Goal: Task Accomplishment & Management: Complete application form

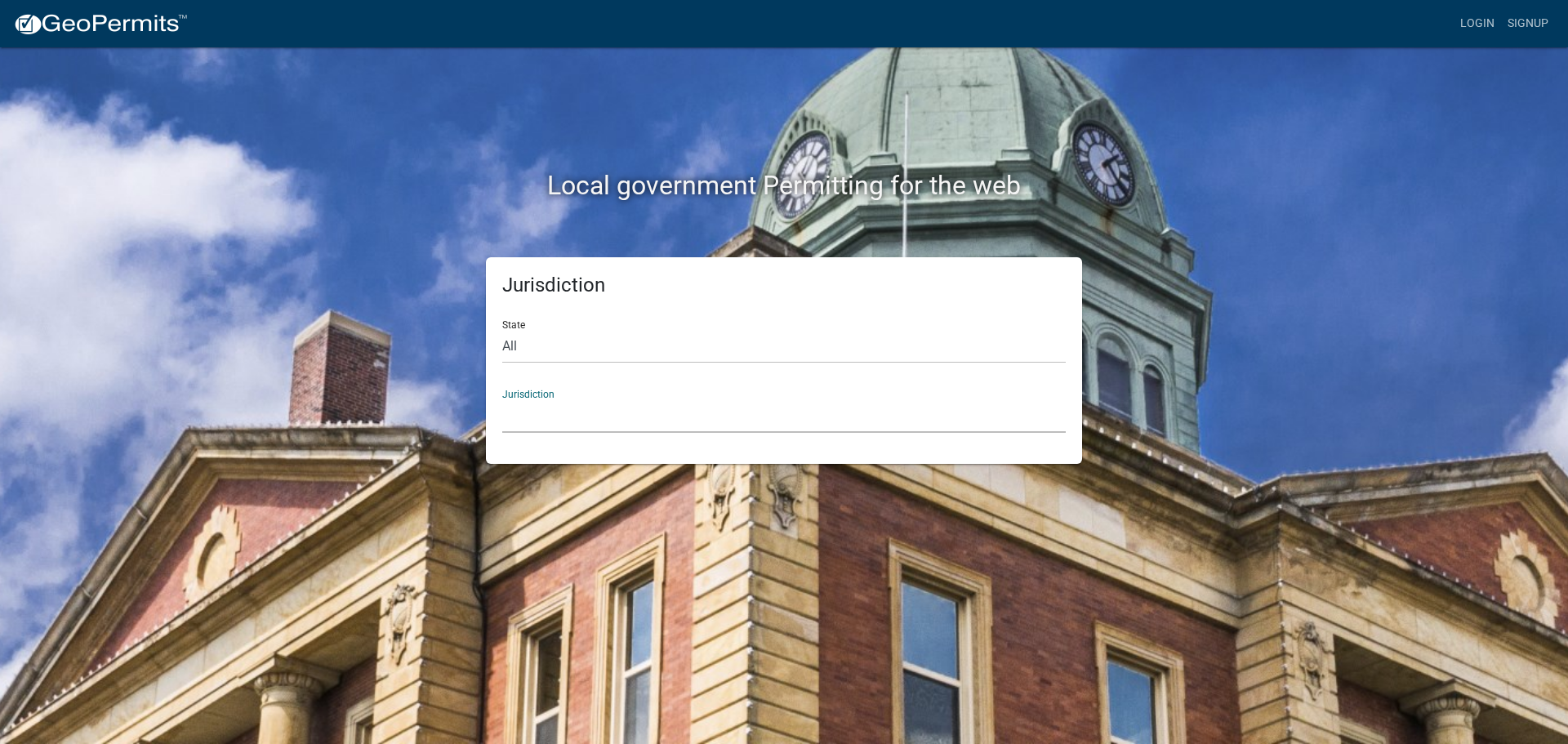
click at [531, 406] on select "[GEOGRAPHIC_DATA], [US_STATE] City of [GEOGRAPHIC_DATA], [US_STATE] [GEOGRAPHIC…" at bounding box center [783, 415] width 563 height 33
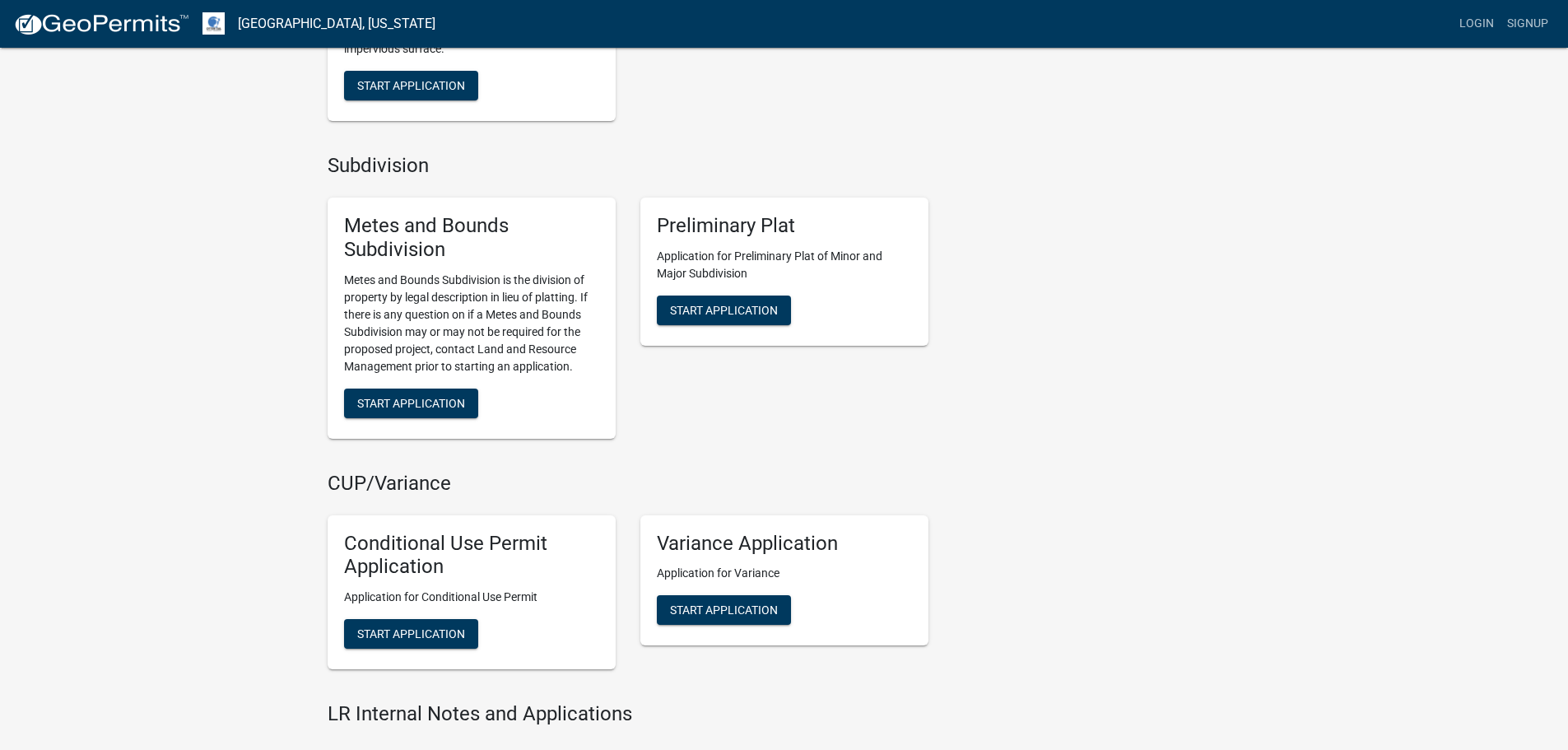
scroll to position [1399, 0]
click at [411, 411] on button "Start Application" at bounding box center [411, 402] width 134 height 30
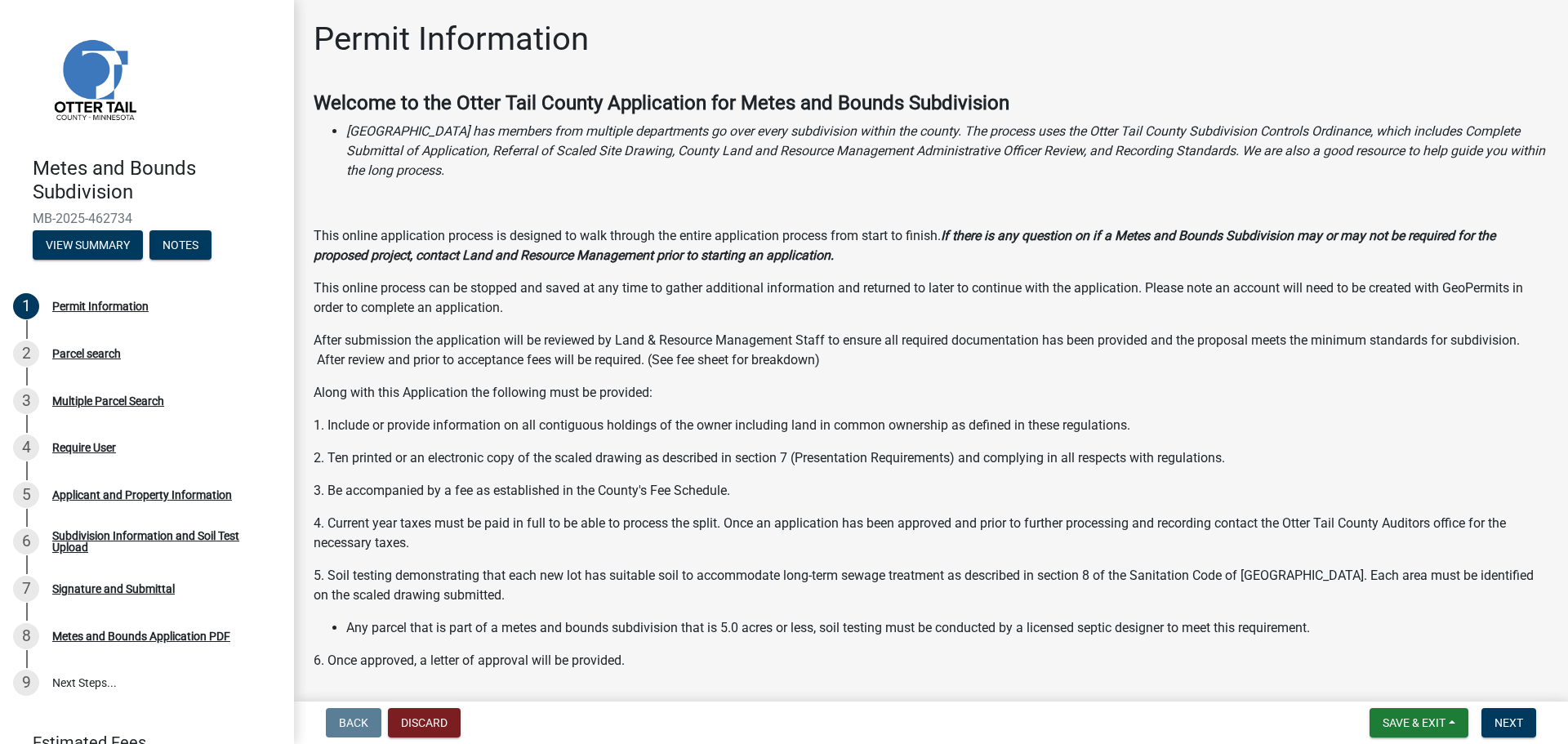
click at [118, 91] on img at bounding box center [94, 78] width 123 height 122
click at [95, 258] on button "View Summary" at bounding box center [87, 245] width 110 height 30
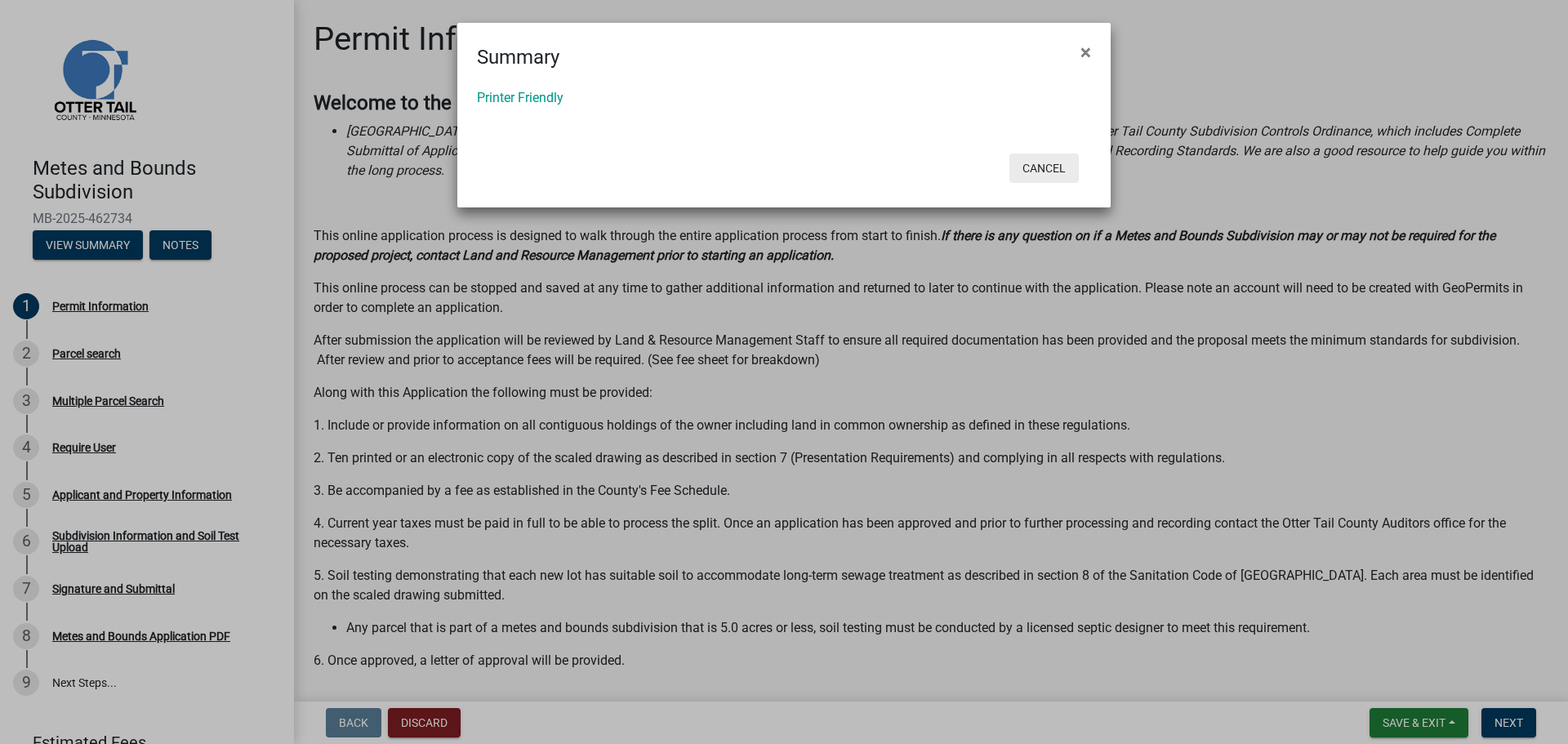
click at [1051, 168] on button "Cancel" at bounding box center [1044, 168] width 69 height 30
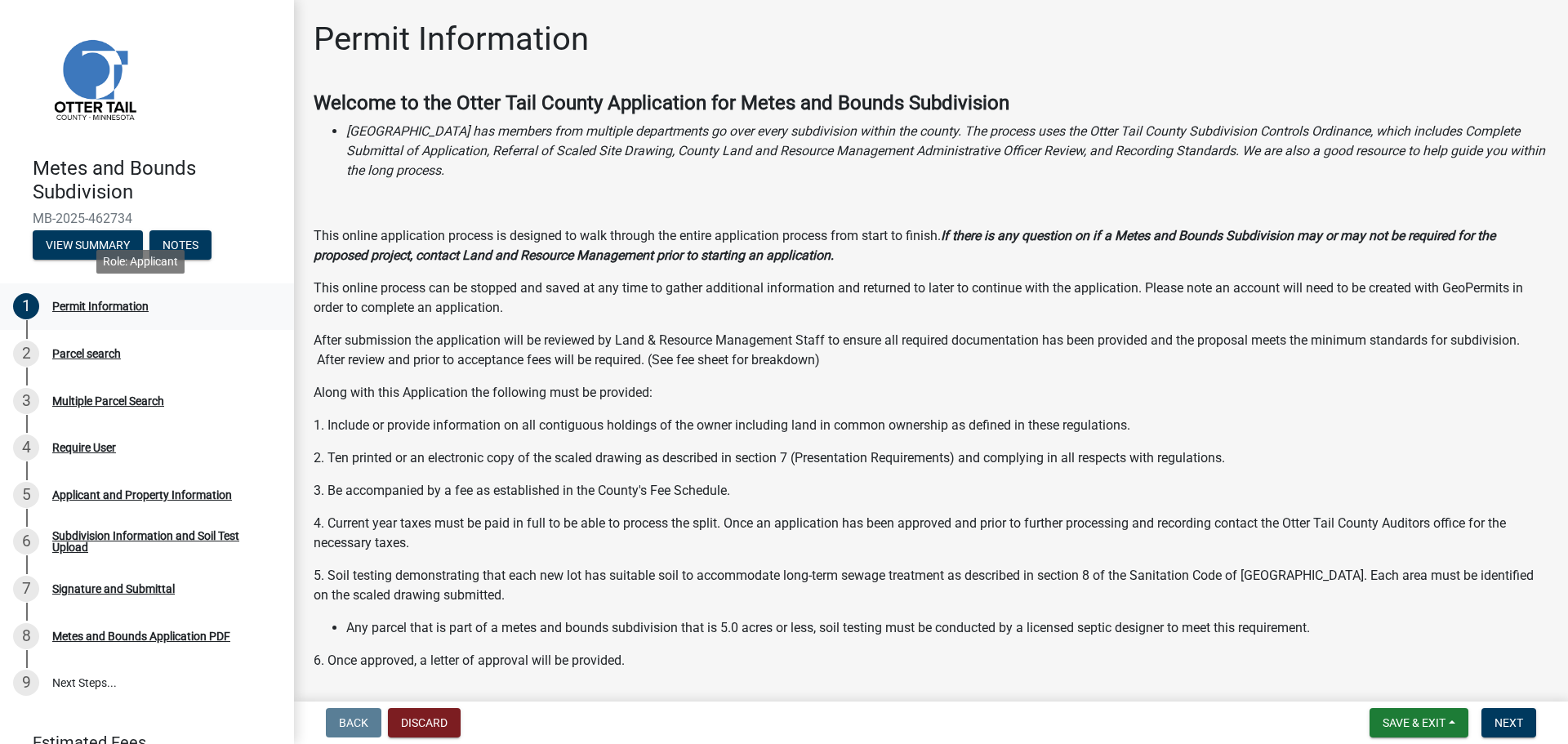
click at [114, 304] on div "Permit Information" at bounding box center [100, 306] width 96 height 12
click at [1493, 712] on button "Next" at bounding box center [1509, 722] width 55 height 30
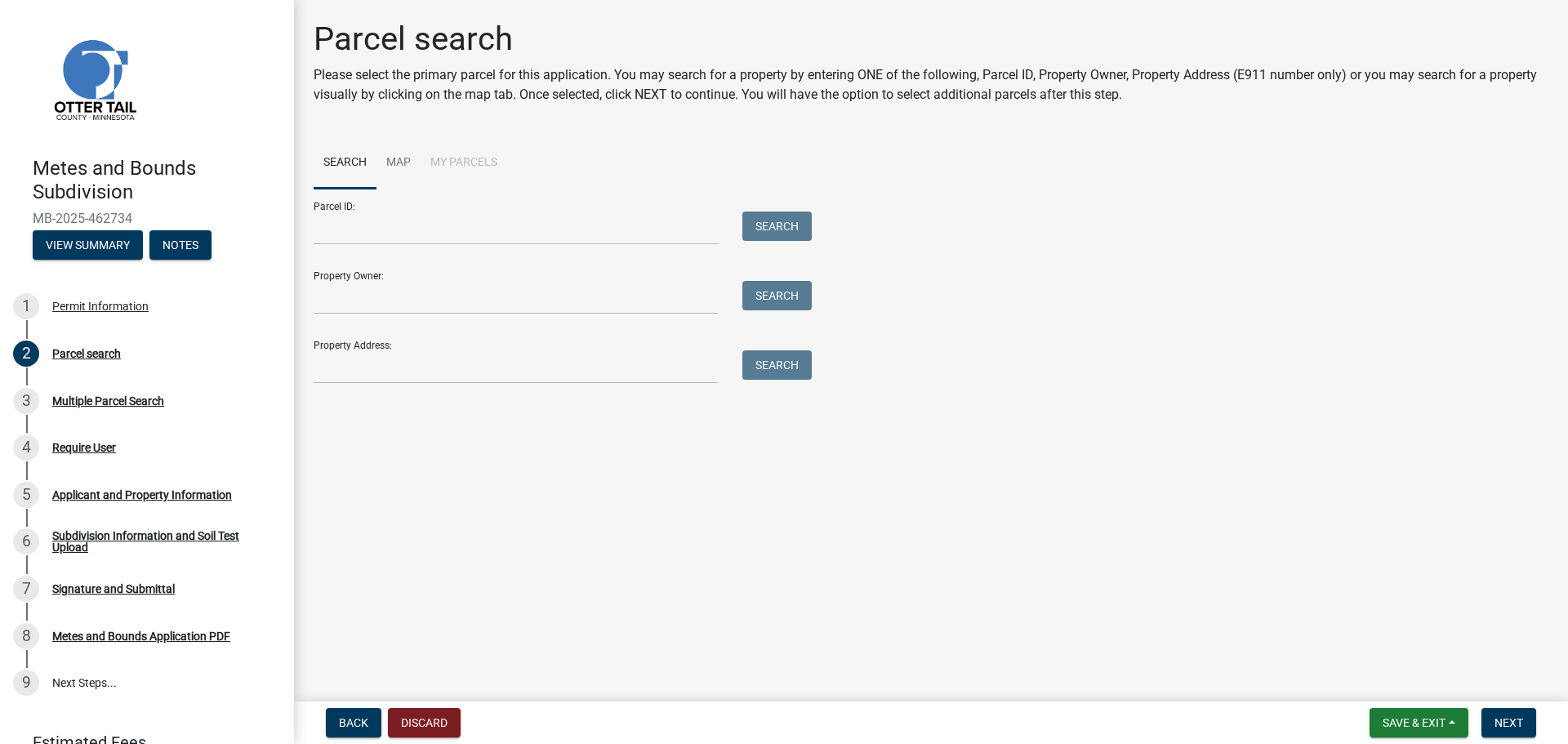
click at [478, 163] on li "My Parcels" at bounding box center [464, 163] width 87 height 52
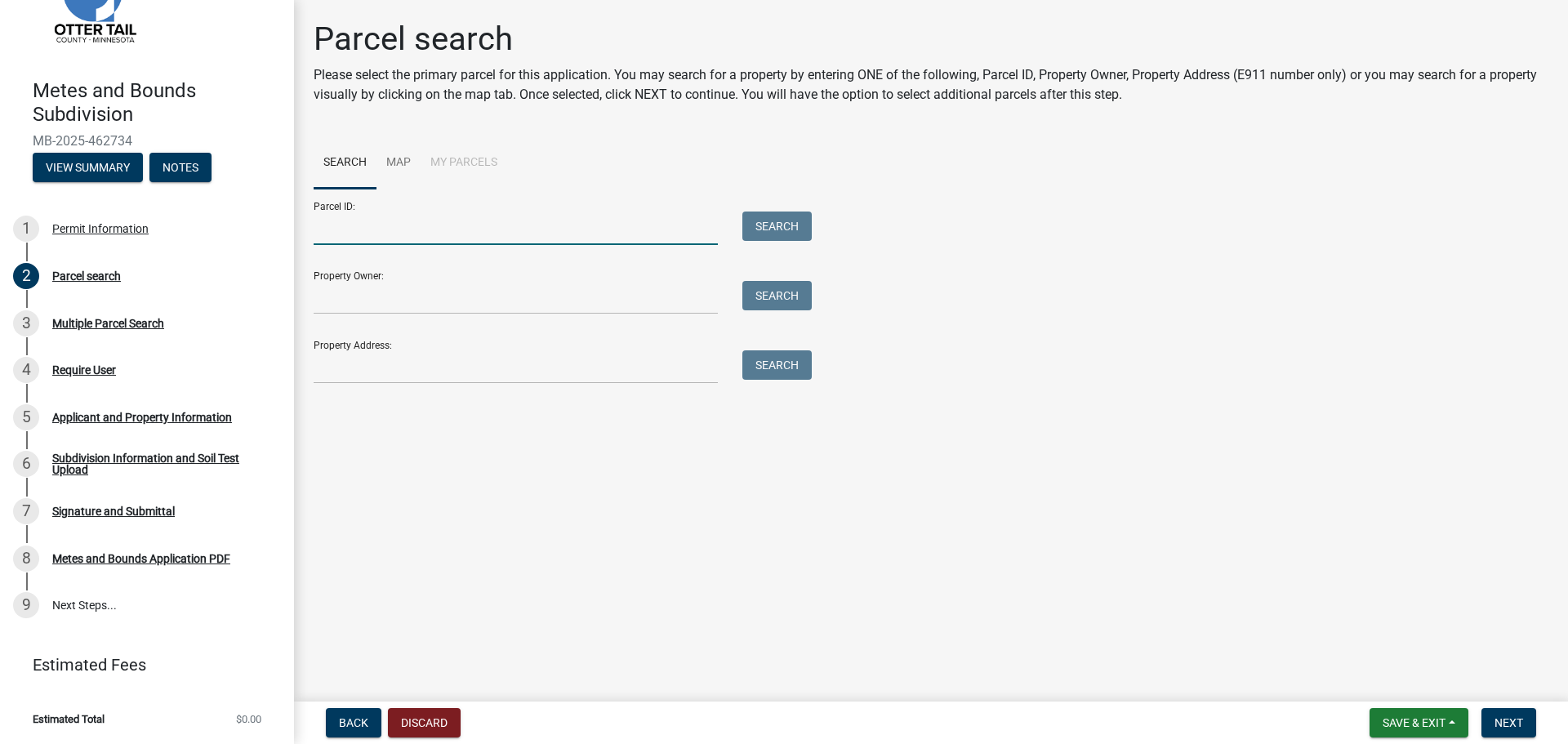
click at [368, 233] on input "Parcel ID:" at bounding box center [515, 228] width 405 height 33
click at [406, 152] on link "Map" at bounding box center [398, 163] width 44 height 52
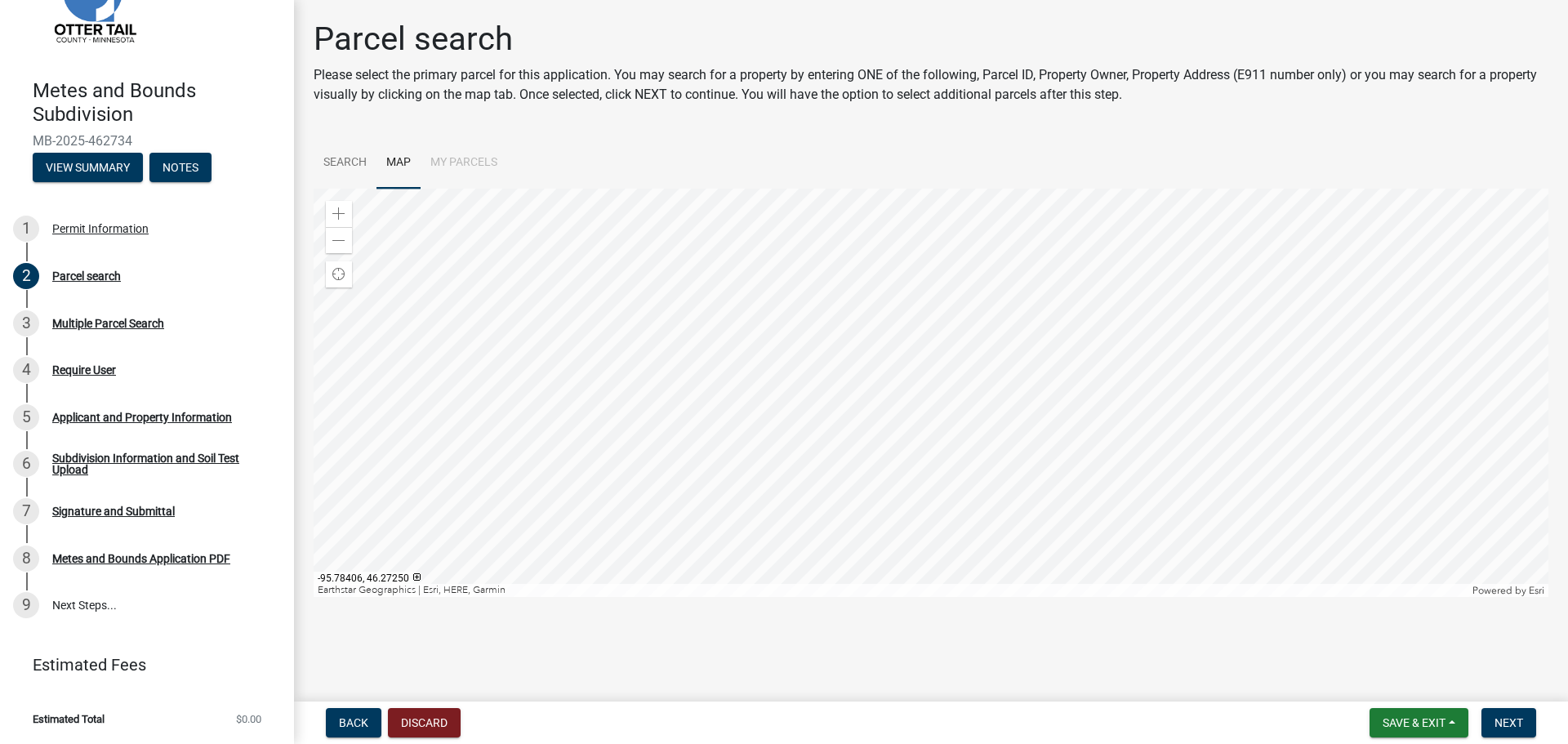
click at [922, 465] on div at bounding box center [931, 392] width 1235 height 408
click at [915, 368] on div at bounding box center [931, 392] width 1235 height 408
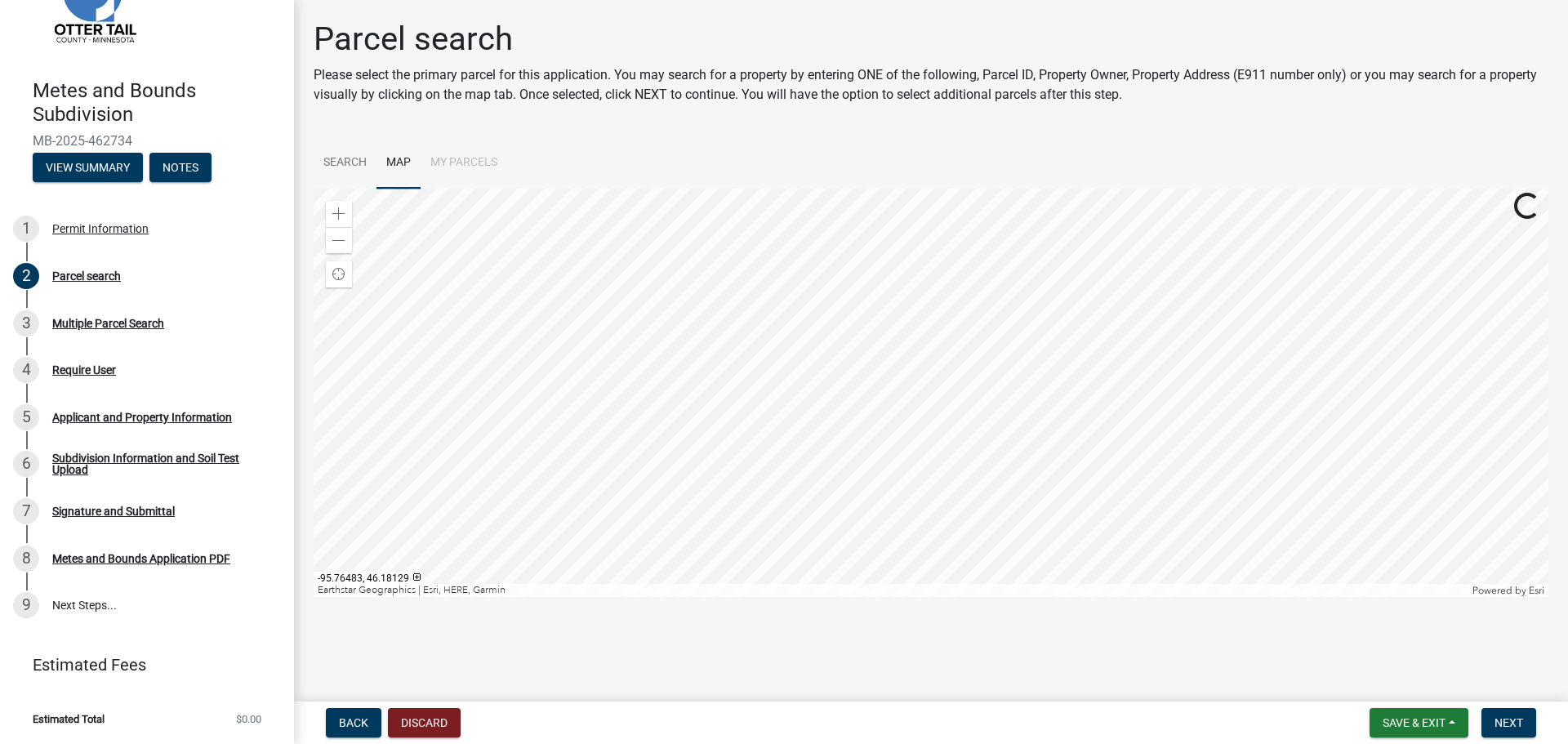
click at [911, 320] on div at bounding box center [931, 392] width 1235 height 408
click at [910, 378] on div at bounding box center [931, 392] width 1235 height 408
click at [898, 384] on div at bounding box center [931, 392] width 1235 height 408
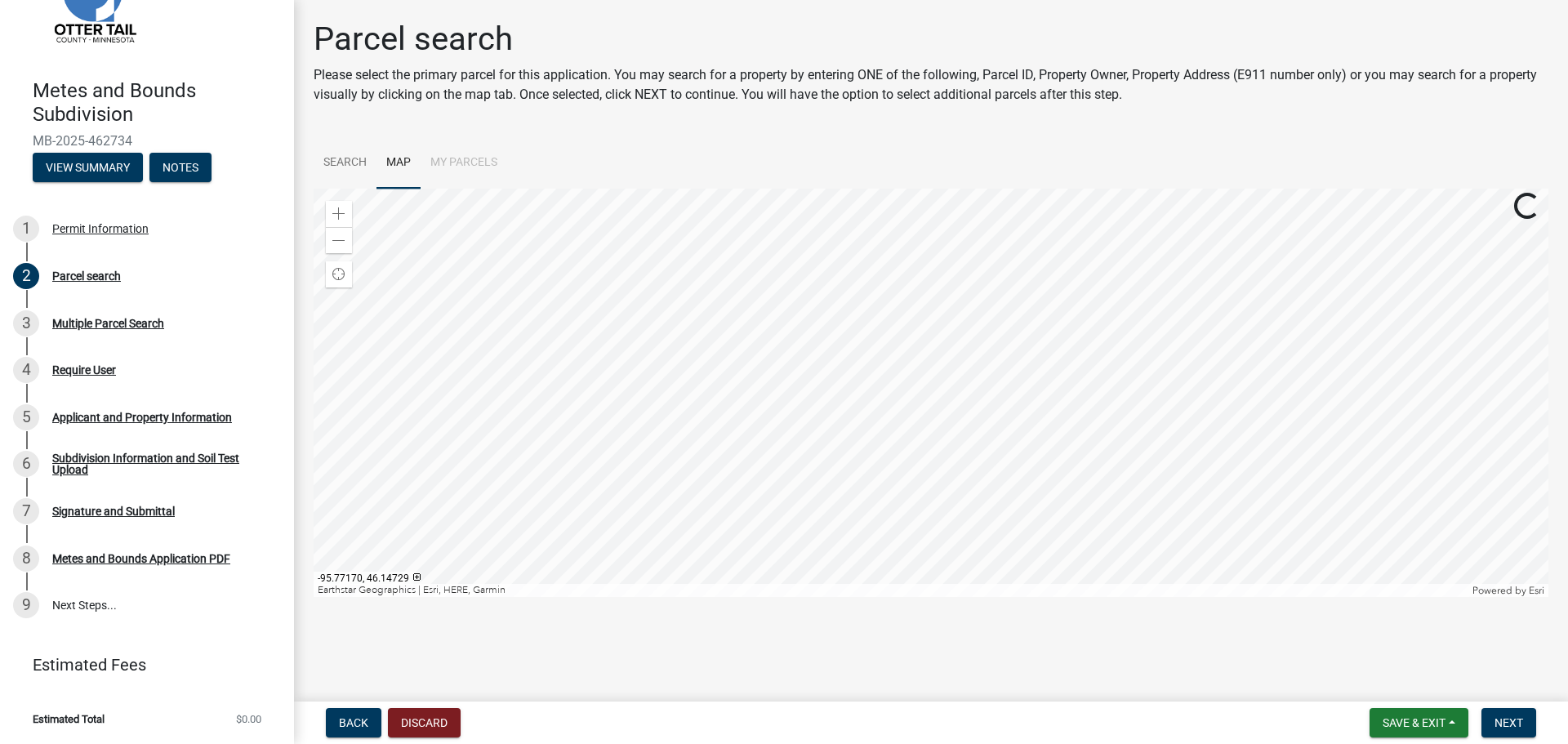
click at [892, 374] on div at bounding box center [931, 392] width 1235 height 408
click at [892, 346] on div at bounding box center [931, 392] width 1235 height 408
click at [904, 323] on div at bounding box center [931, 392] width 1235 height 408
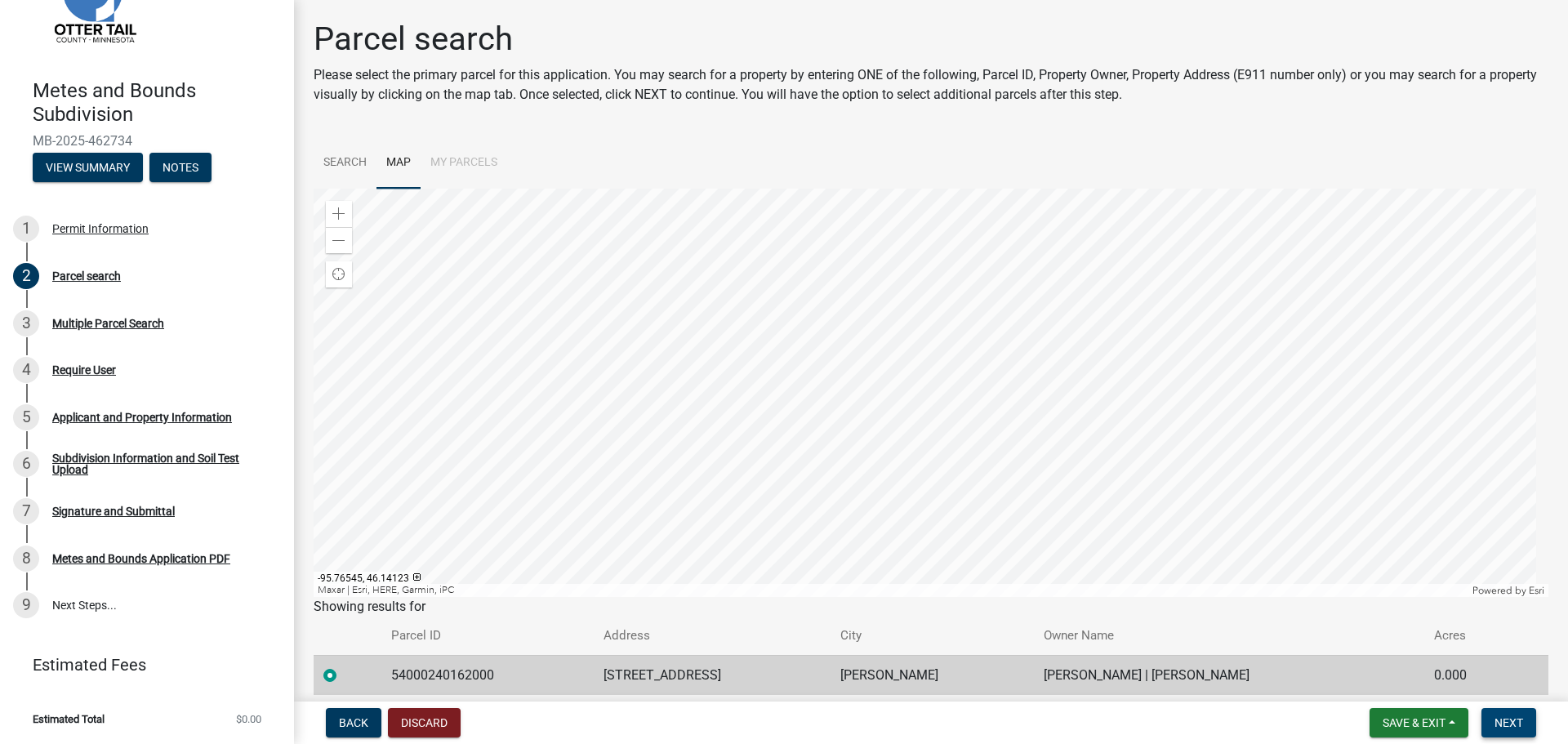
click at [1493, 720] on button "Next" at bounding box center [1509, 722] width 55 height 30
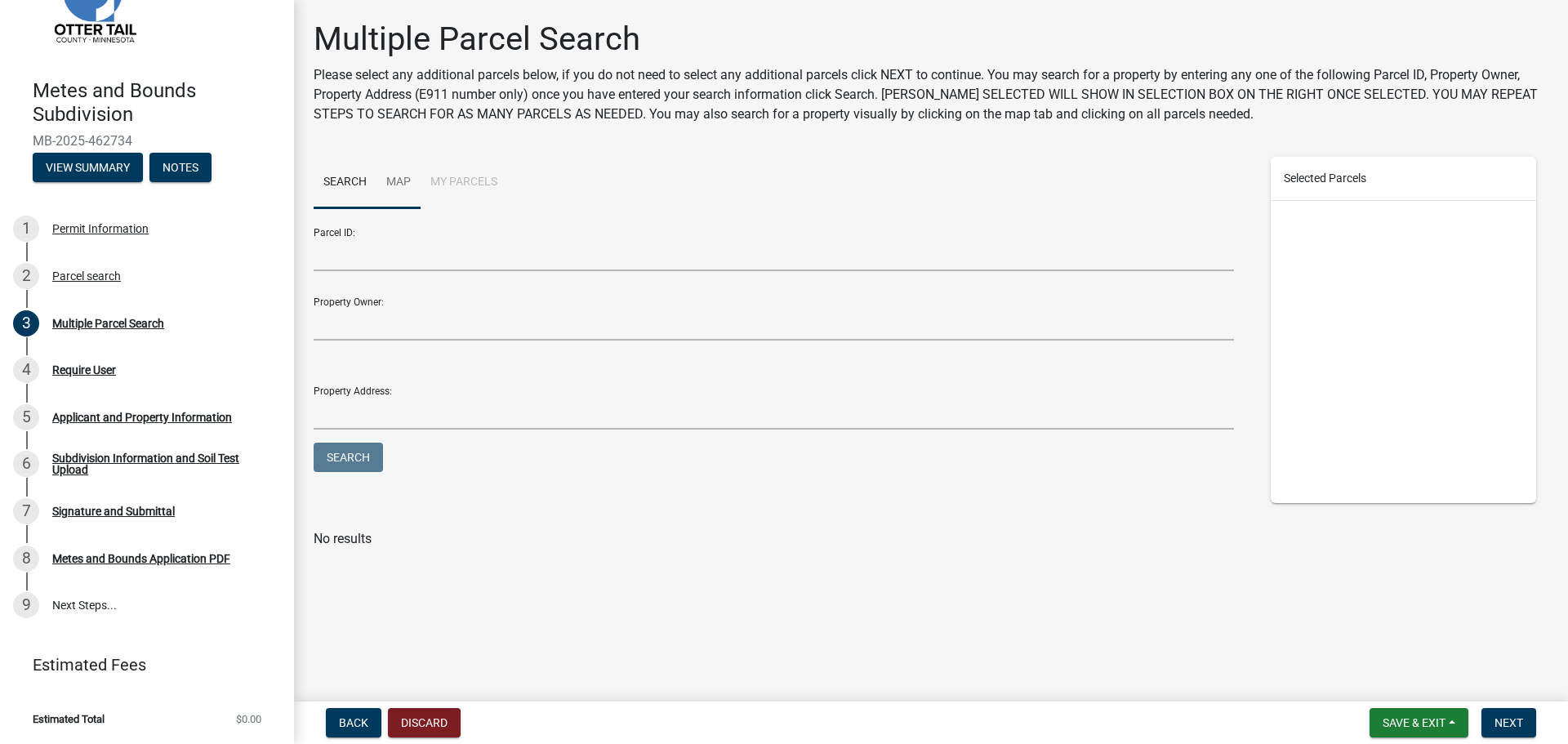
click at [406, 188] on link "Map" at bounding box center [398, 183] width 44 height 52
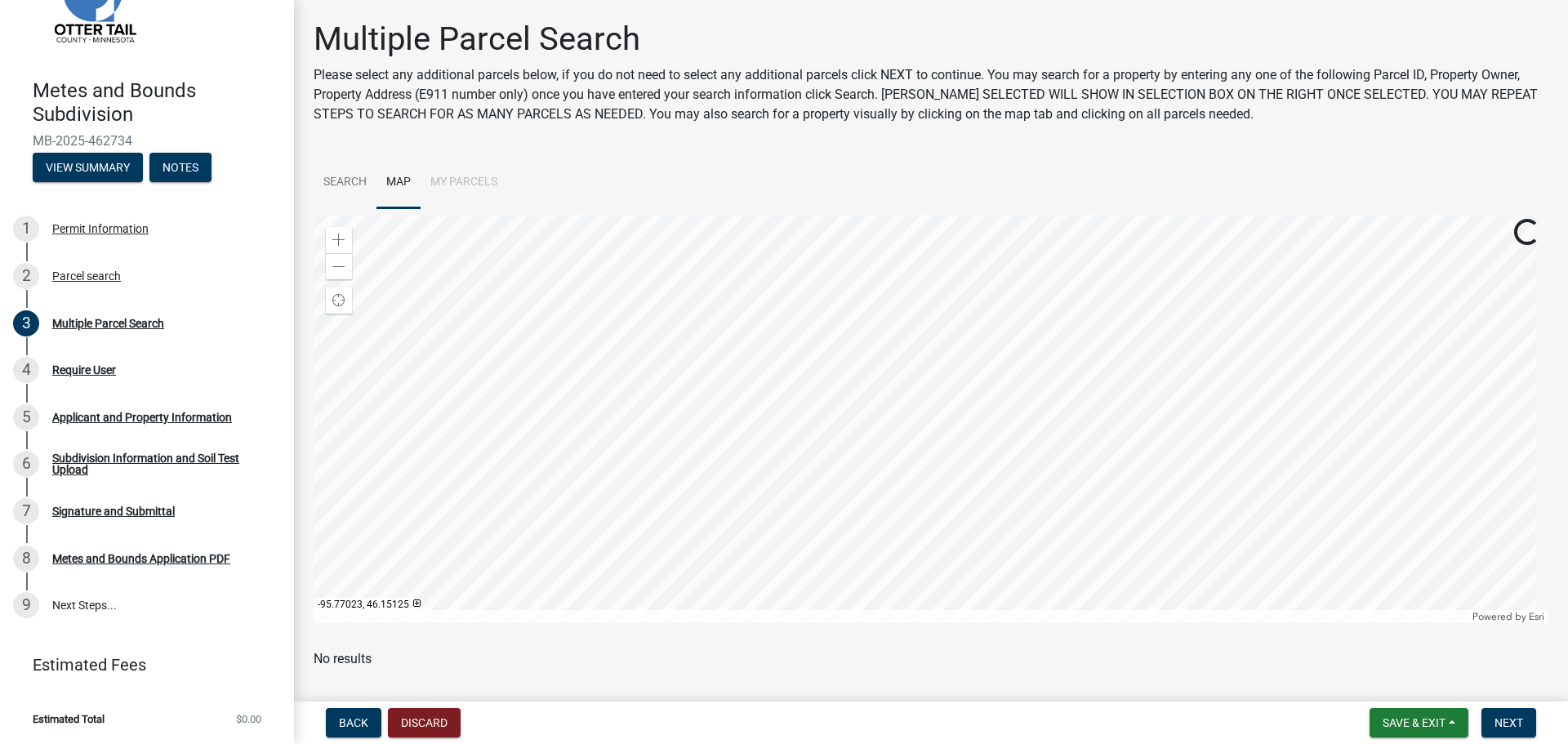
click at [1026, 295] on div at bounding box center [931, 418] width 1235 height 408
click at [1515, 719] on span "Next" at bounding box center [1509, 722] width 29 height 14
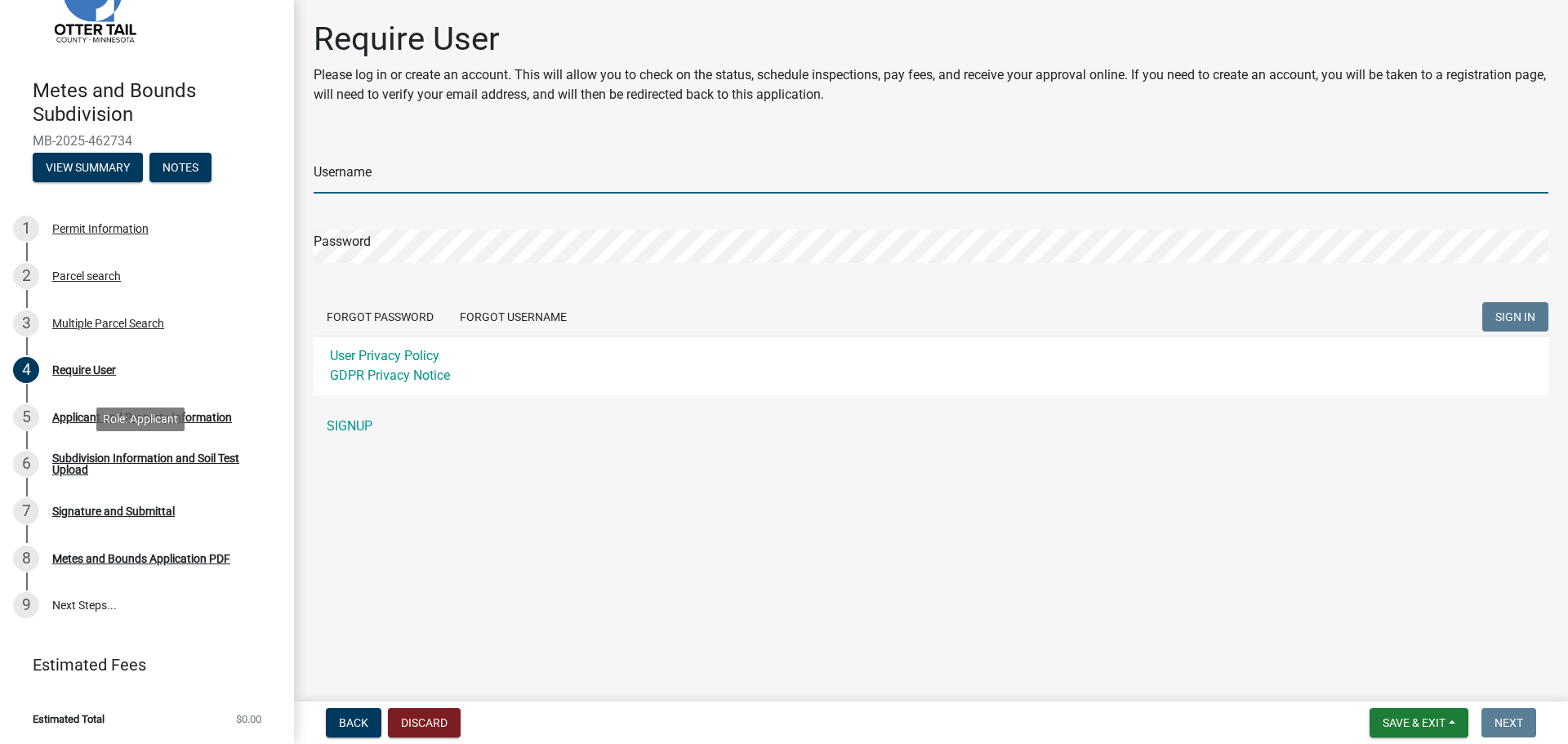
type input "jordolillemon"
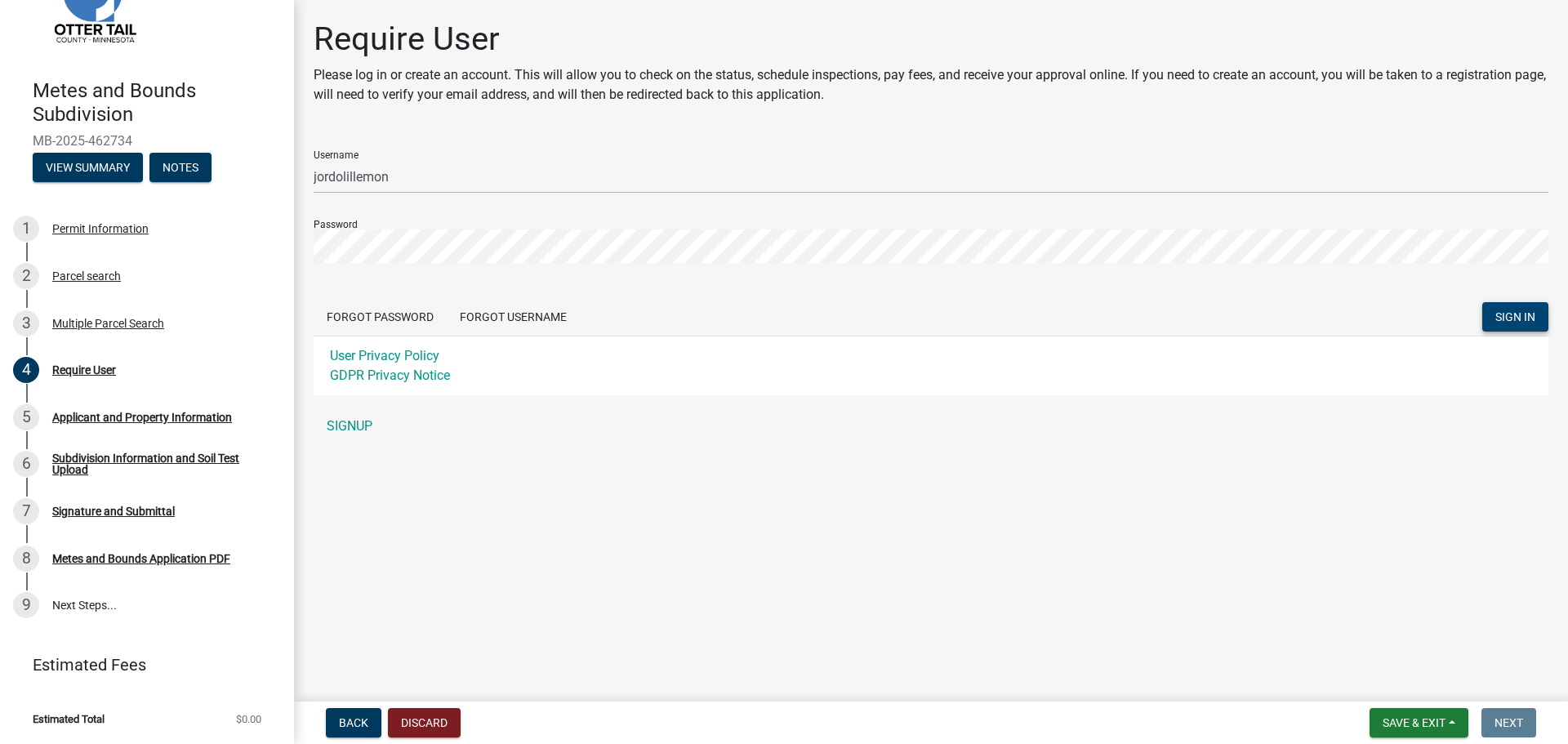
click at [1507, 313] on span "SIGN IN" at bounding box center [1516, 316] width 40 height 14
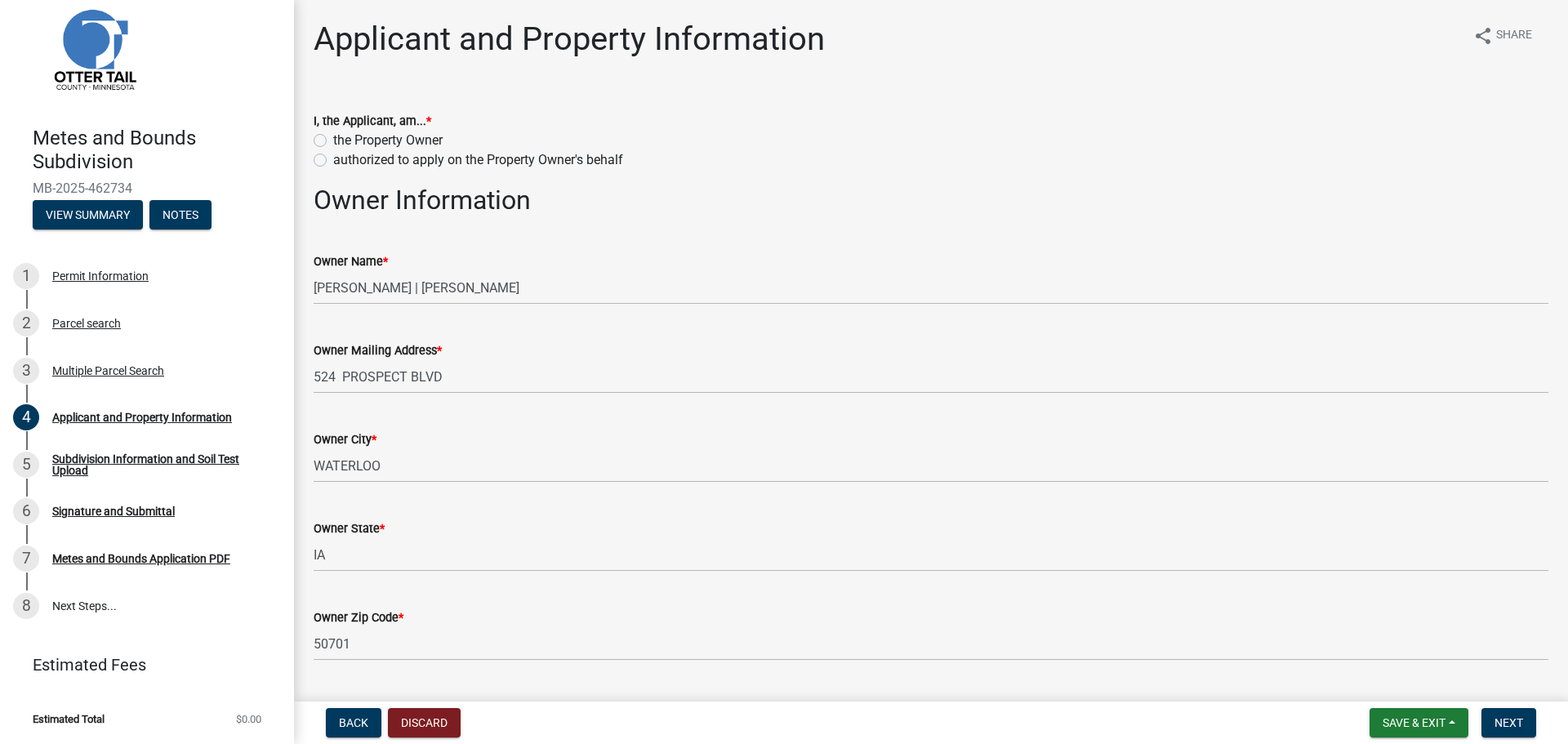
scroll to position [31, 0]
click at [333, 140] on label "the Property Owner" at bounding box center [387, 141] width 109 height 20
click at [333, 140] on input "the Property Owner" at bounding box center [339, 136] width 11 height 11
radio input "true"
click at [333, 159] on label "authorized to apply on the Property Owner's behalf" at bounding box center [479, 160] width 290 height 20
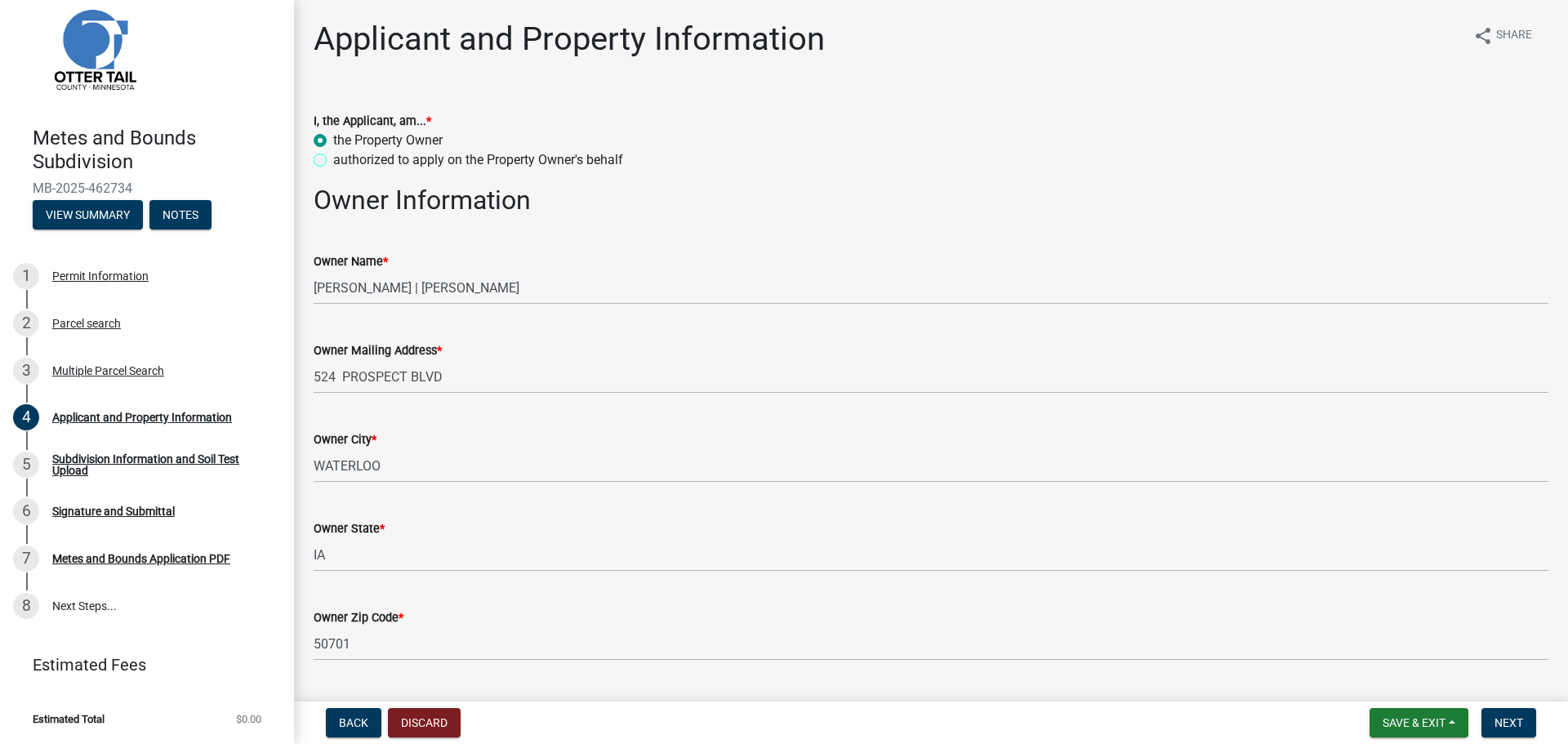
click at [333, 159] on input "authorized to apply on the Property Owner's behalf" at bounding box center [339, 156] width 11 height 11
radio input "true"
click at [333, 138] on label "the Property Owner" at bounding box center [387, 141] width 109 height 20
click at [333, 138] on input "the Property Owner" at bounding box center [339, 136] width 11 height 11
radio input "true"
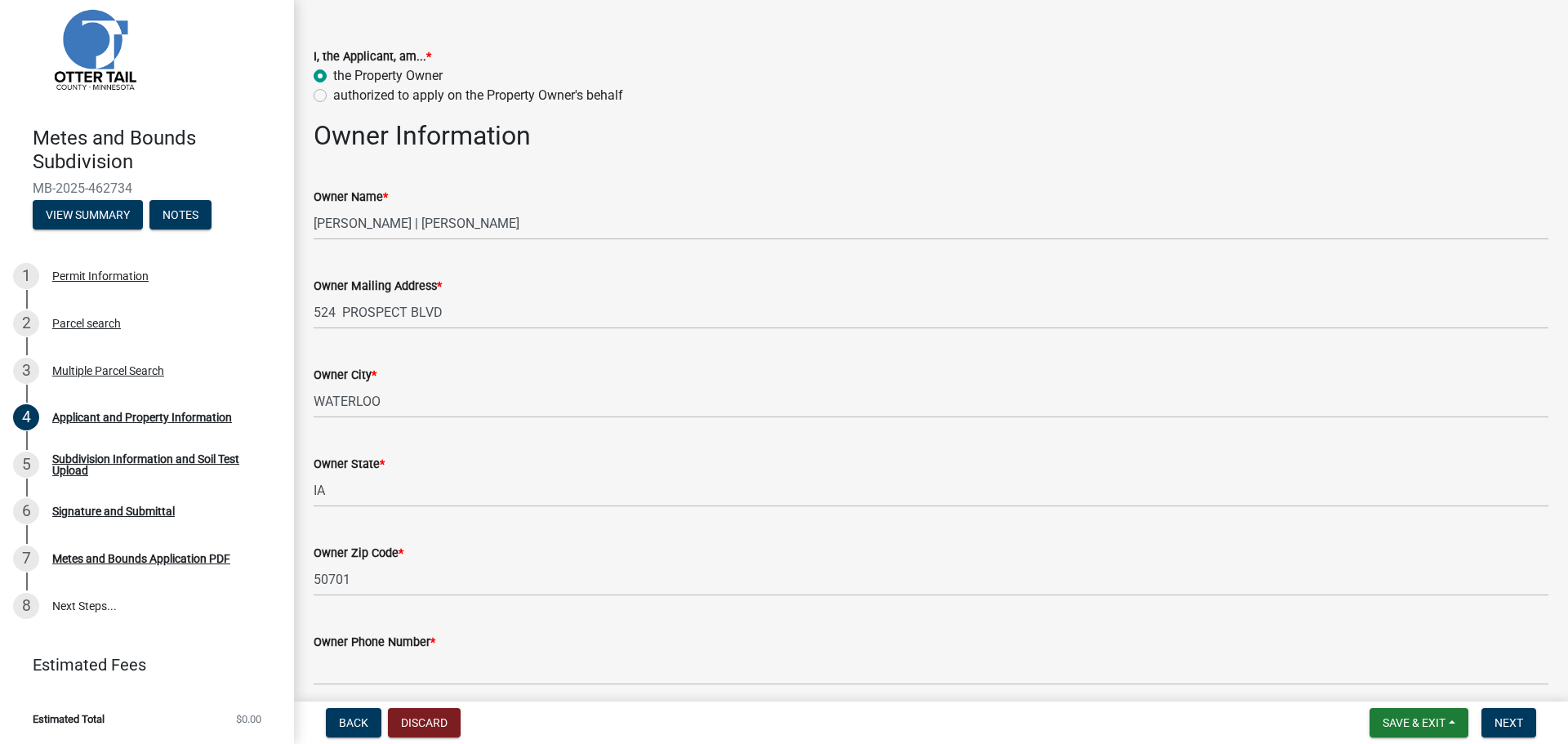
scroll to position [0, 0]
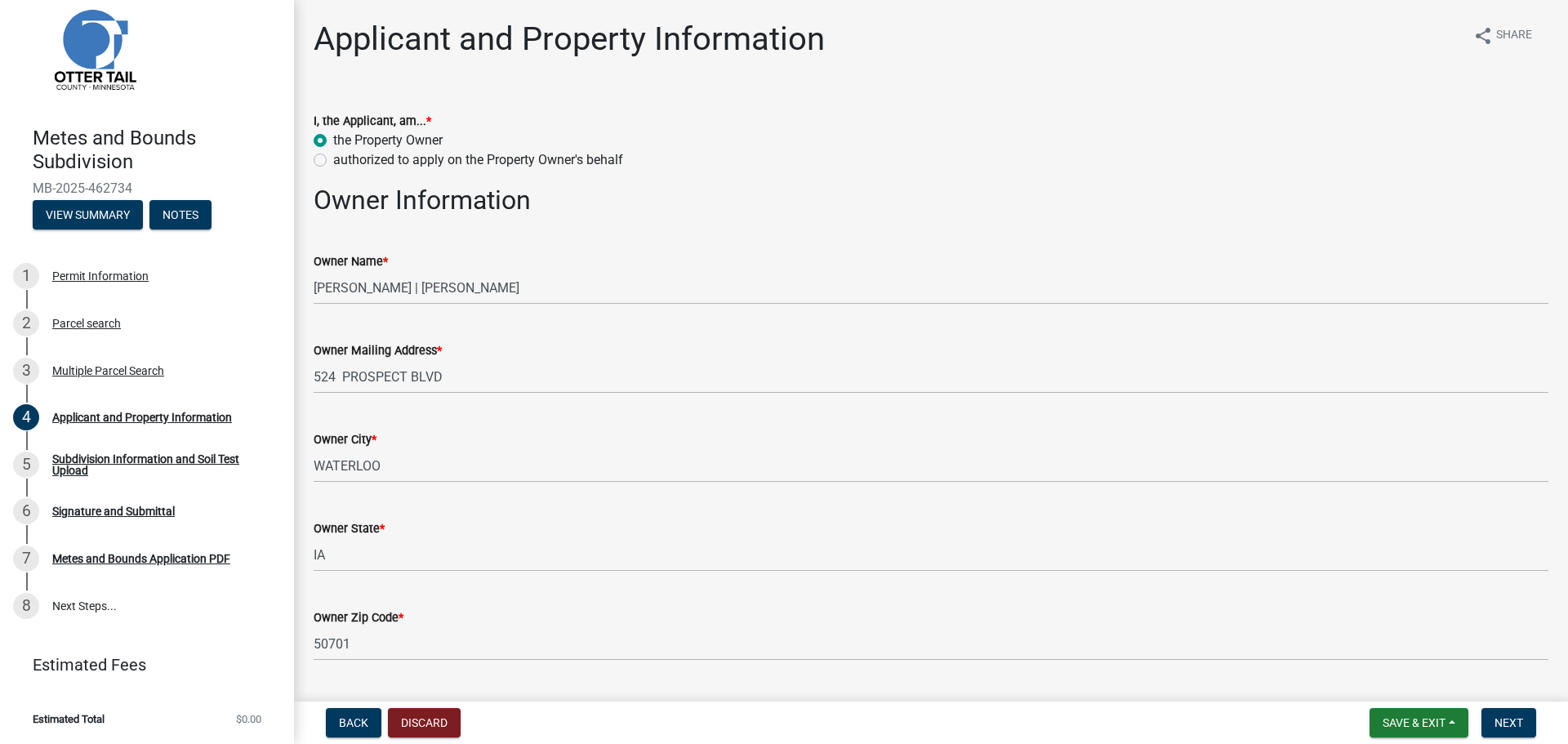
click at [333, 156] on label "authorized to apply on the Property Owner's behalf" at bounding box center [479, 160] width 290 height 20
click at [333, 156] on input "authorized to apply on the Property Owner's behalf" at bounding box center [339, 156] width 11 height 11
radio input "true"
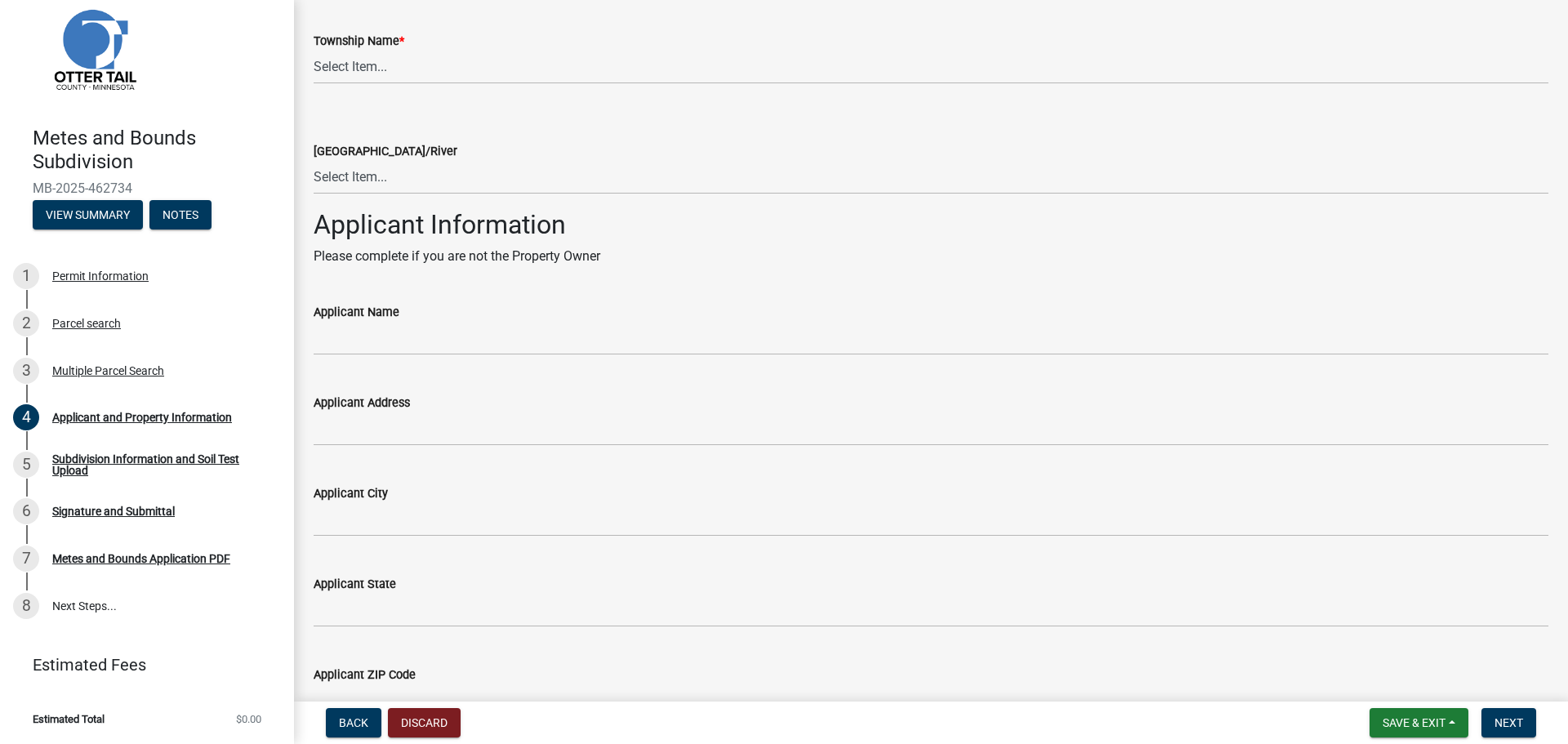
scroll to position [1225, 0]
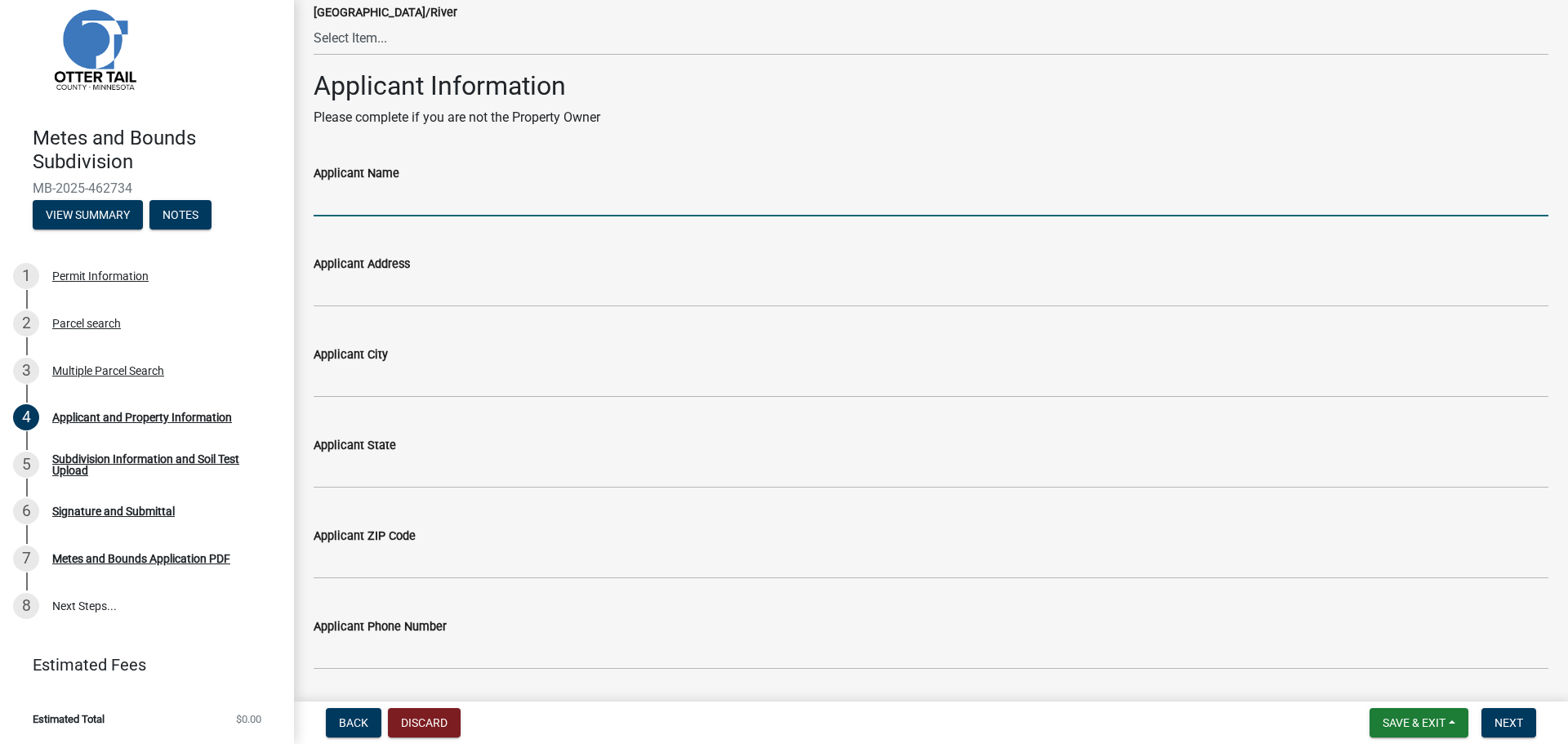
click at [384, 200] on input "Applicant Name" at bounding box center [931, 199] width 1235 height 33
type input "[PERSON_NAME]"
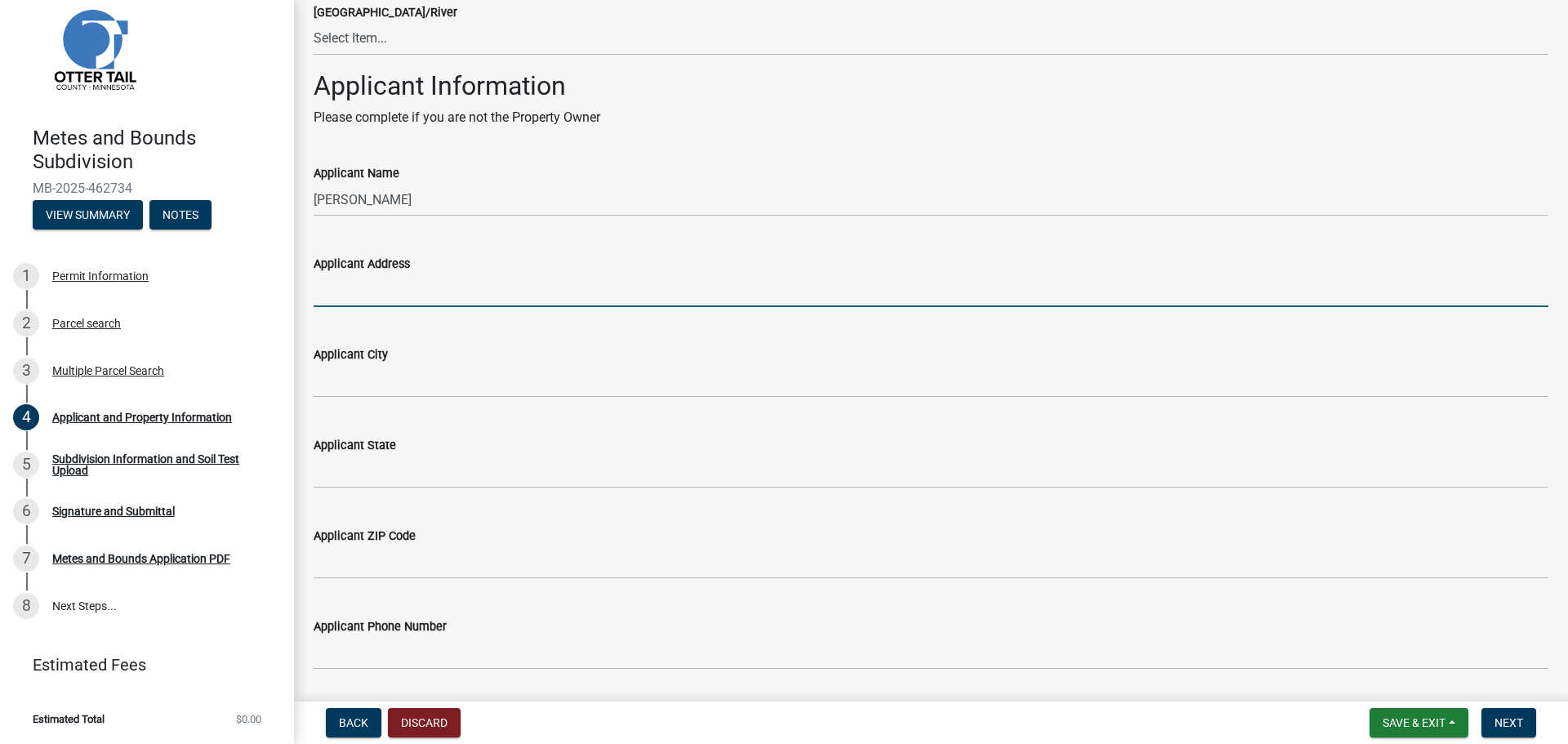
click at [442, 295] on input "Applicant Address" at bounding box center [931, 290] width 1235 height 33
type input "[STREET_ADDRESS]"
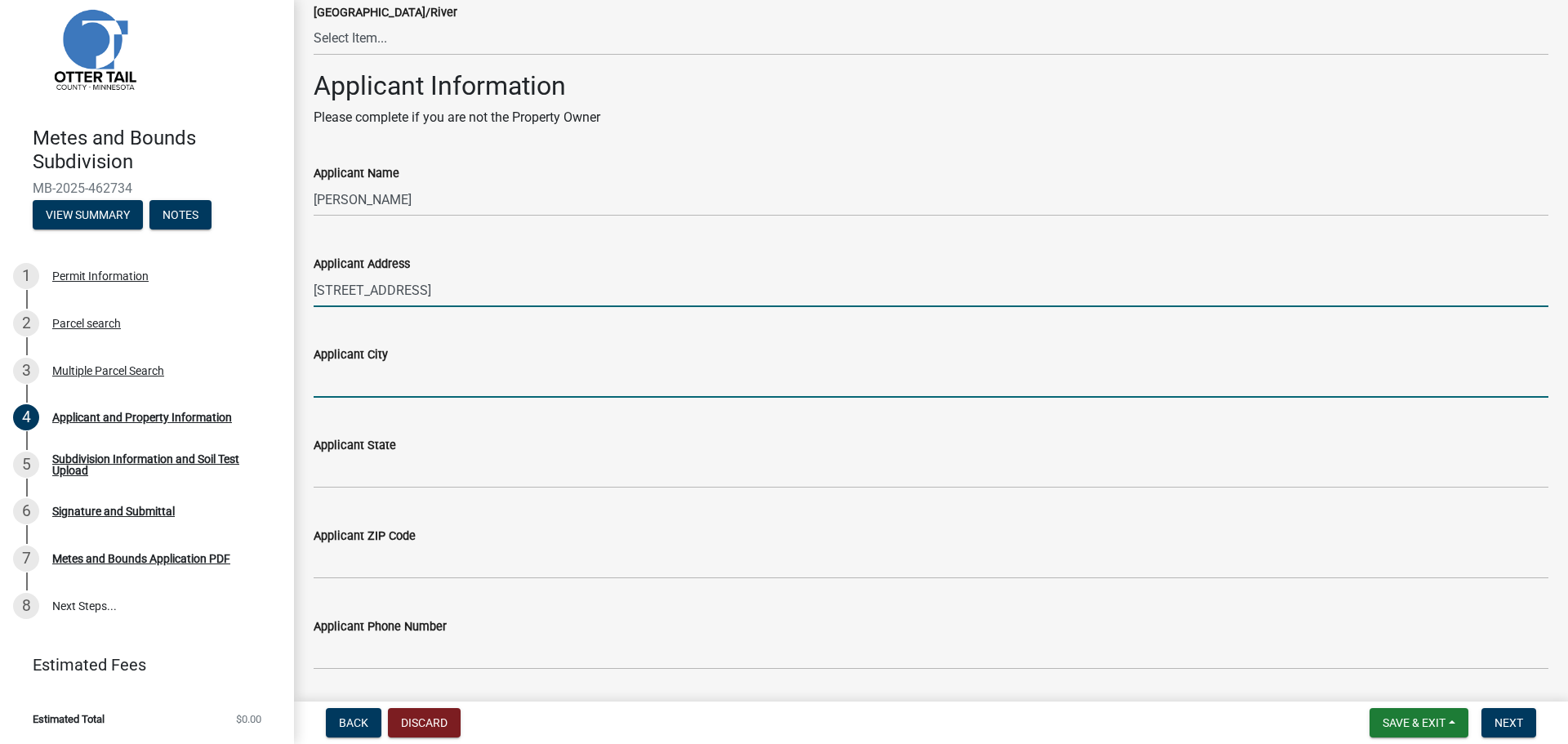
click at [488, 388] on input "Applicant City" at bounding box center [931, 380] width 1235 height 33
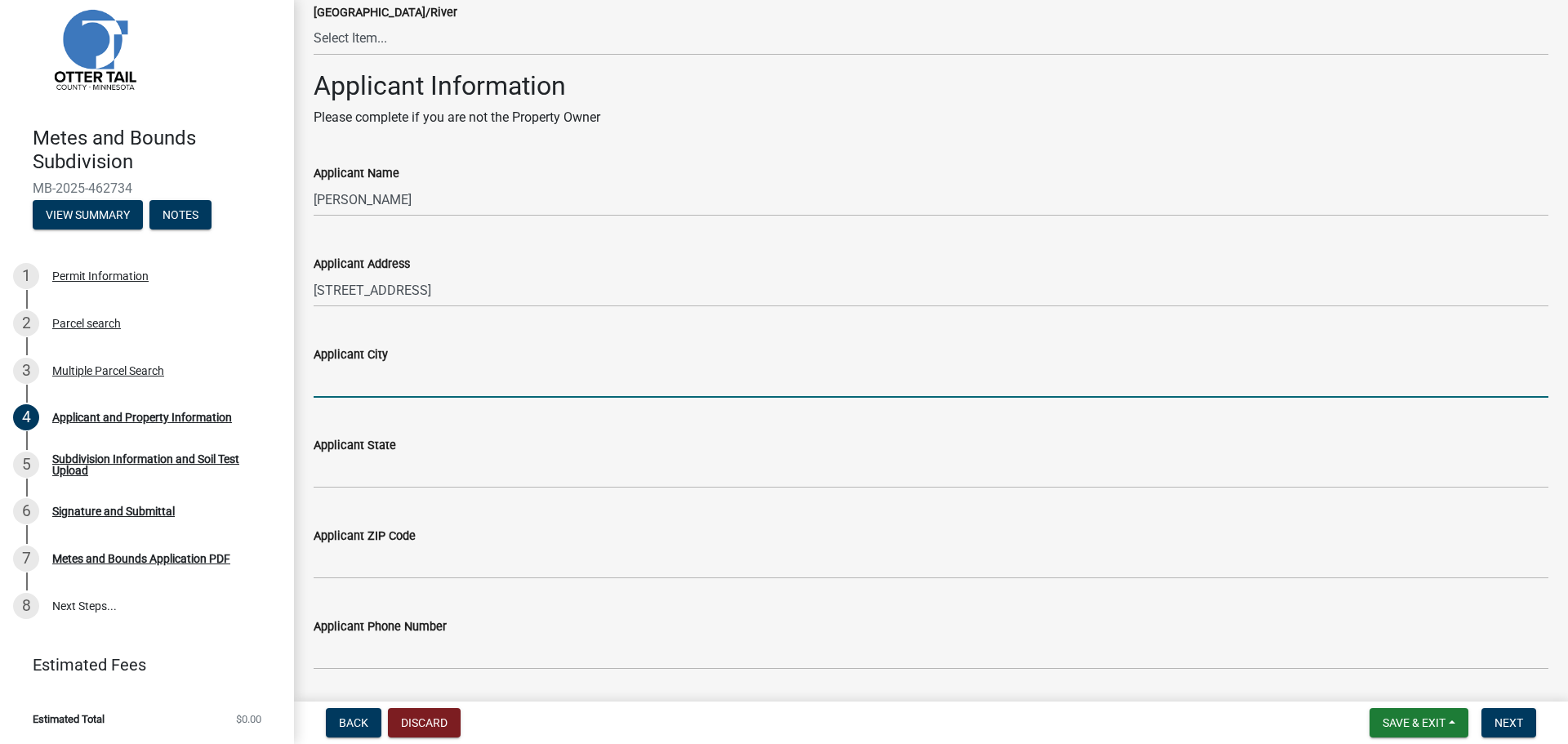
type input "[GEOGRAPHIC_DATA]"
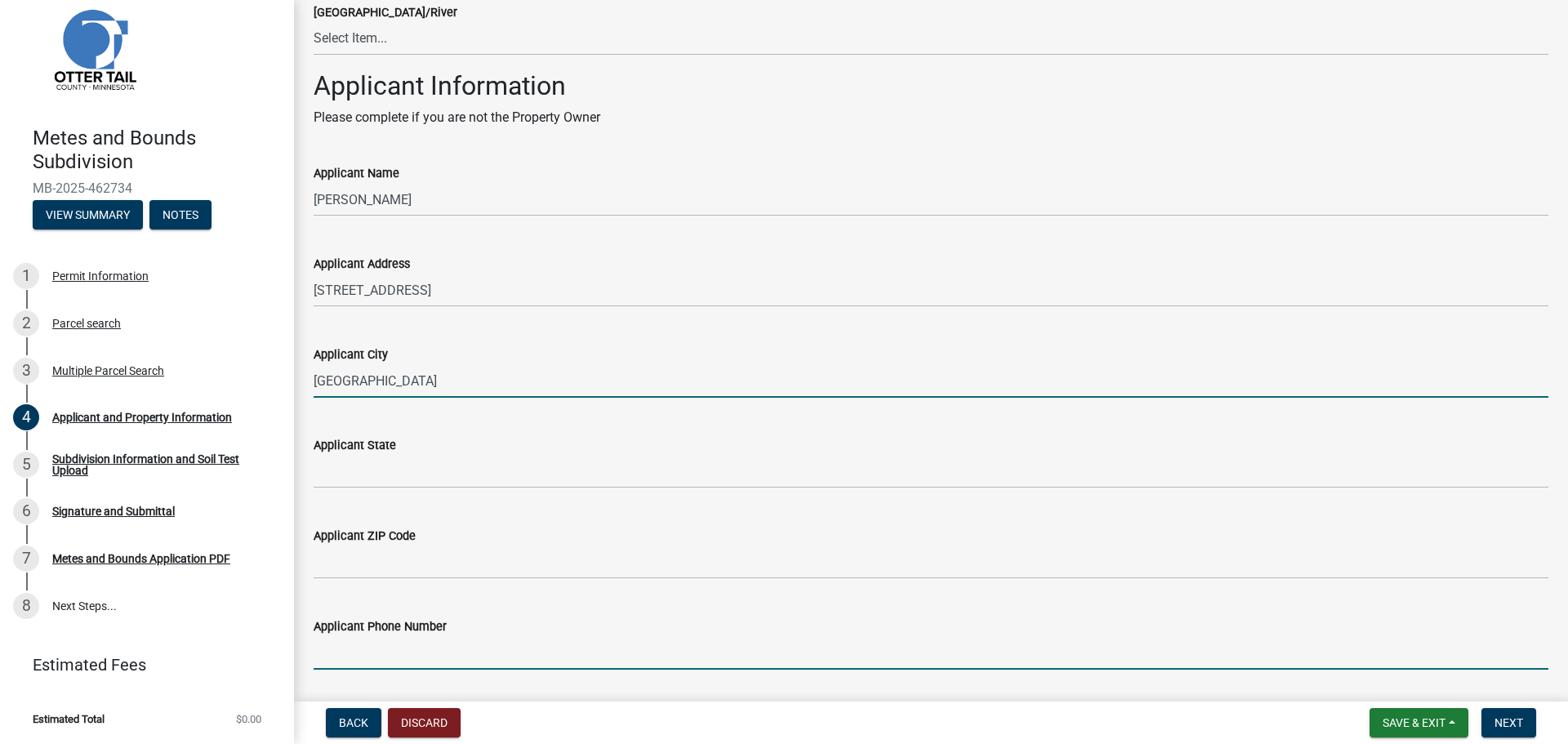
type input "2187311985"
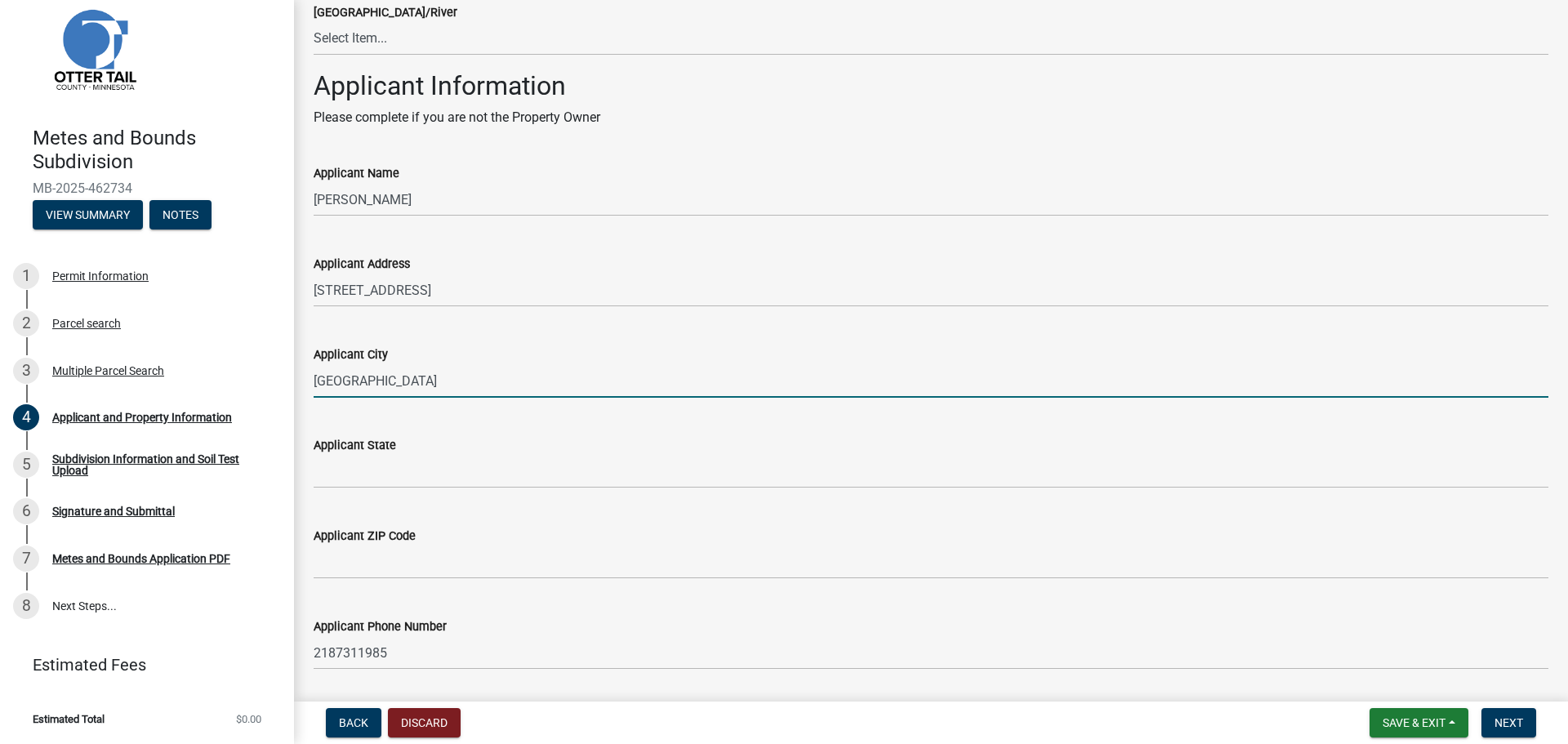
type input "[EMAIL_ADDRESS][PERSON_NAME][DOMAIN_NAME]"
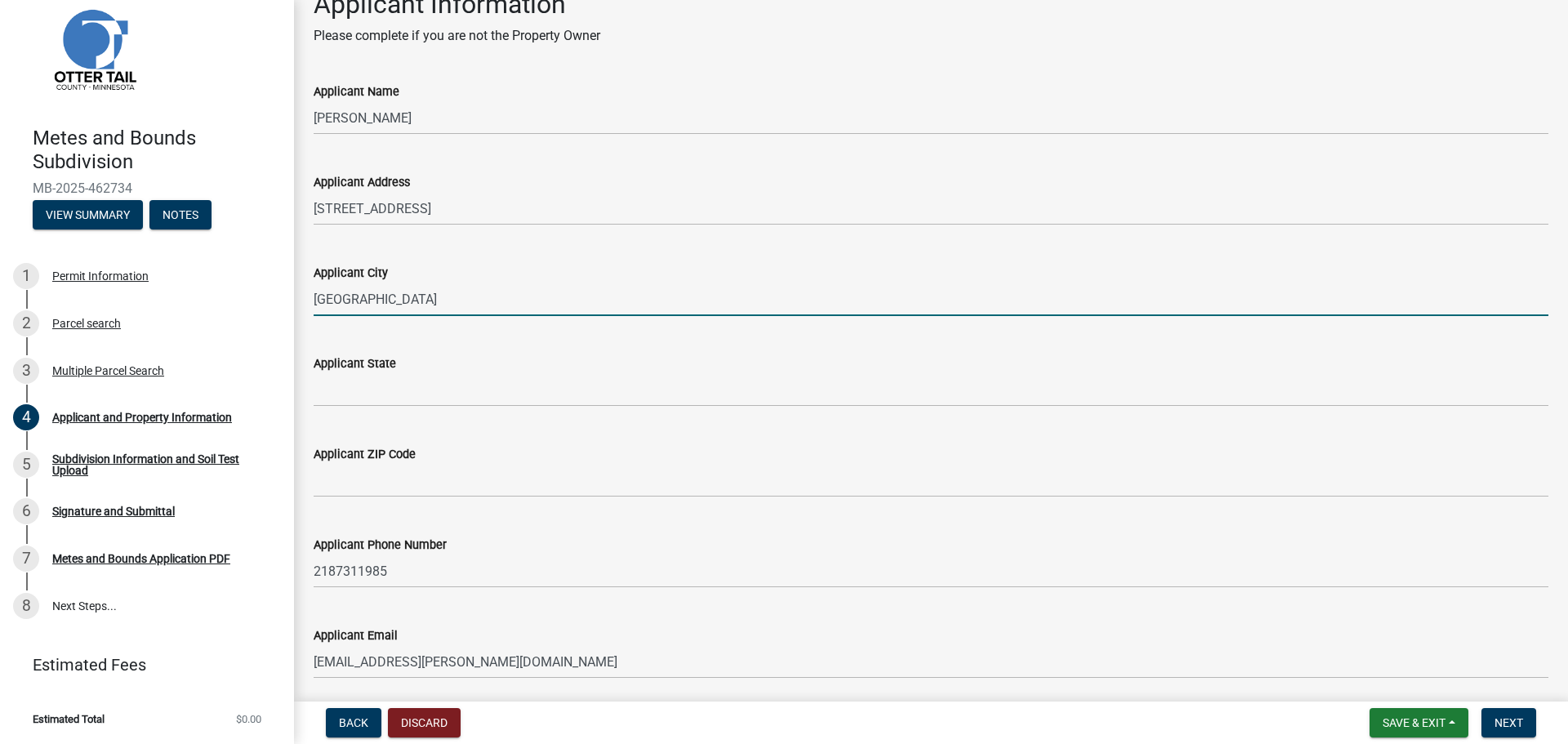
scroll to position [1368, 0]
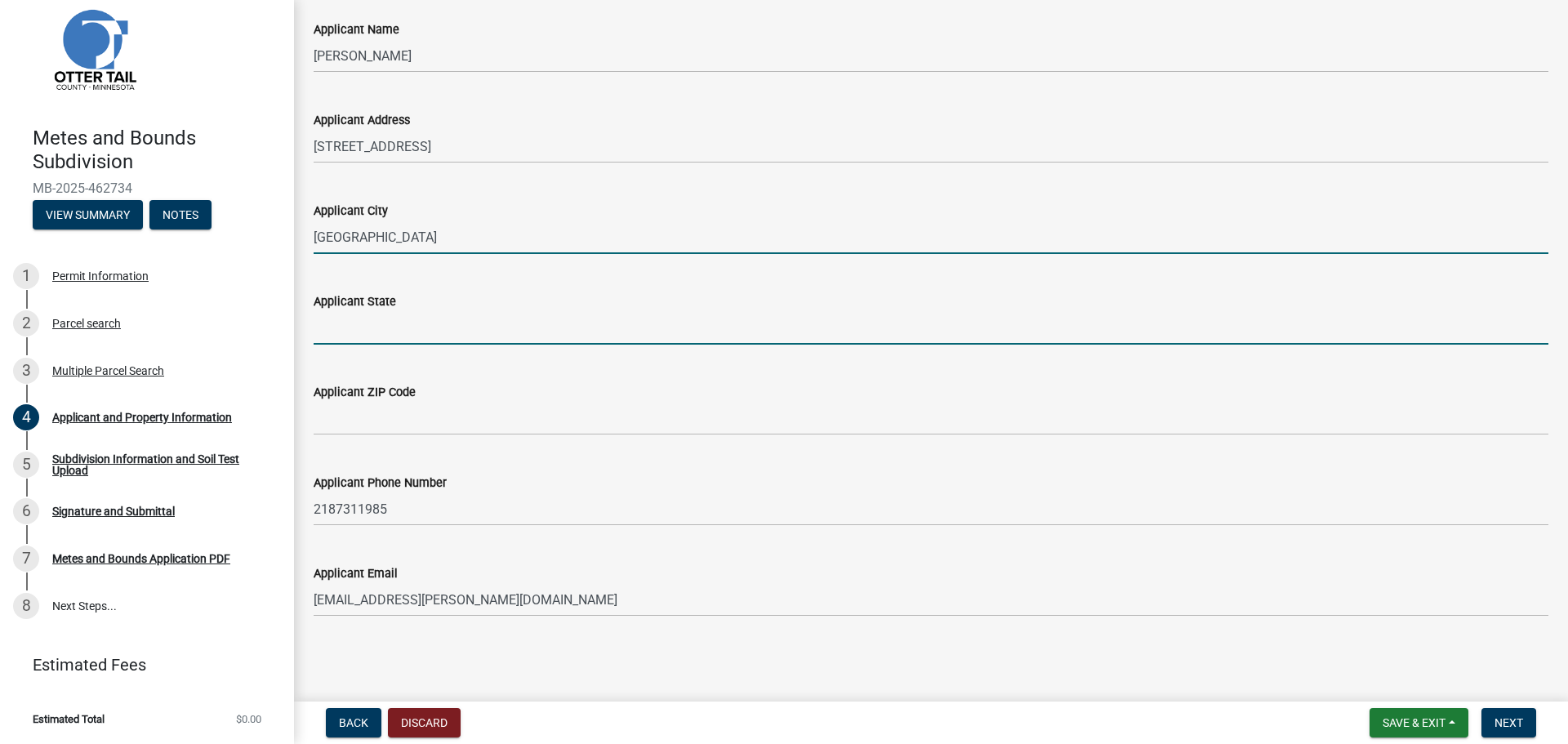
click at [430, 325] on input "Applicant State" at bounding box center [931, 327] width 1235 height 33
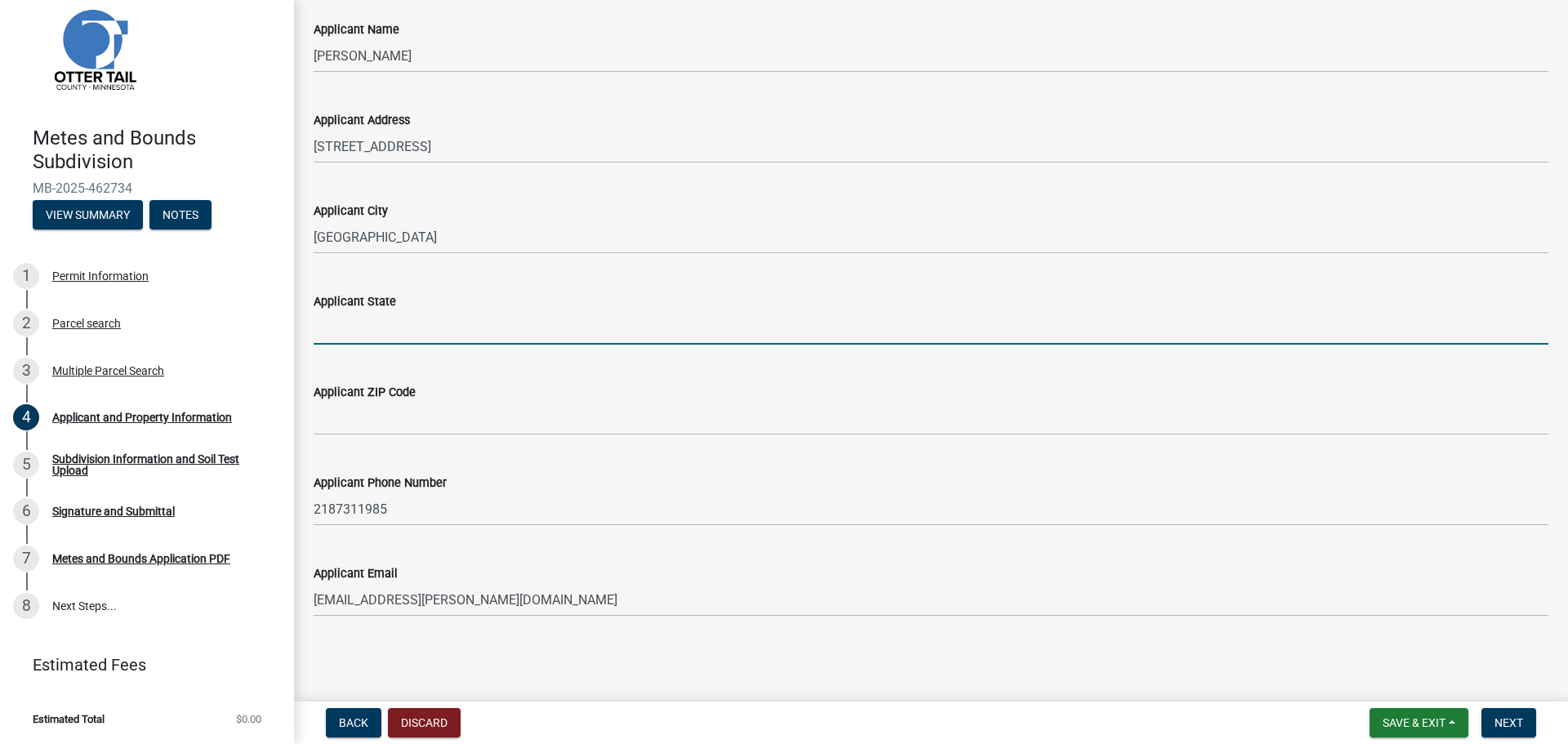
type input "[US_STATE]"
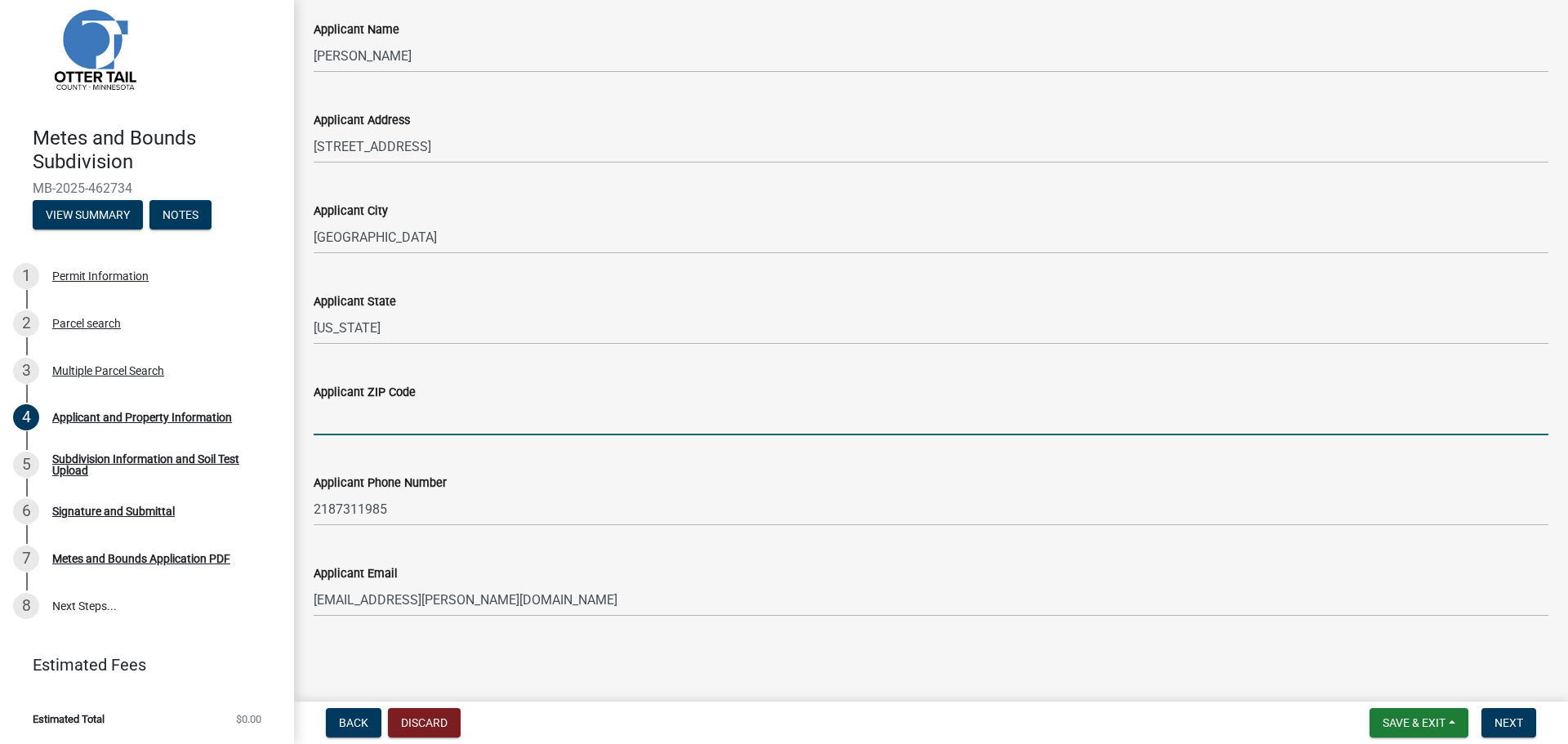
click at [444, 431] on input "Applicant ZIP Code" at bounding box center [931, 418] width 1235 height 33
type input "56515"
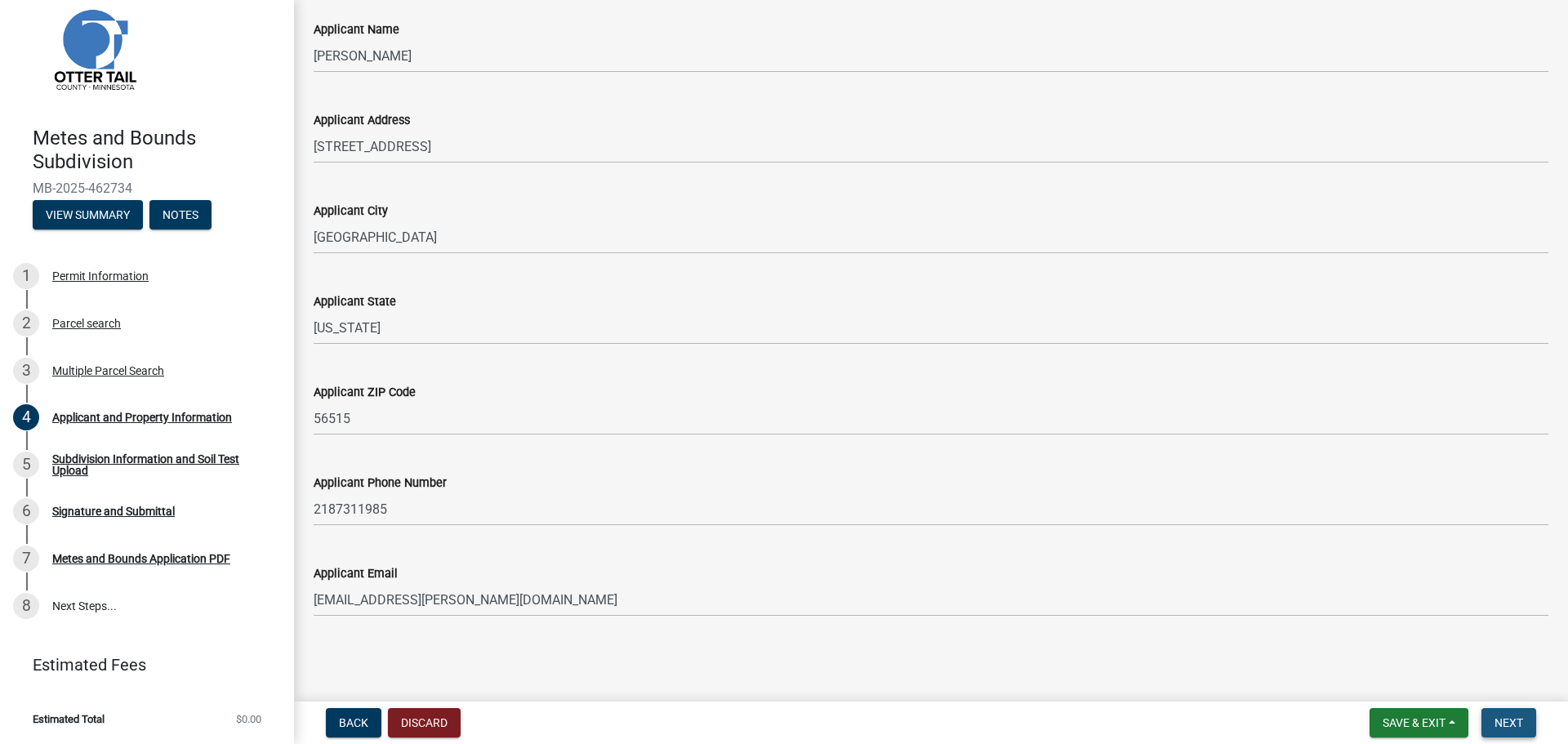
click at [1508, 714] on button "Next" at bounding box center [1509, 722] width 55 height 30
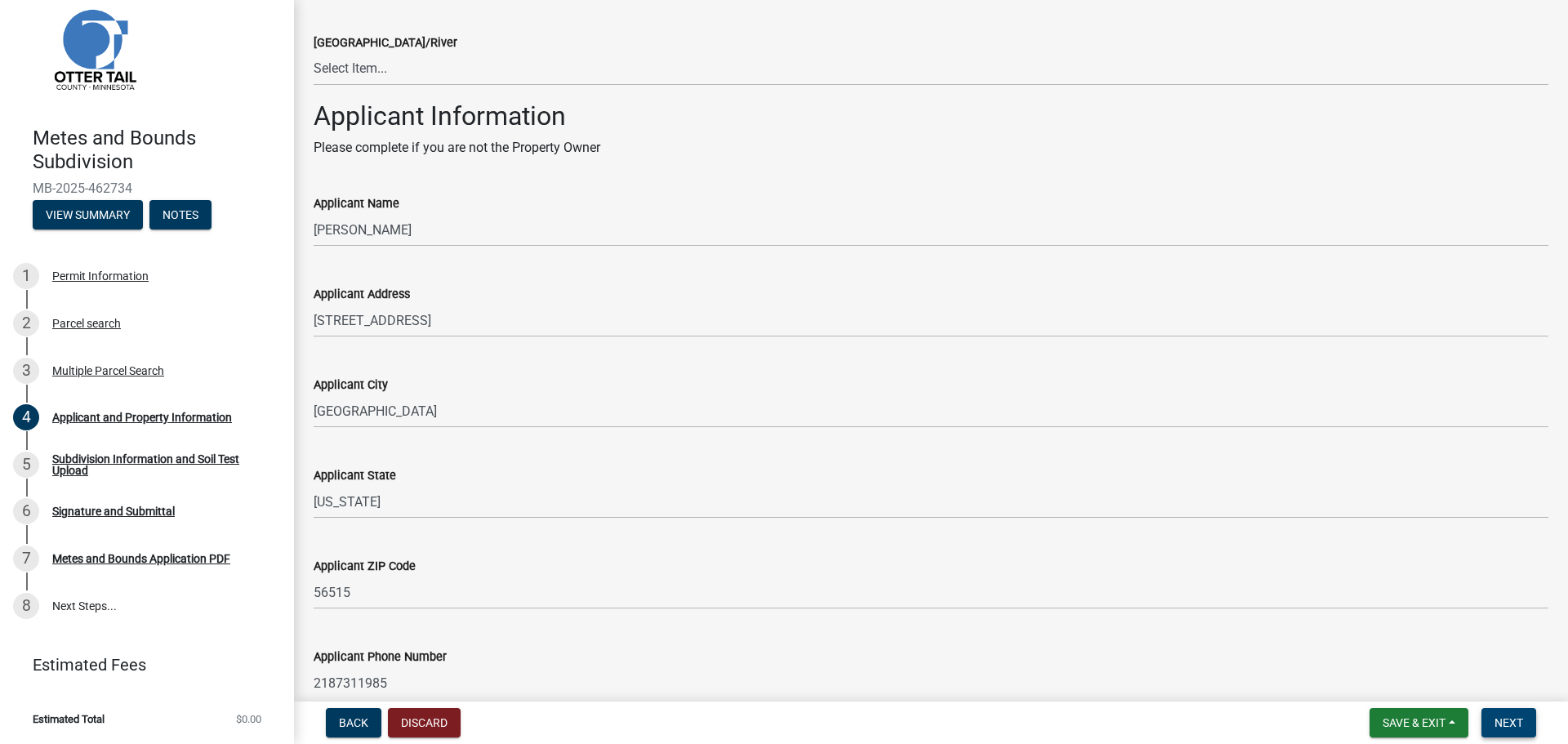
scroll to position [950, 0]
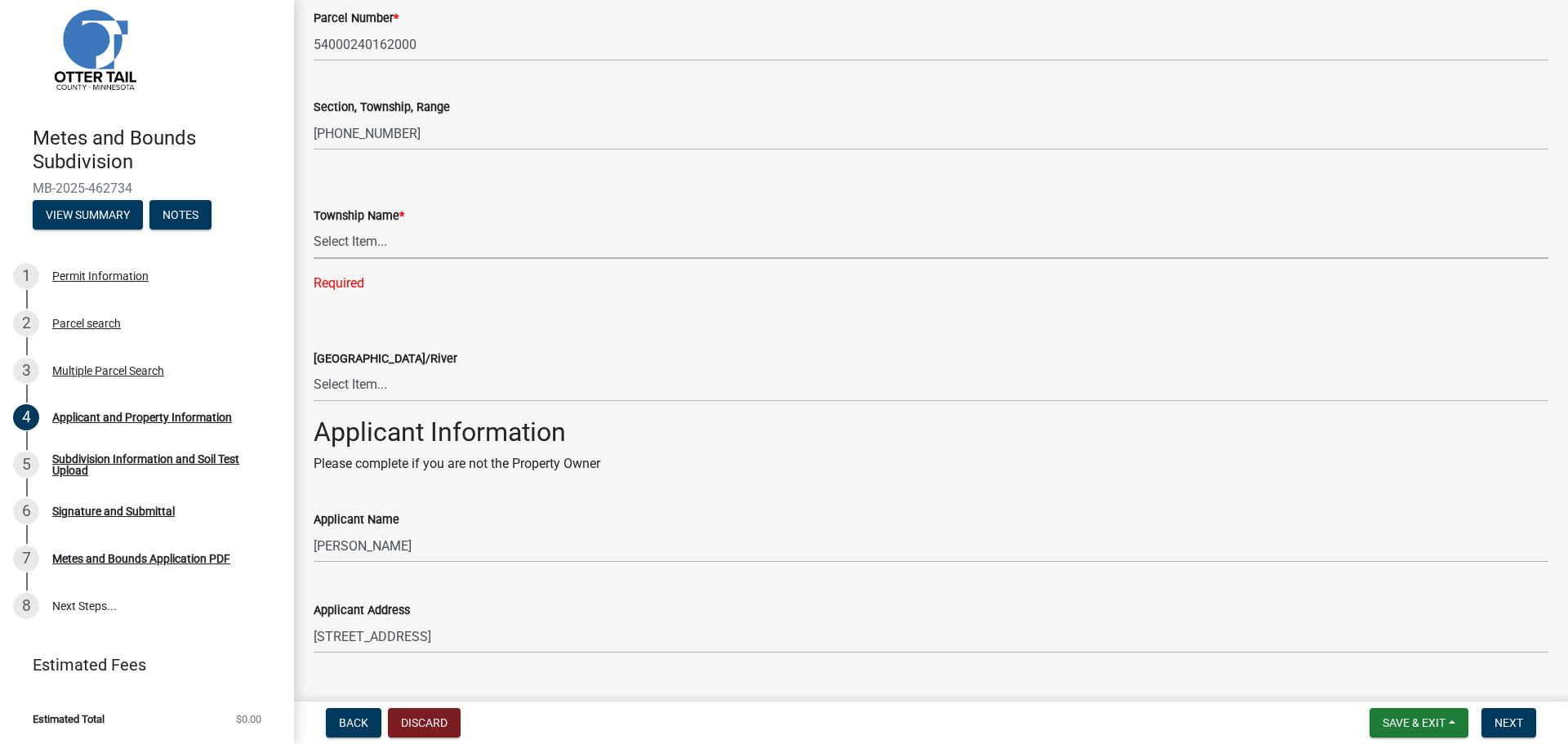
click at [389, 241] on select "Select Item... [GEOGRAPHIC_DATA] [GEOGRAPHIC_DATA] [GEOGRAPHIC_DATA] [GEOGRAPHI…" at bounding box center [931, 241] width 1235 height 33
click at [314, 225] on select "Select Item... [GEOGRAPHIC_DATA] [GEOGRAPHIC_DATA] [GEOGRAPHIC_DATA] [GEOGRAPHI…" at bounding box center [931, 241] width 1235 height 33
select select "d2fd61be-bd3f-4401-ba05-0730786b2be5"
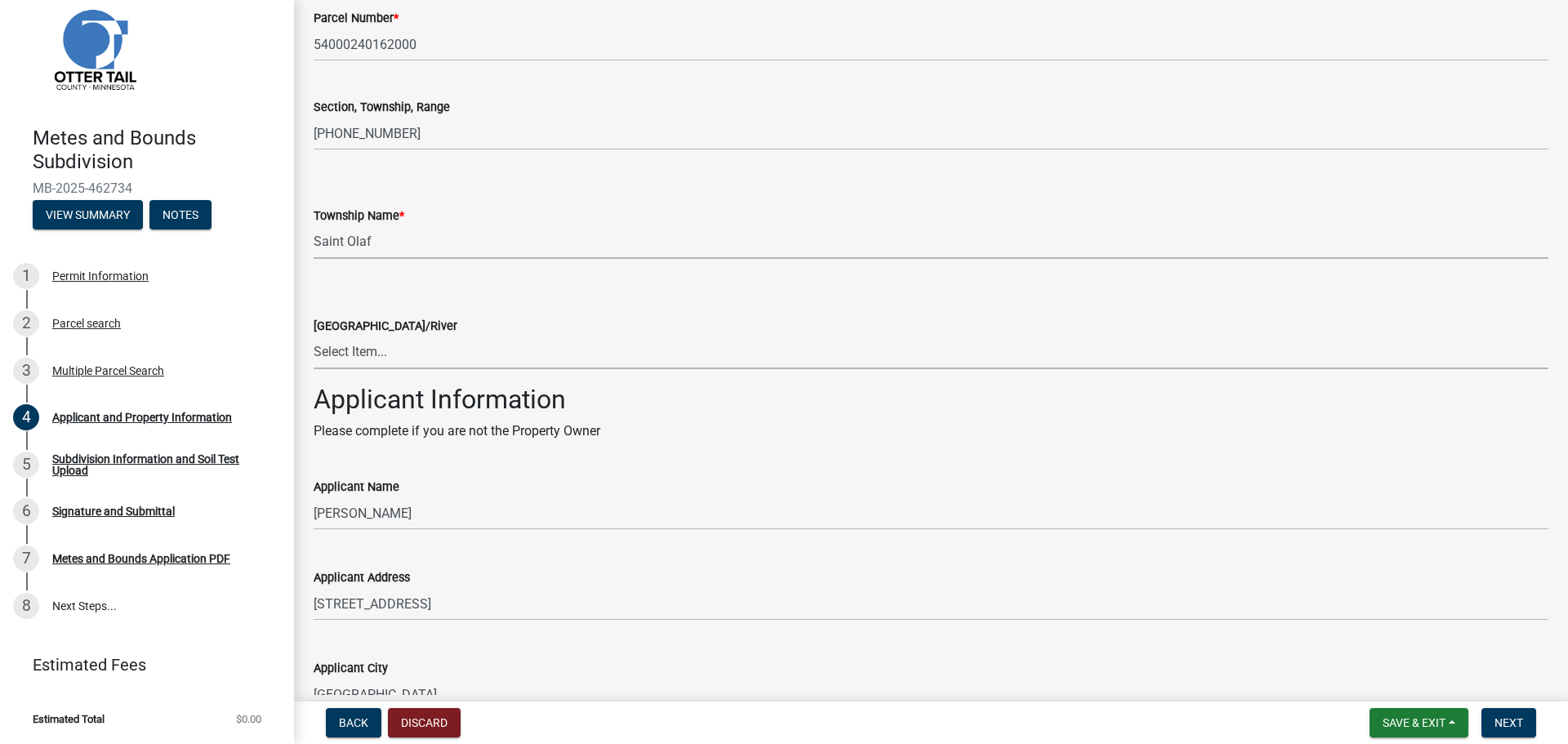
click at [479, 351] on select "Select Item... None [PERSON_NAME] 56-031 [PERSON_NAME] 56-118 [PERSON_NAME] 56-…" at bounding box center [931, 352] width 1235 height 33
click at [314, 336] on select "Select Item... None [PERSON_NAME] 56-031 [PERSON_NAME] 56-118 [PERSON_NAME] 56-…" at bounding box center [931, 352] width 1235 height 33
select select "0bc2e7ee-fb10-478e-b6cf-22d75c2a0b86"
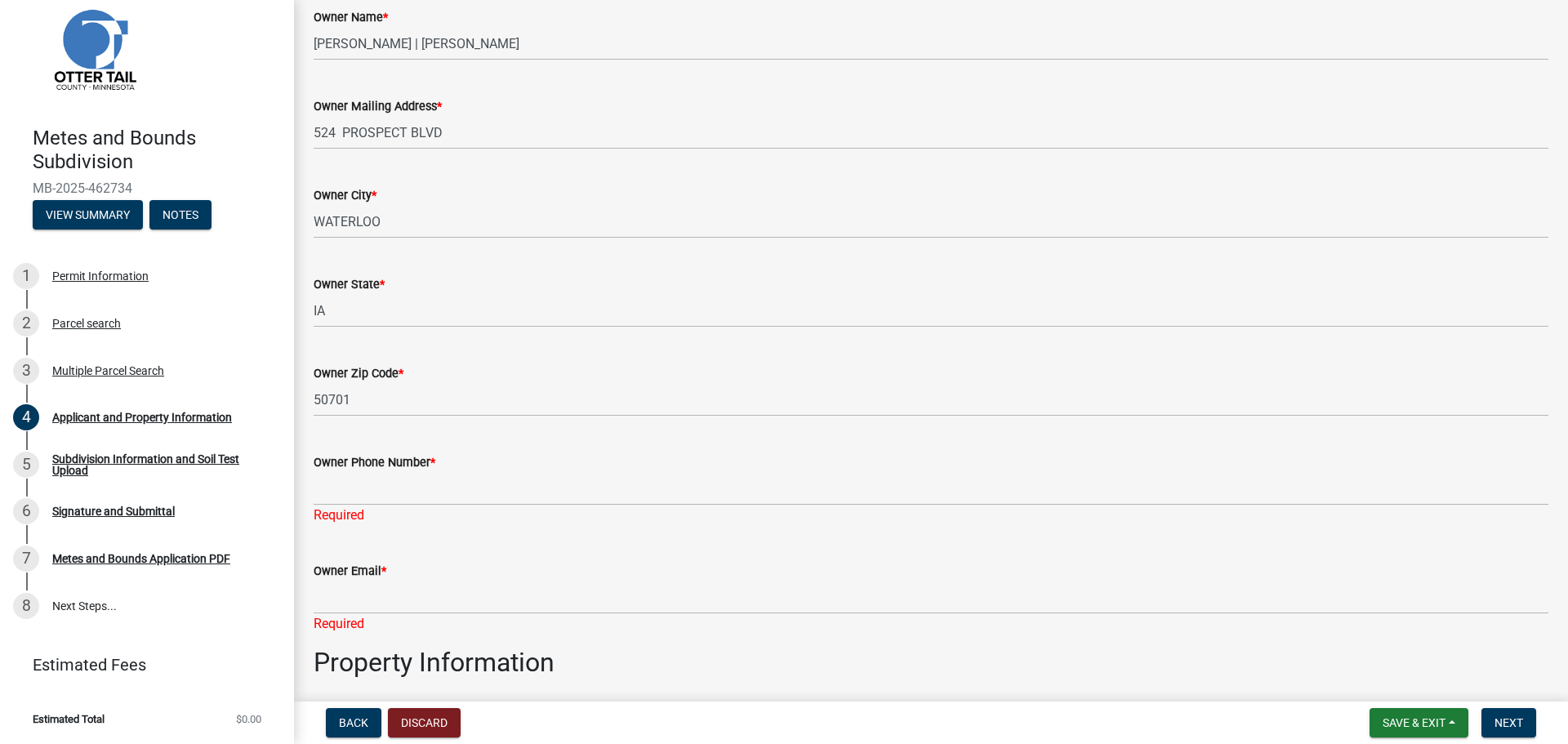
scroll to position [379, 0]
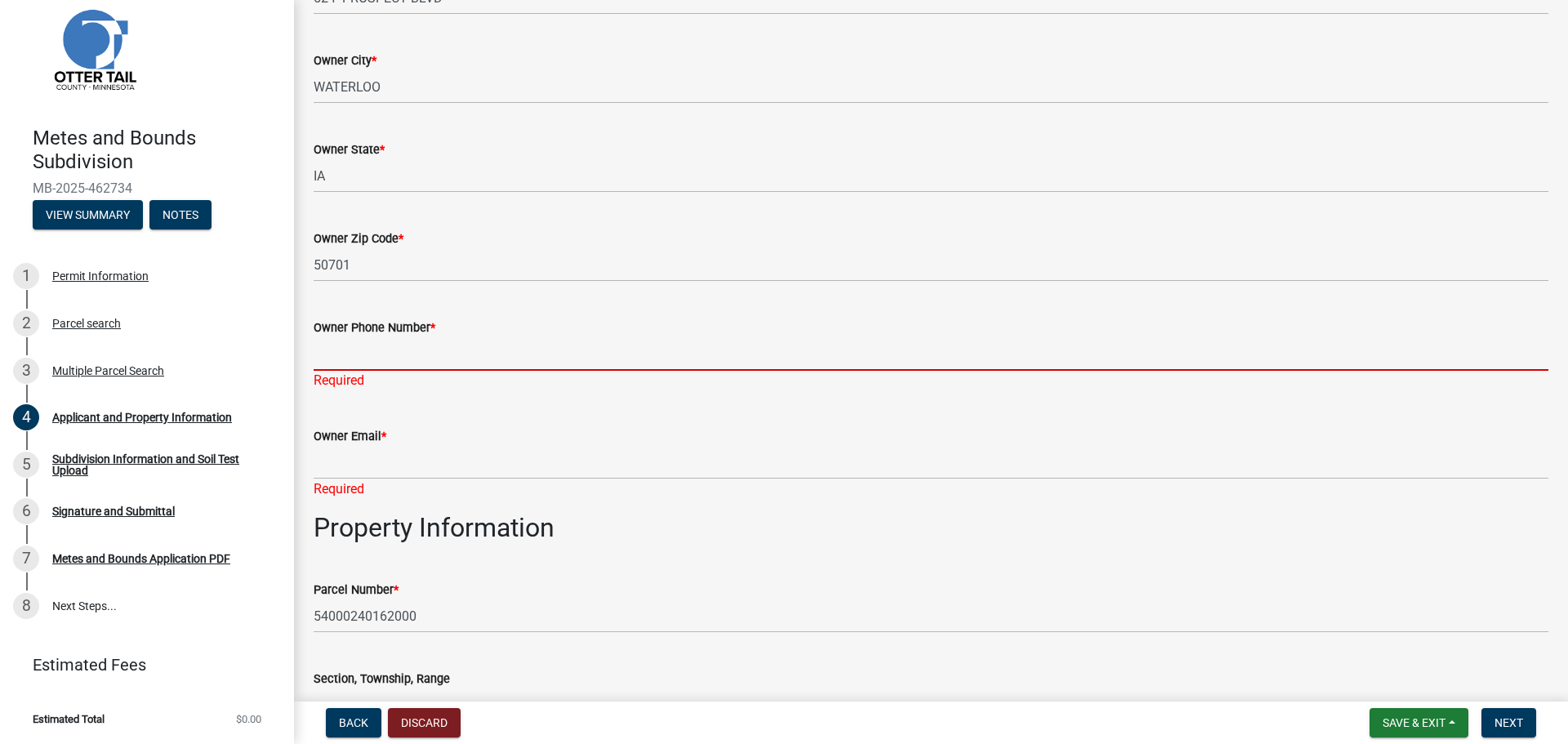
click at [387, 357] on input "Owner Phone Number *" at bounding box center [931, 353] width 1235 height 33
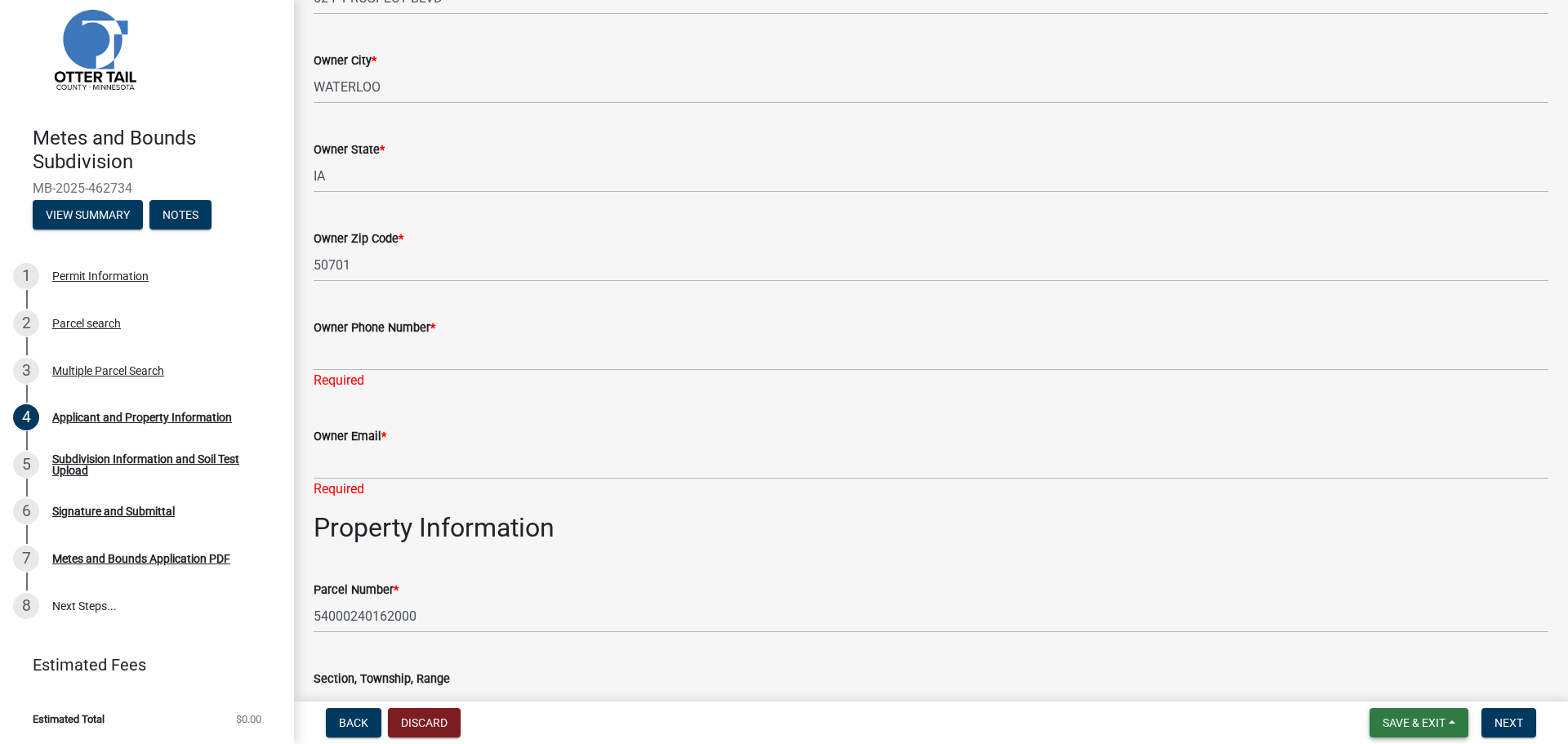
click at [1456, 726] on button "Save & Exit" at bounding box center [1419, 722] width 99 height 30
click at [1447, 725] on button "Save & Exit" at bounding box center [1419, 722] width 99 height 30
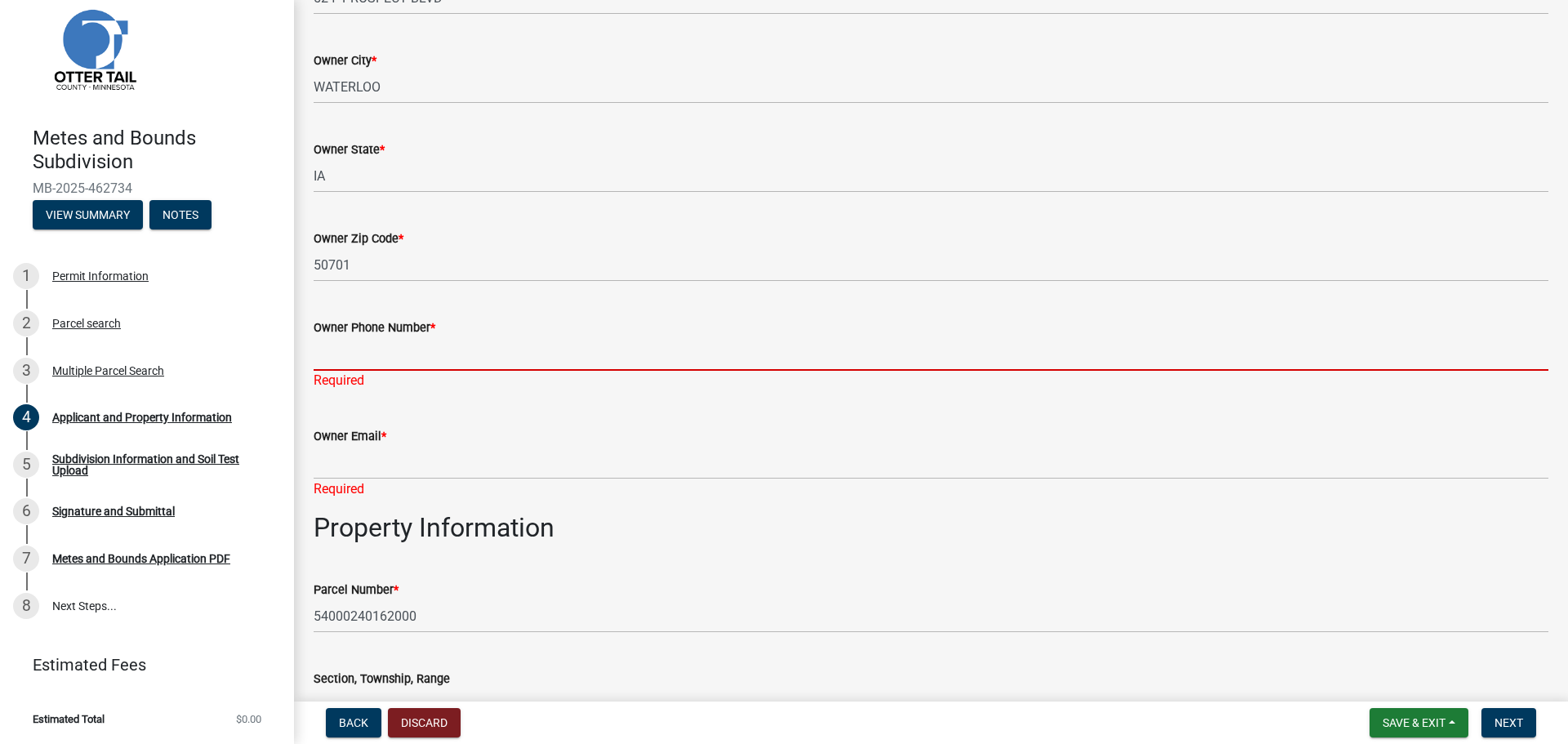
click at [475, 345] on input "Owner Phone Number *" at bounding box center [931, 353] width 1235 height 33
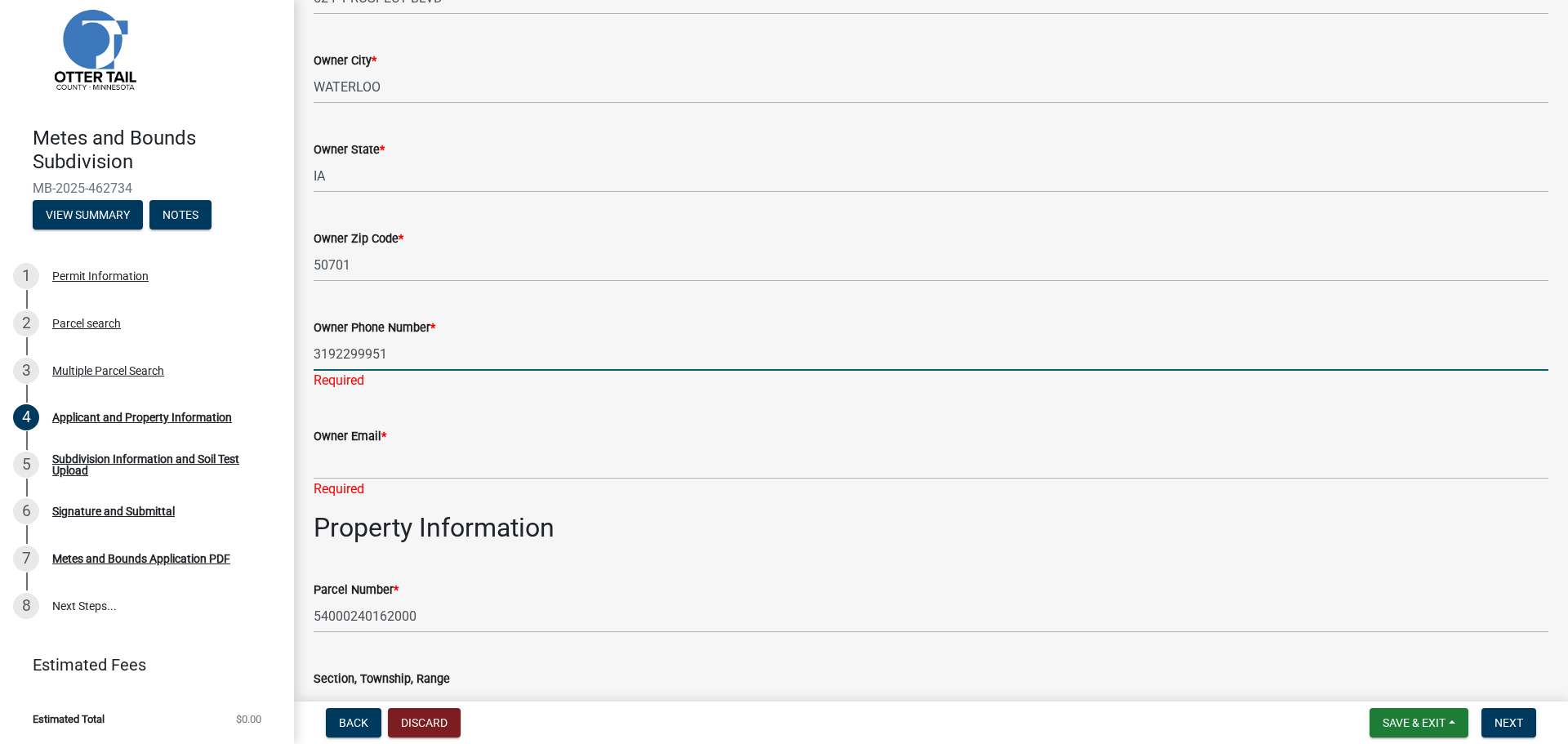
type input "3192299951"
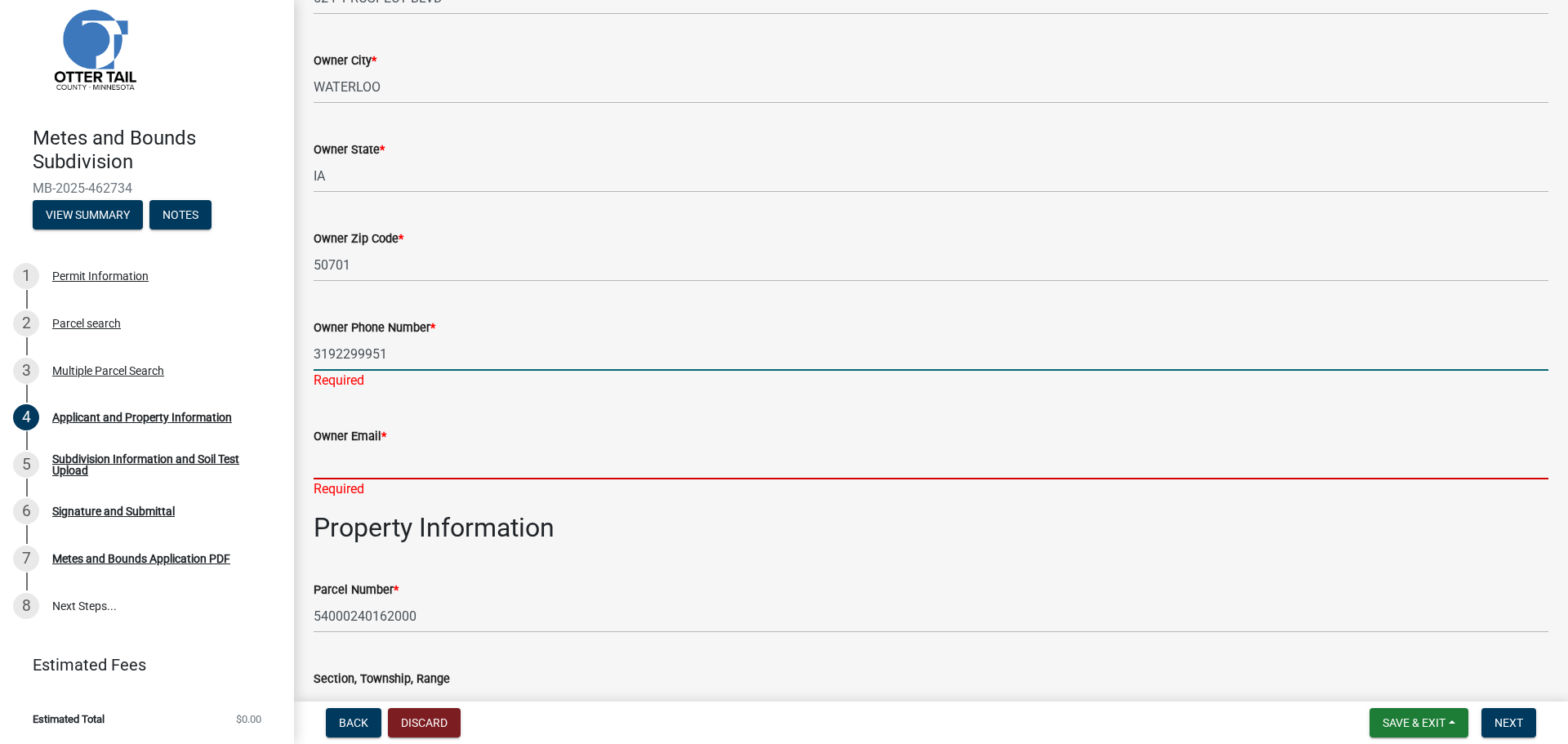
click at [495, 460] on div "Owner Email * Required" at bounding box center [931, 451] width 1235 height 95
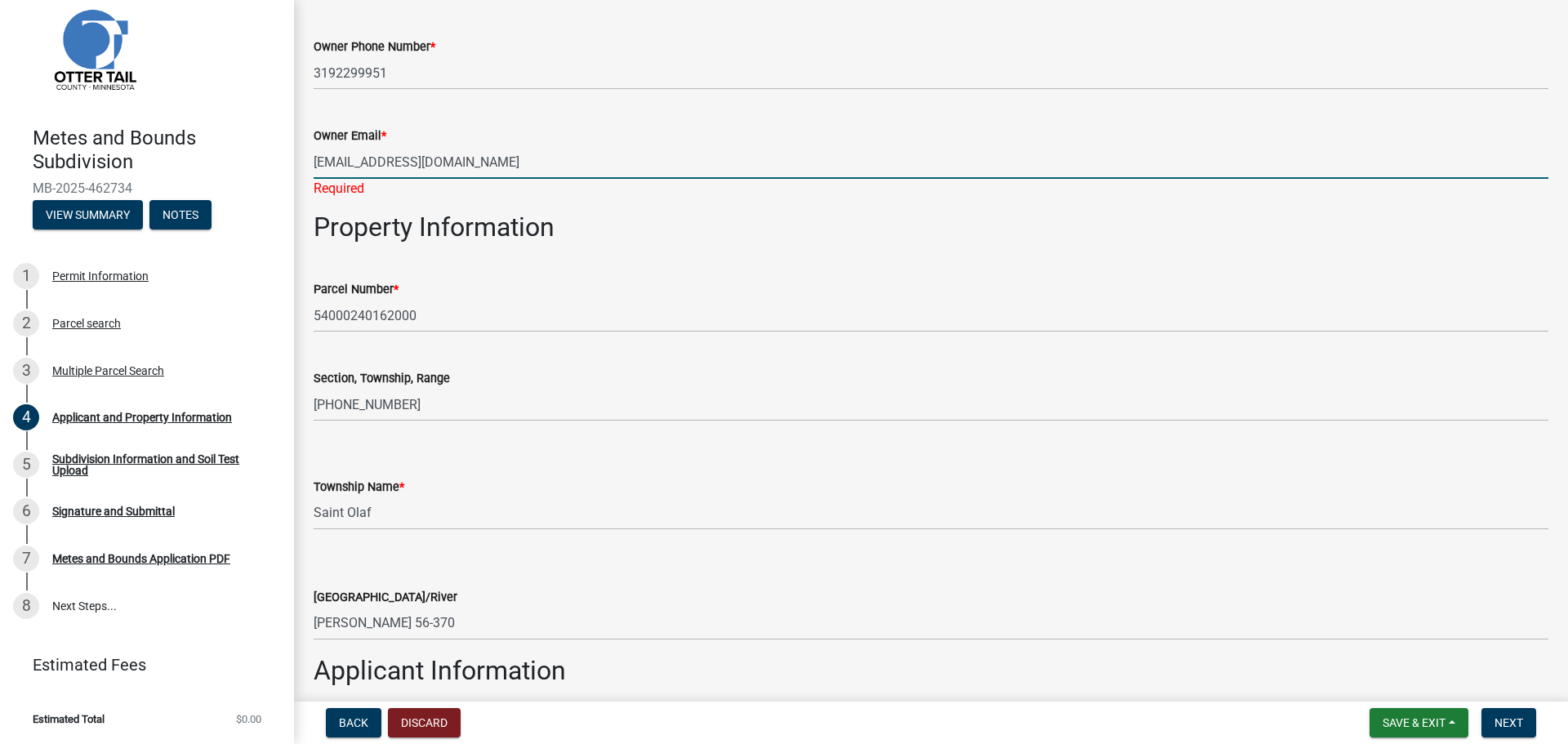
scroll to position [868, 0]
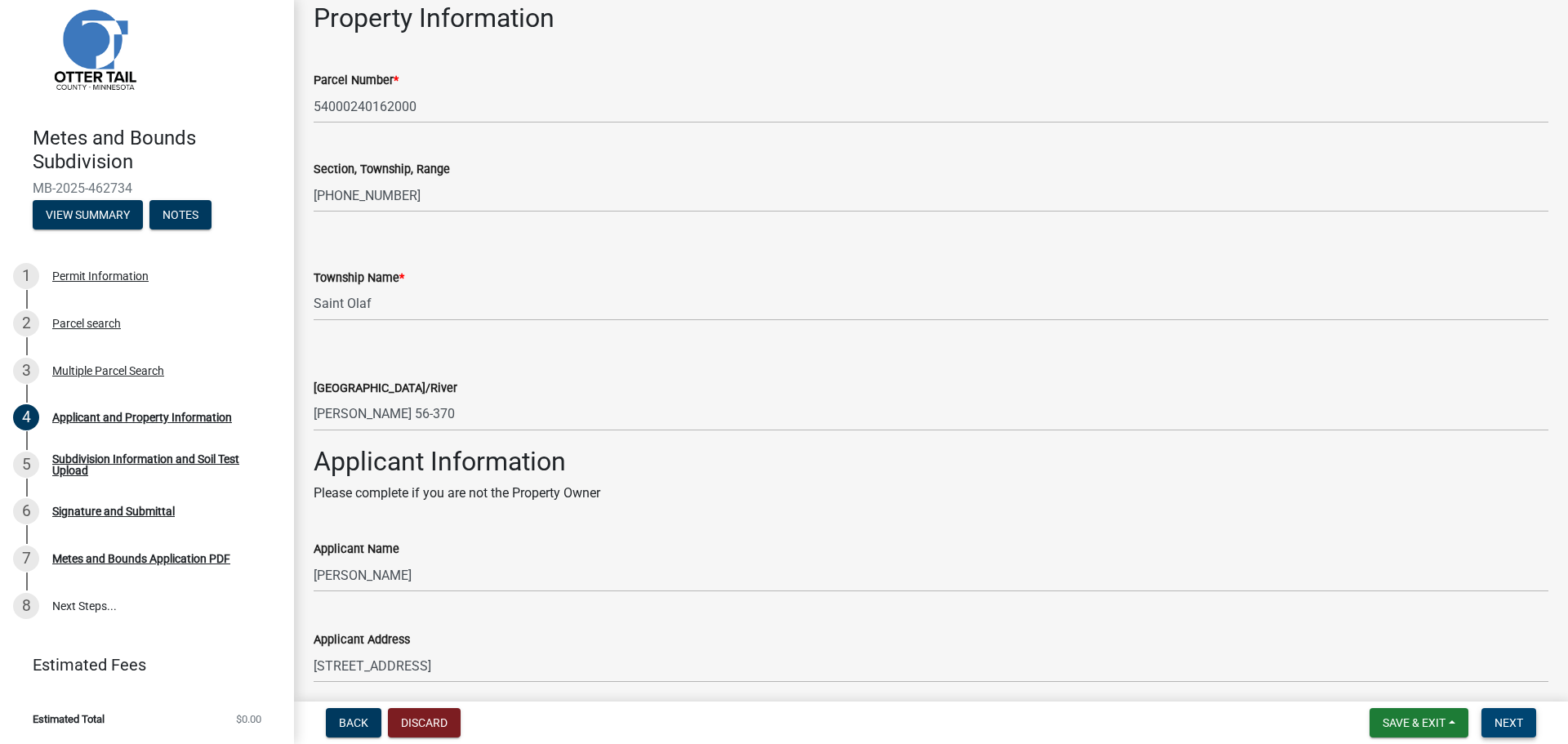
type input "[EMAIL_ADDRESS][DOMAIN_NAME]"
click at [1514, 726] on span "Next" at bounding box center [1509, 722] width 29 height 14
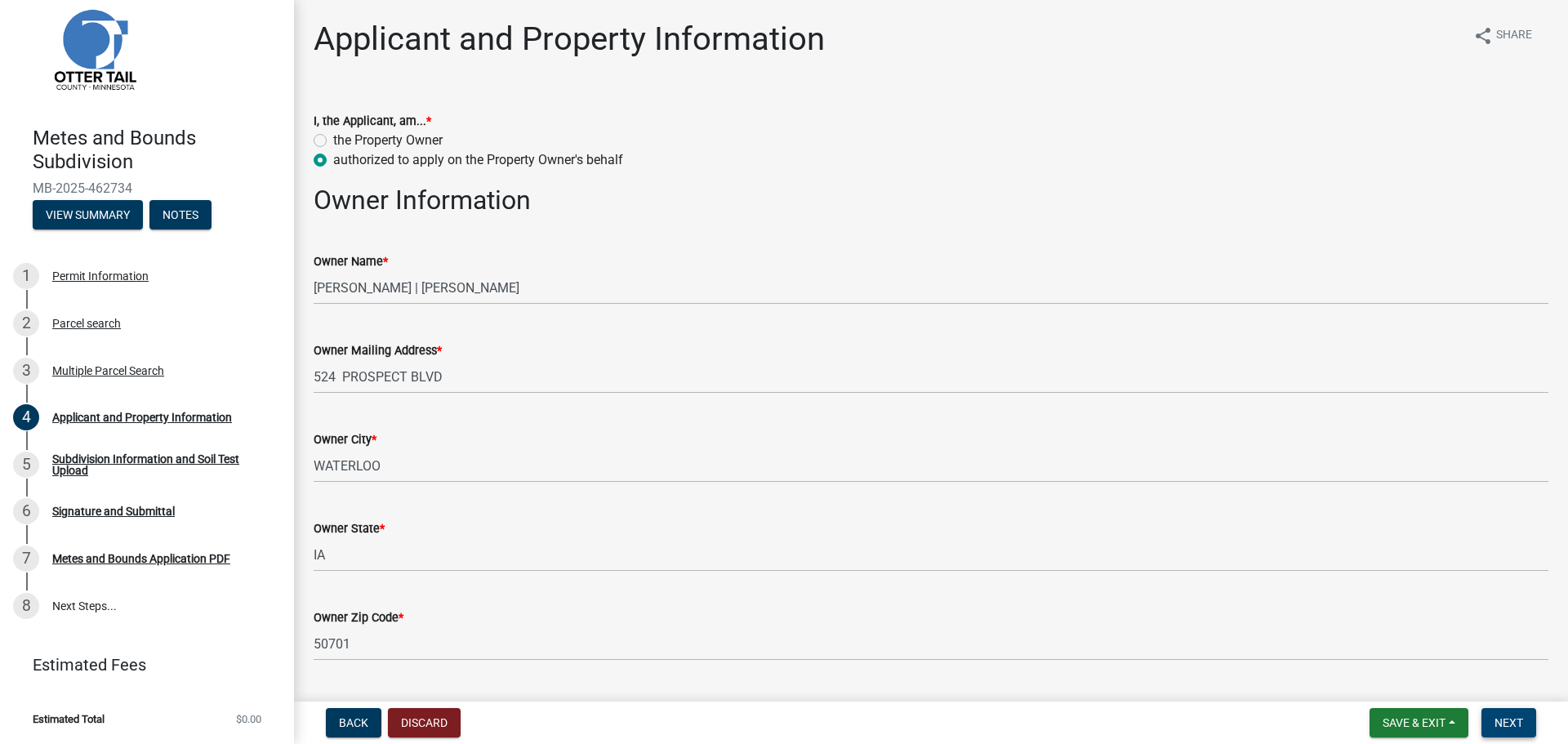
scroll to position [735, 0]
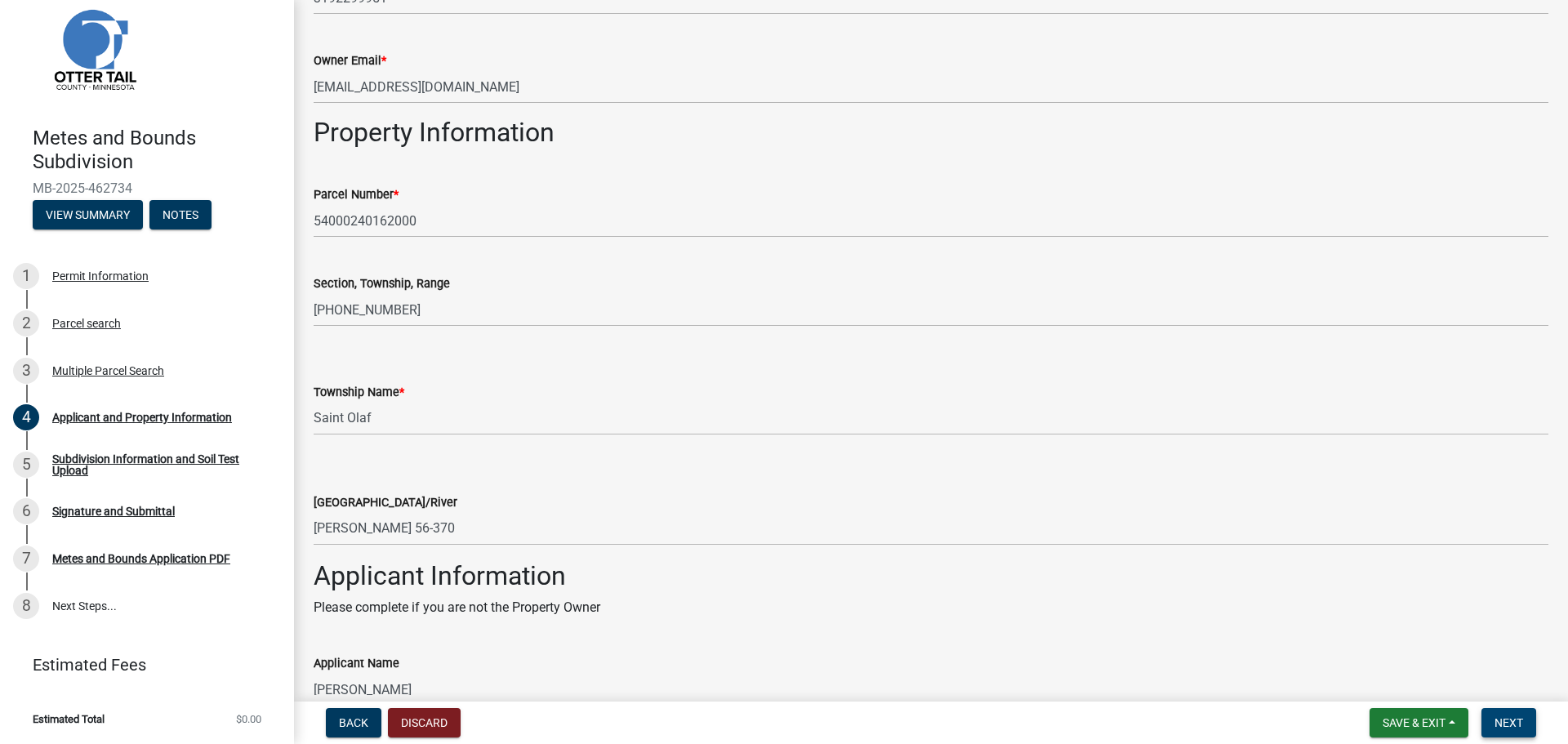
click at [1515, 728] on span "Next" at bounding box center [1509, 722] width 29 height 14
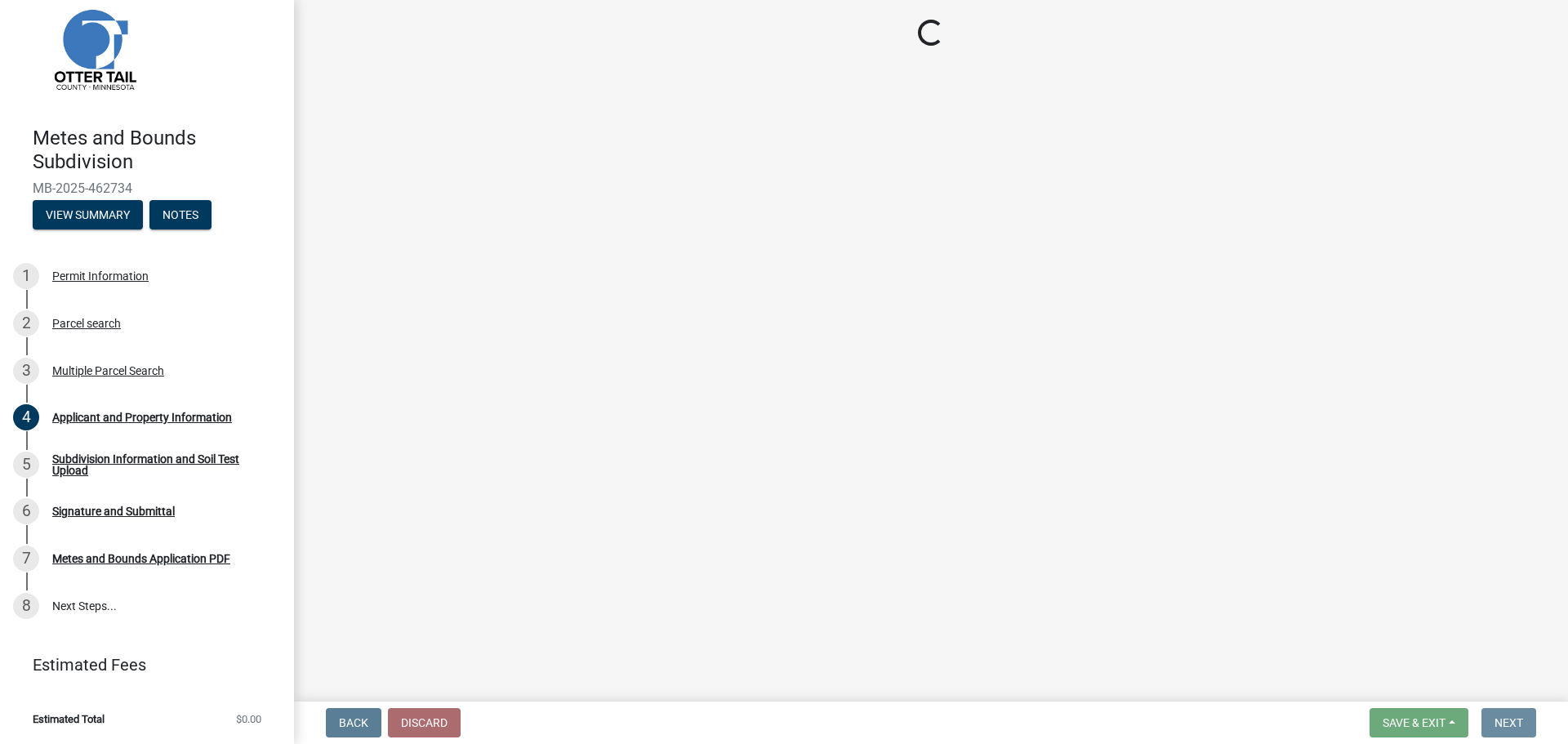
scroll to position [0, 0]
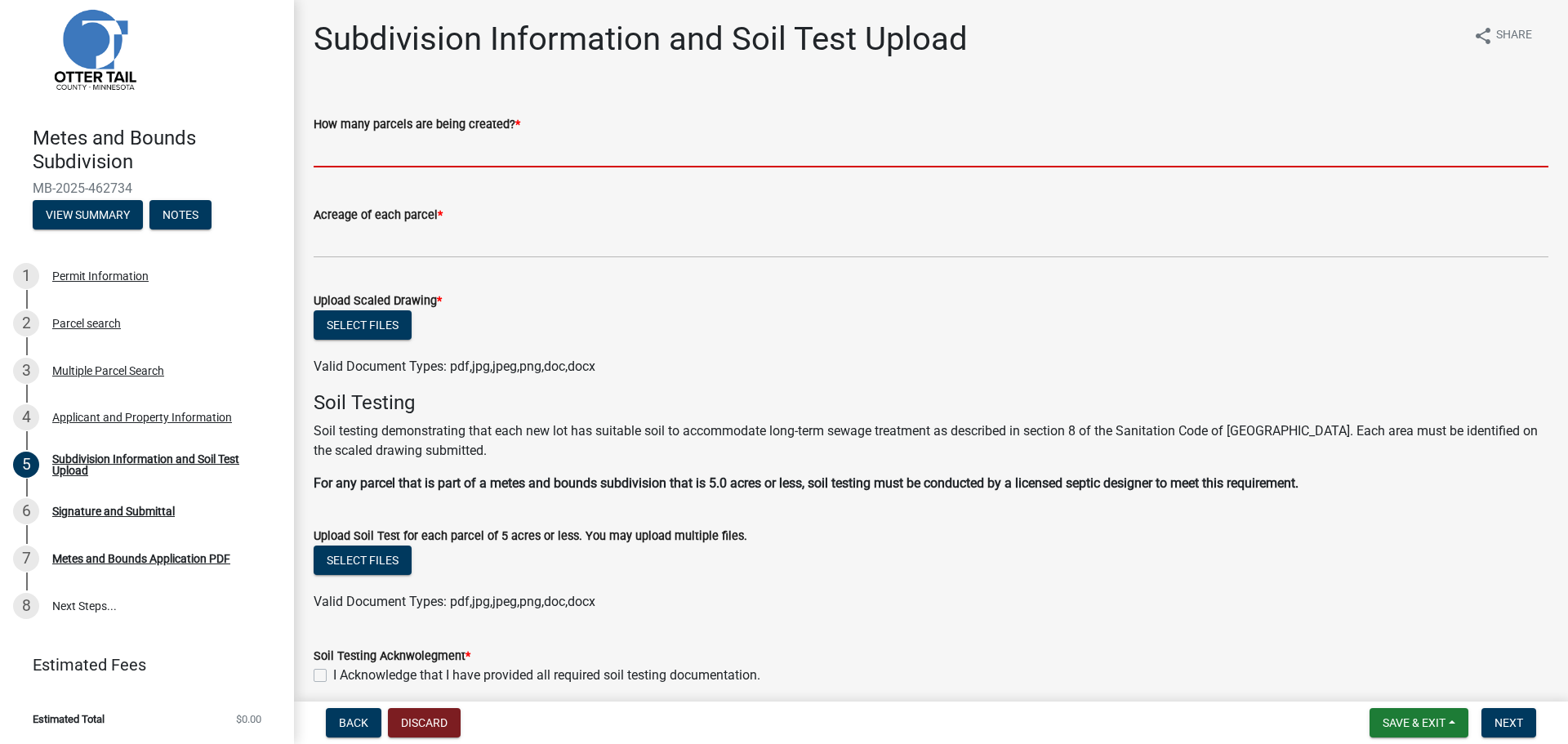
click at [464, 148] on input "text" at bounding box center [931, 150] width 1235 height 33
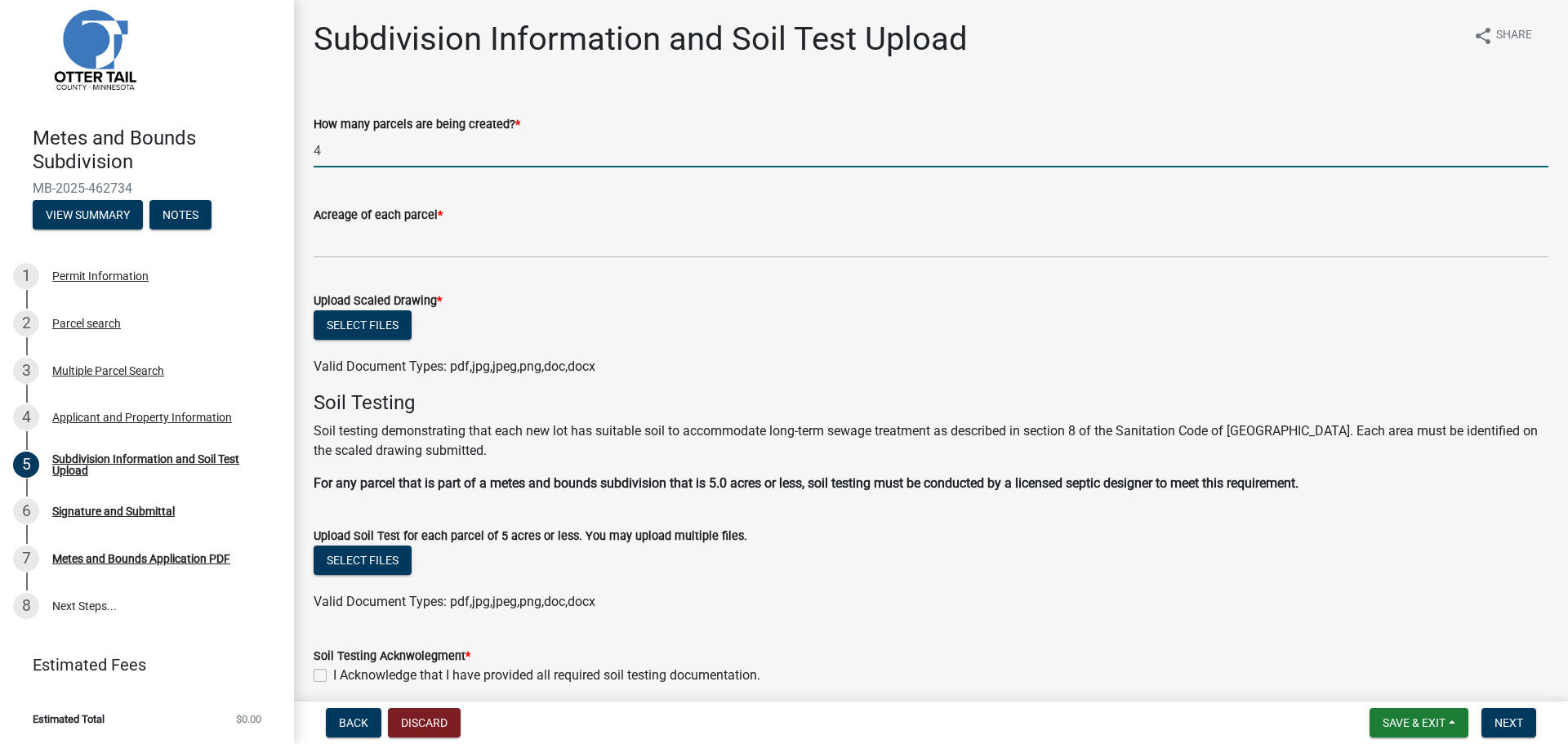
type input "4"
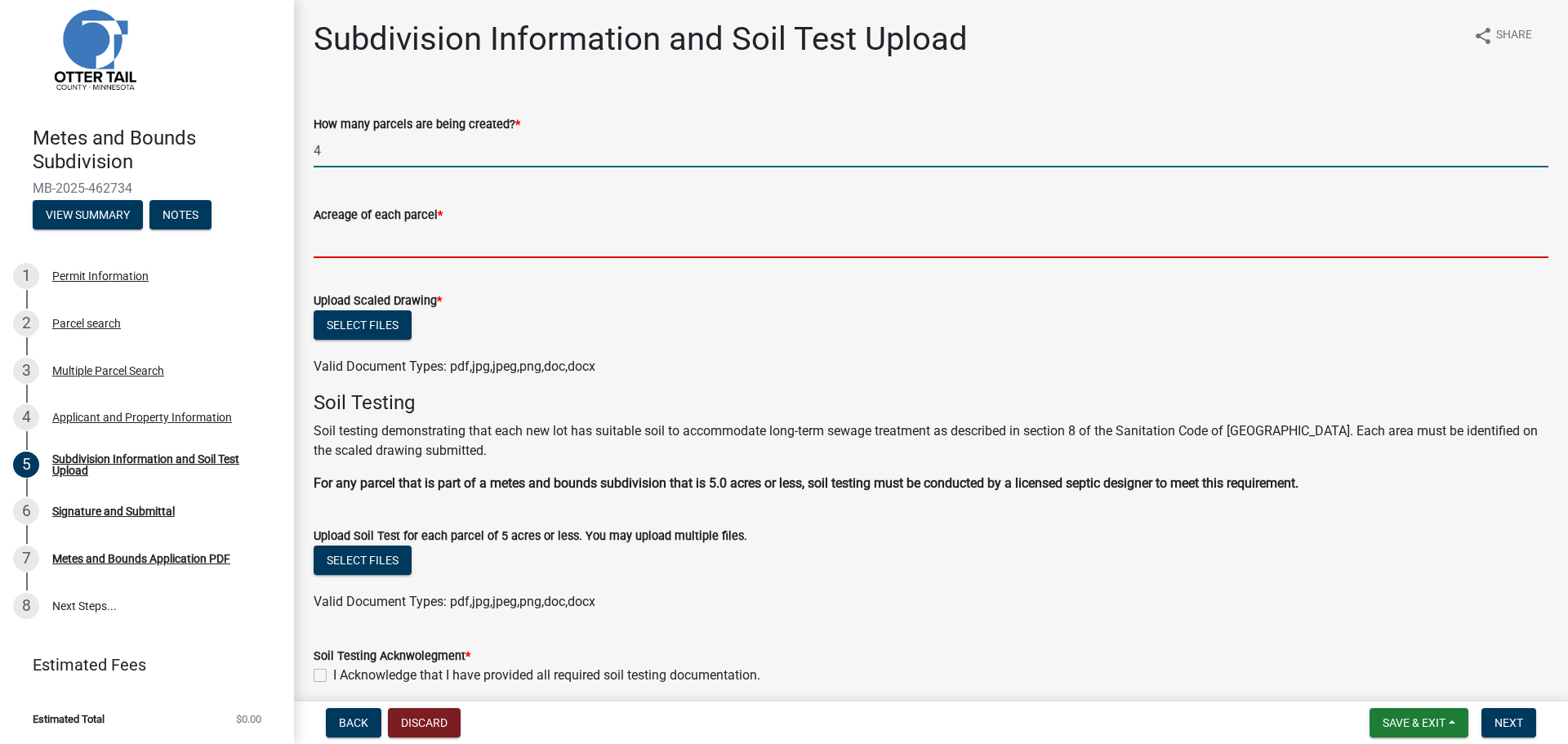
click at [445, 249] on input "Acreage of each parcel *" at bounding box center [931, 240] width 1235 height 33
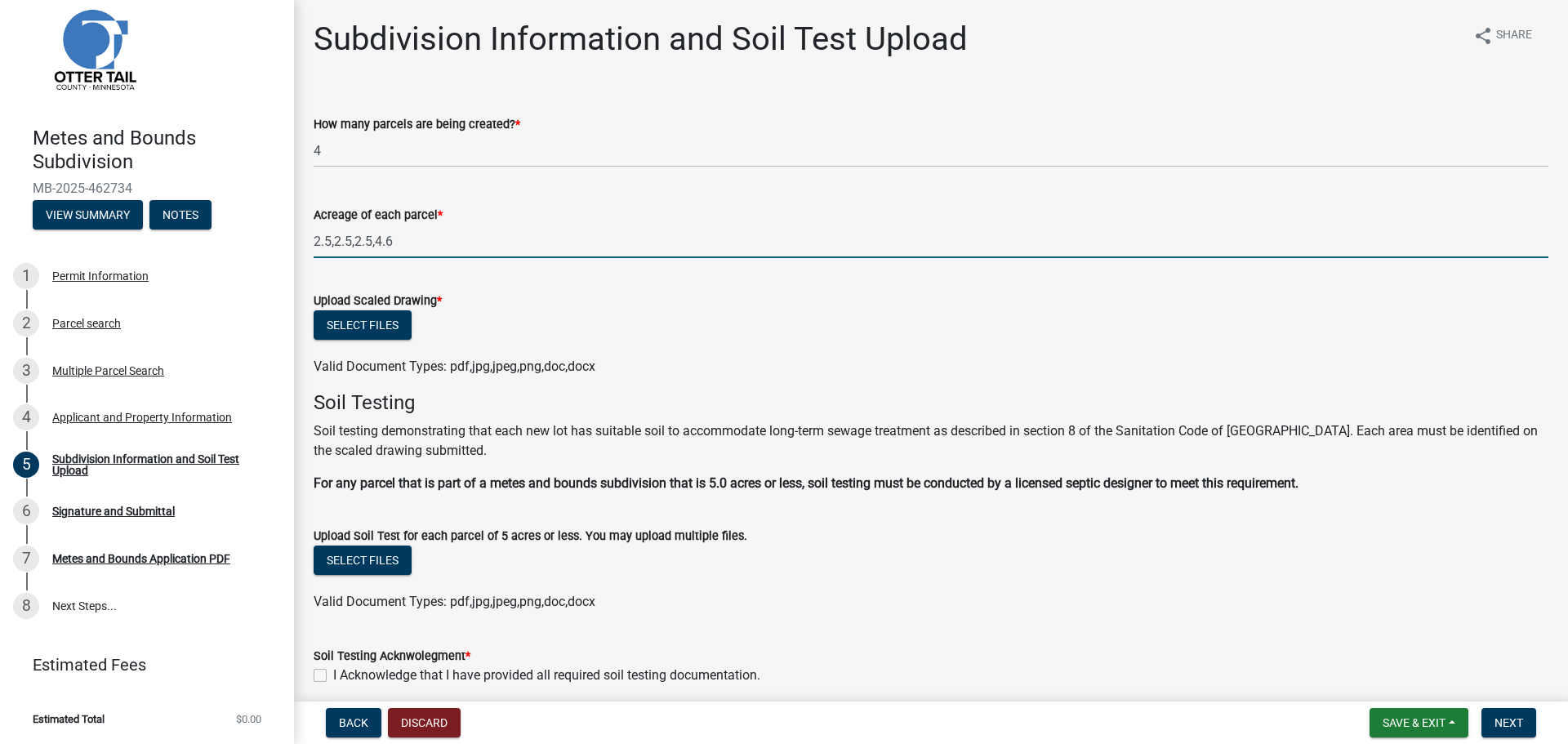
click at [375, 240] on input "2.5,2.5,2.5,4.6" at bounding box center [931, 240] width 1235 height 33
click at [372, 241] on input "2.5,2.5,2.5,4.6" at bounding box center [931, 240] width 1235 height 33
click at [398, 240] on input "2.5,2.5,2.6,4.6" at bounding box center [931, 240] width 1235 height 33
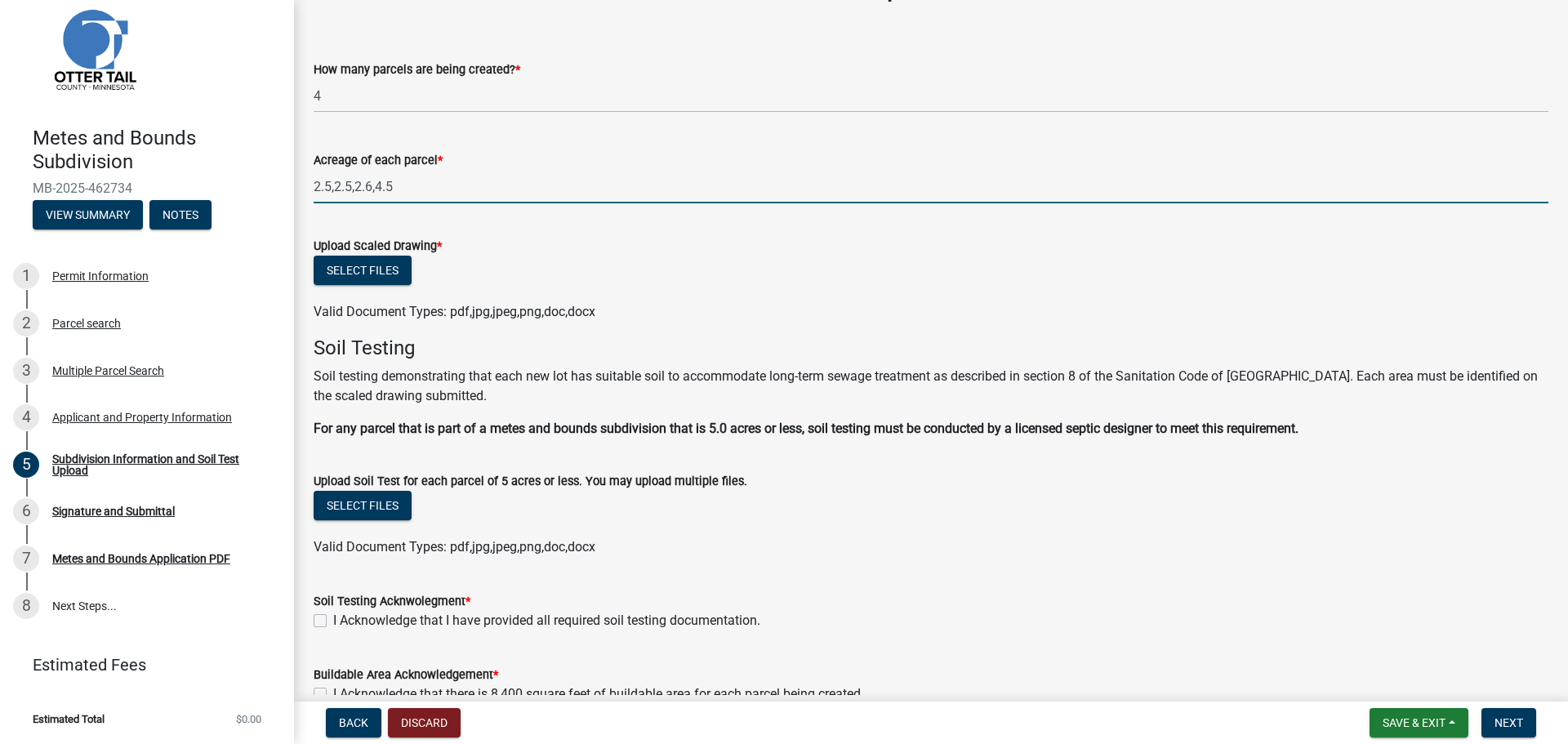
scroll to position [82, 0]
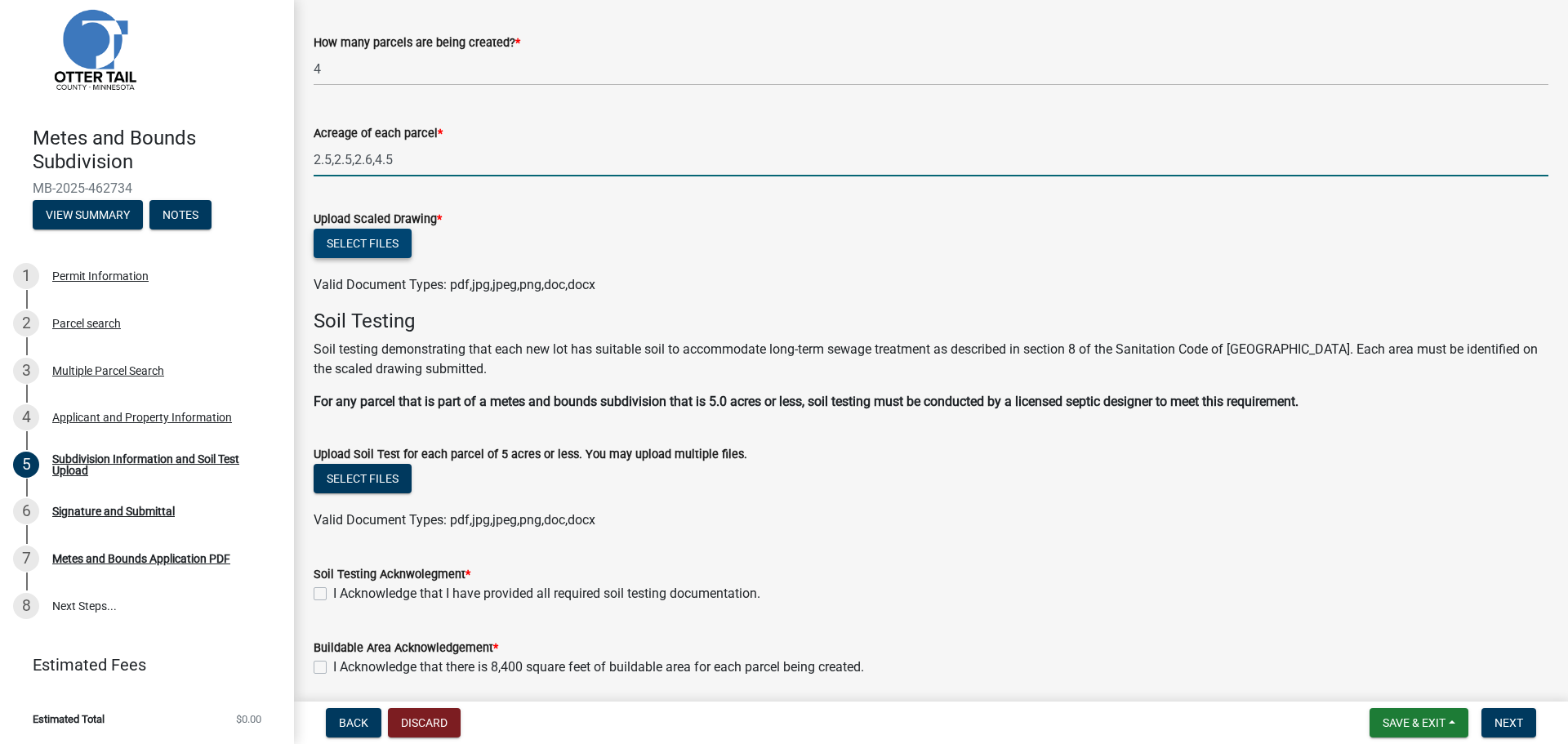
type input "2.5,2.5,2.6,4.5"
click at [378, 239] on button "Select files" at bounding box center [362, 243] width 98 height 30
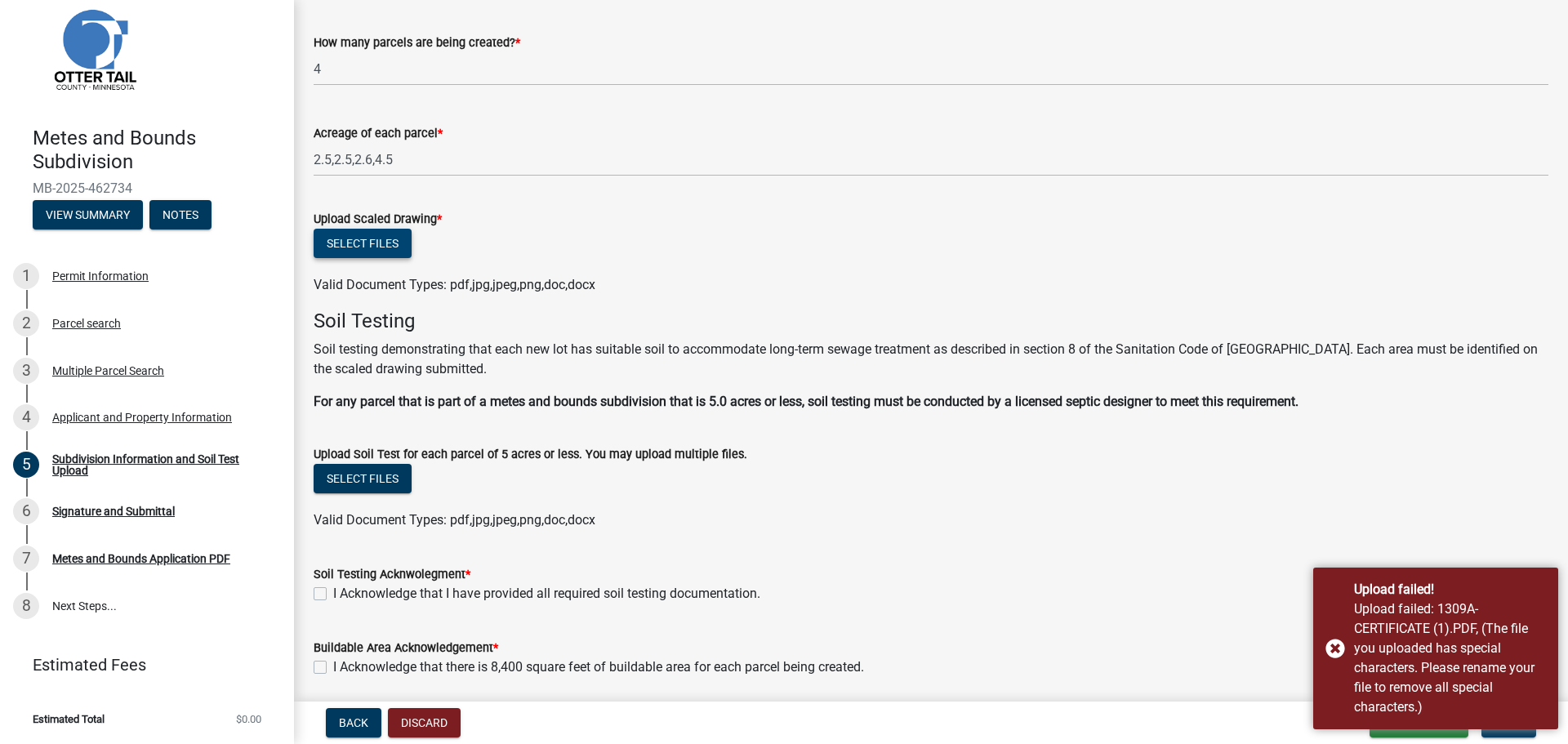
click at [370, 235] on button "Select files" at bounding box center [362, 243] width 98 height 30
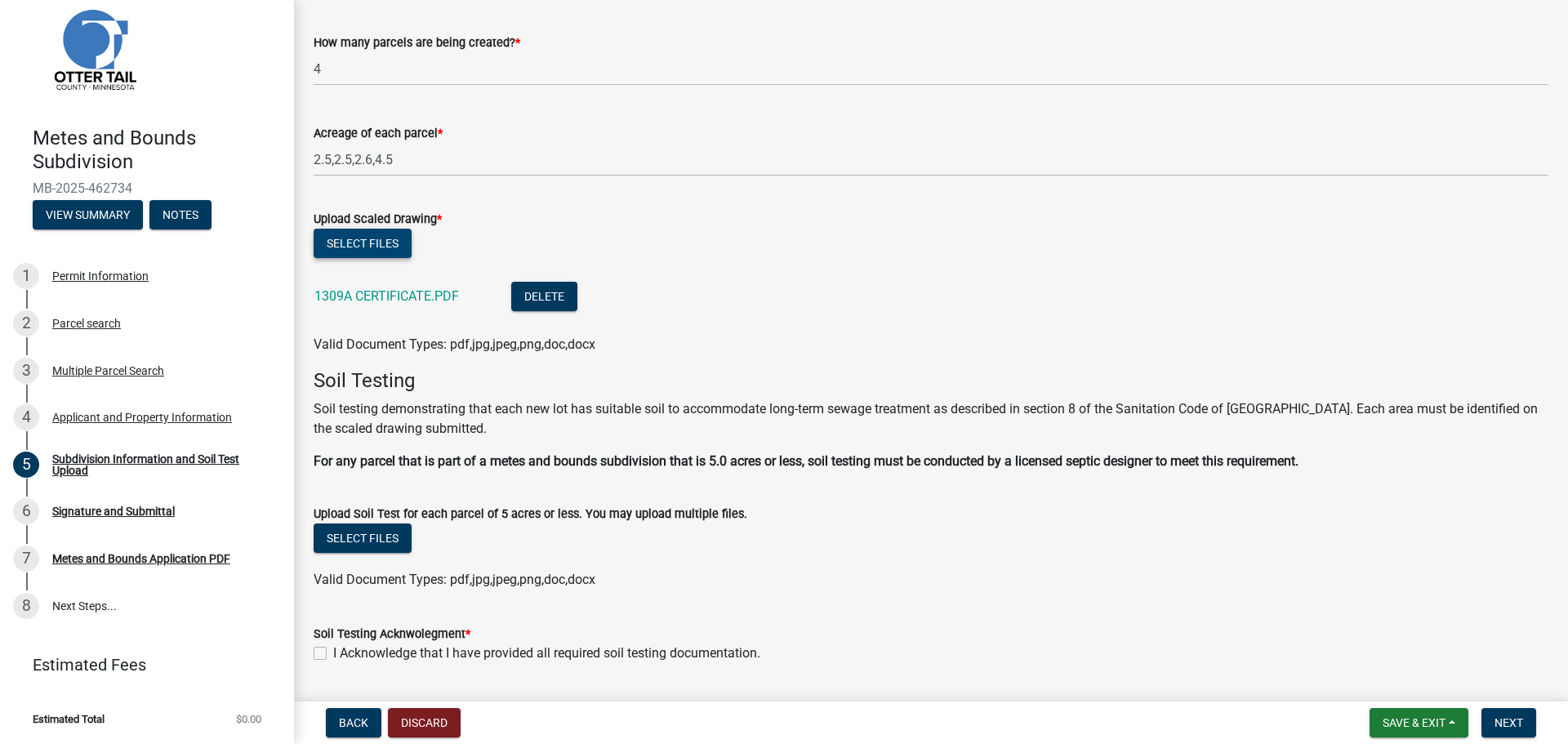
click at [377, 244] on button "Select files" at bounding box center [362, 243] width 98 height 30
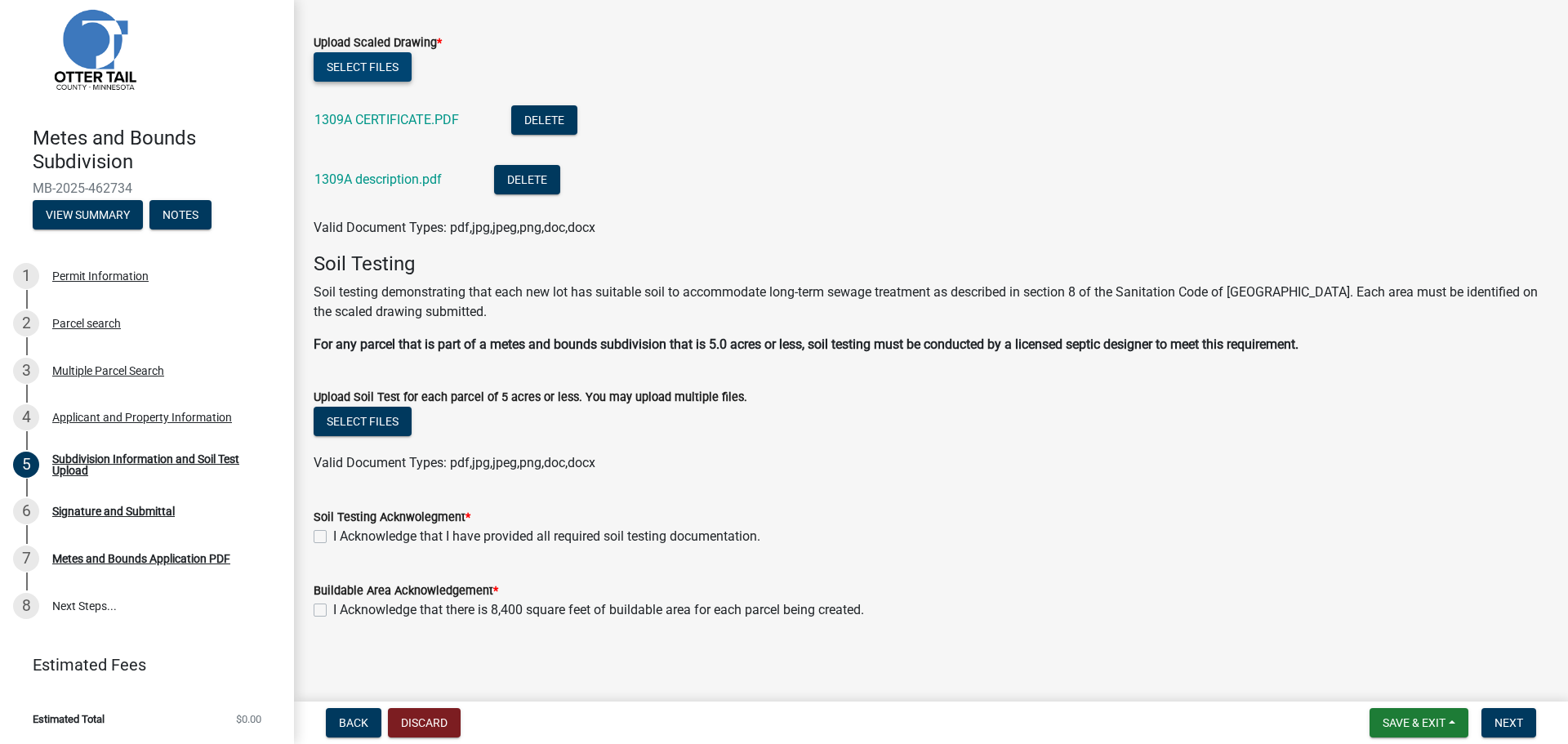
scroll to position [261, 0]
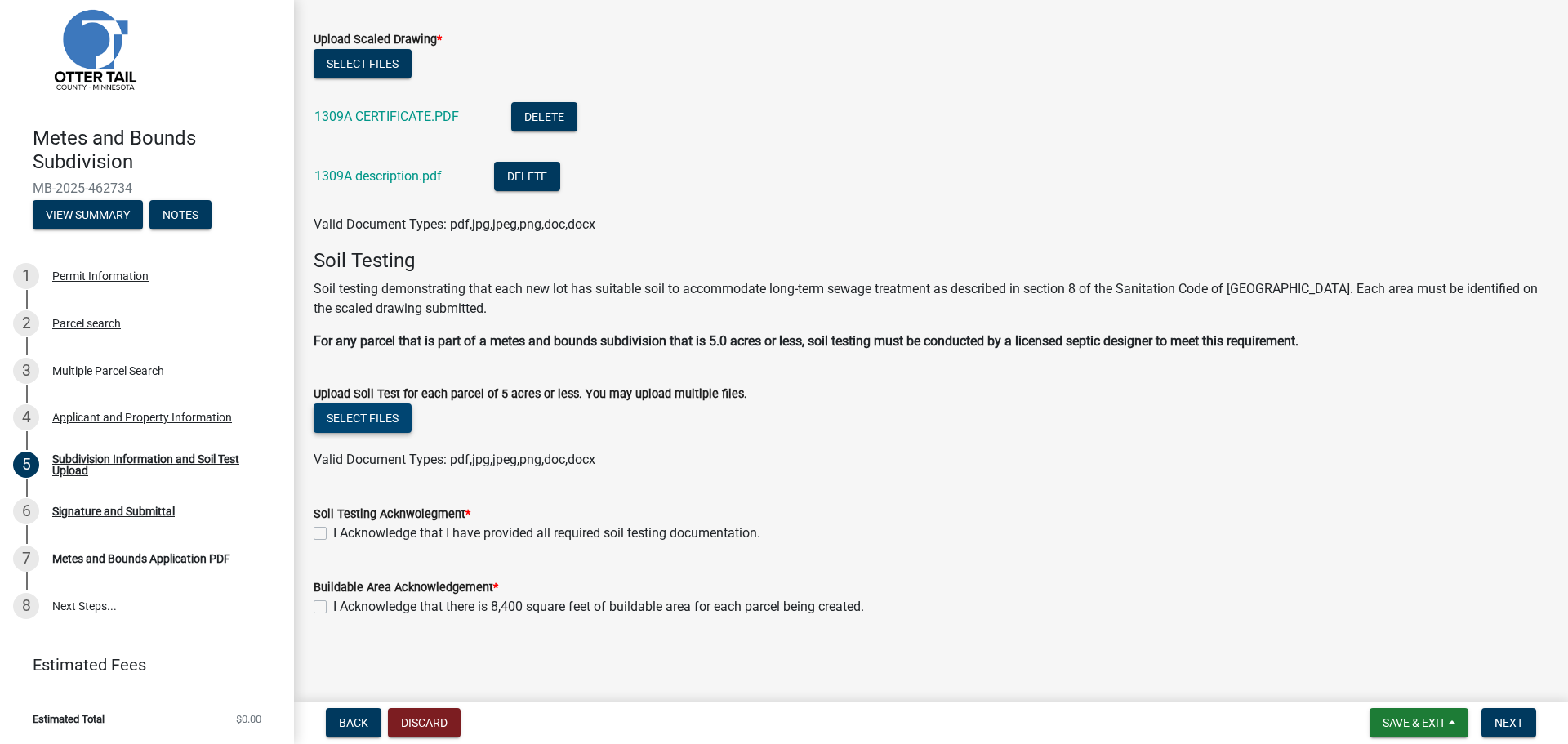
click at [383, 421] on button "Select files" at bounding box center [362, 418] width 98 height 30
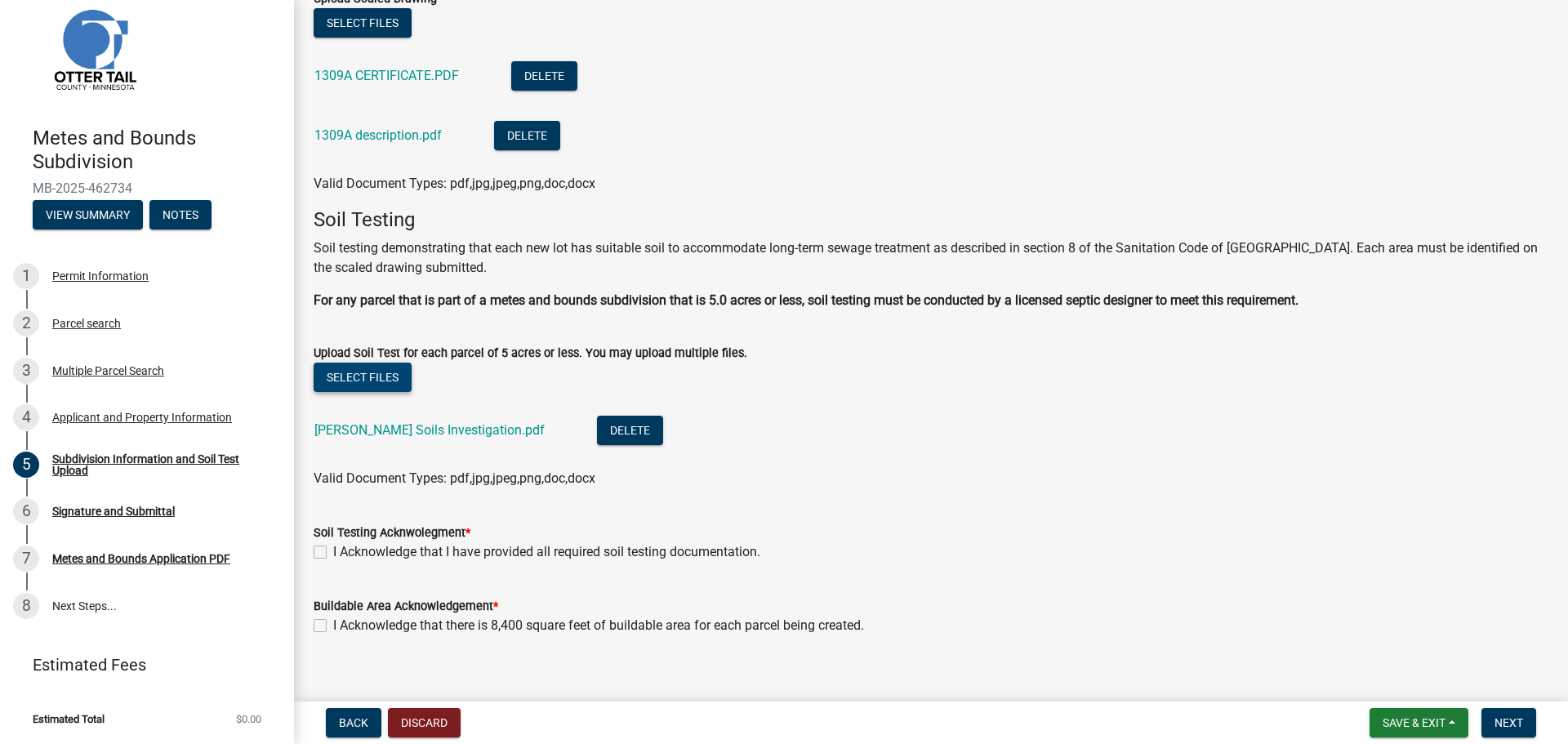
scroll to position [321, 0]
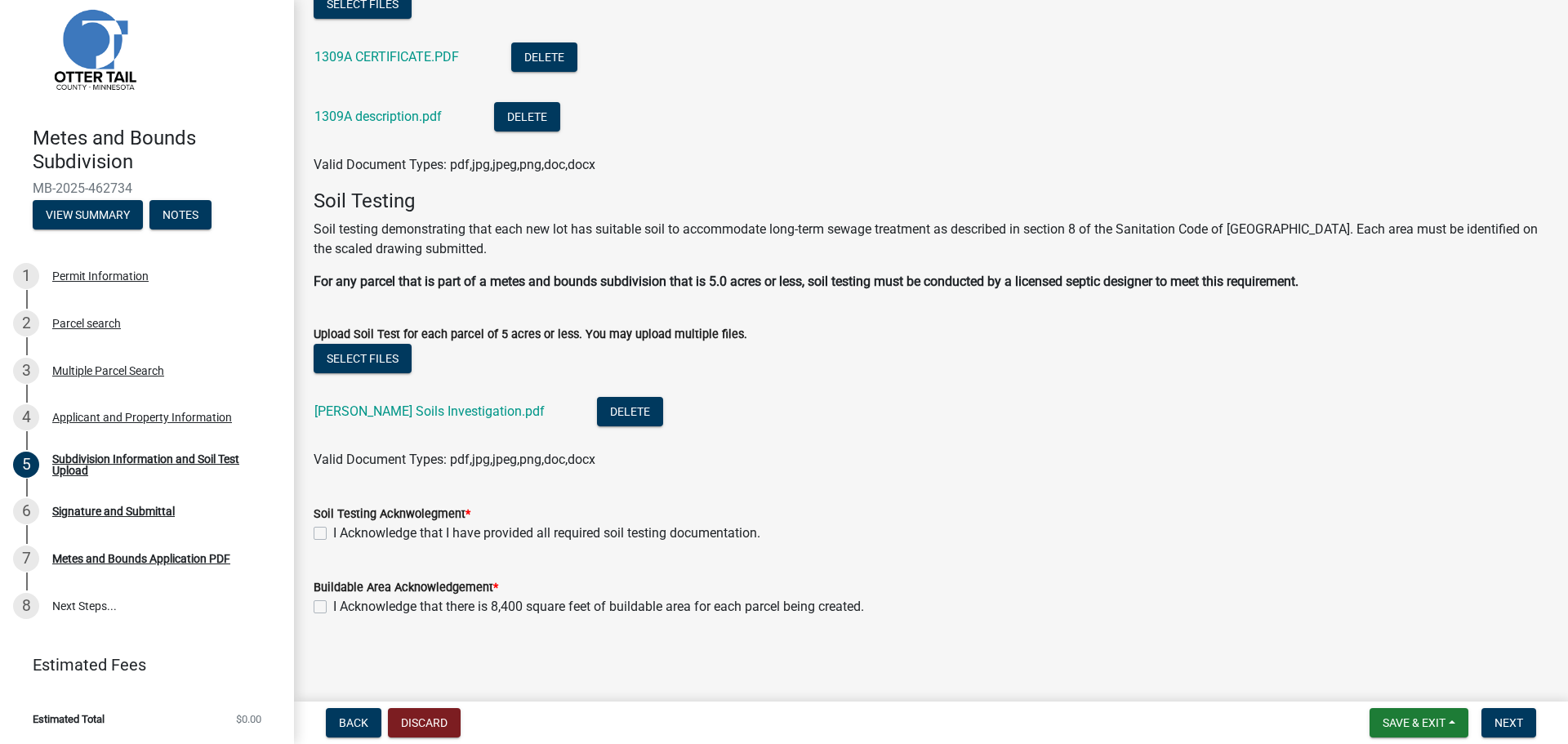
click at [333, 531] on label "I Acknowledge that I have provided all required soil testing documentation." at bounding box center [547, 533] width 427 height 20
click at [333, 531] on input "I Acknowledge that I have provided all required soil testing documentation." at bounding box center [339, 529] width 11 height 11
checkbox input "true"
click at [319, 615] on div "I Acknowledge that there is 8,400 square feet of buildable area for each parcel…" at bounding box center [931, 607] width 1235 height 20
click at [333, 607] on label "I Acknowledge that there is 8,400 square feet of buildable area for each parcel…" at bounding box center [598, 607] width 531 height 20
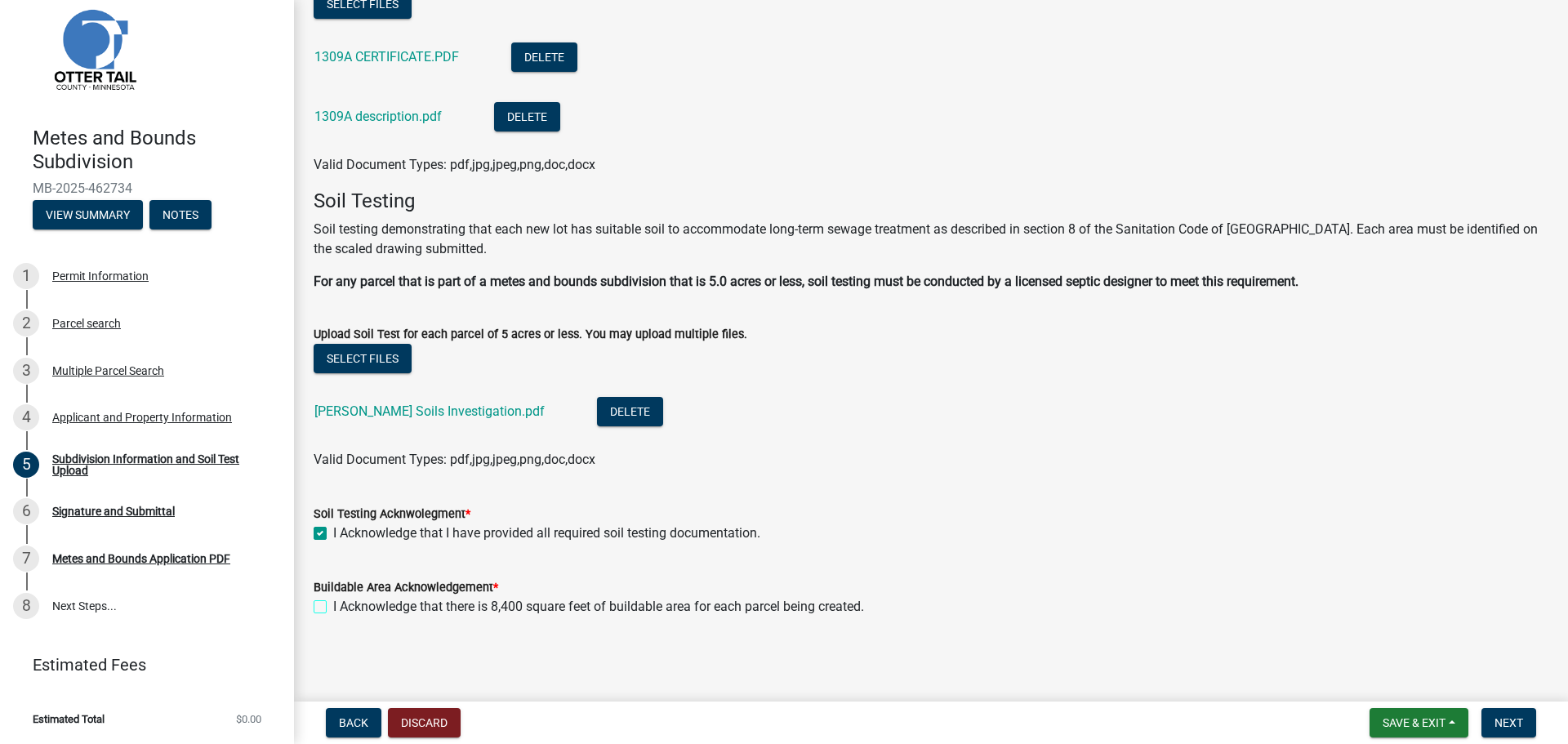
click at [333, 607] on input "I Acknowledge that there is 8,400 square feet of buildable area for each parcel…" at bounding box center [339, 603] width 11 height 11
checkbox input "true"
click at [1501, 721] on span "Next" at bounding box center [1509, 722] width 29 height 14
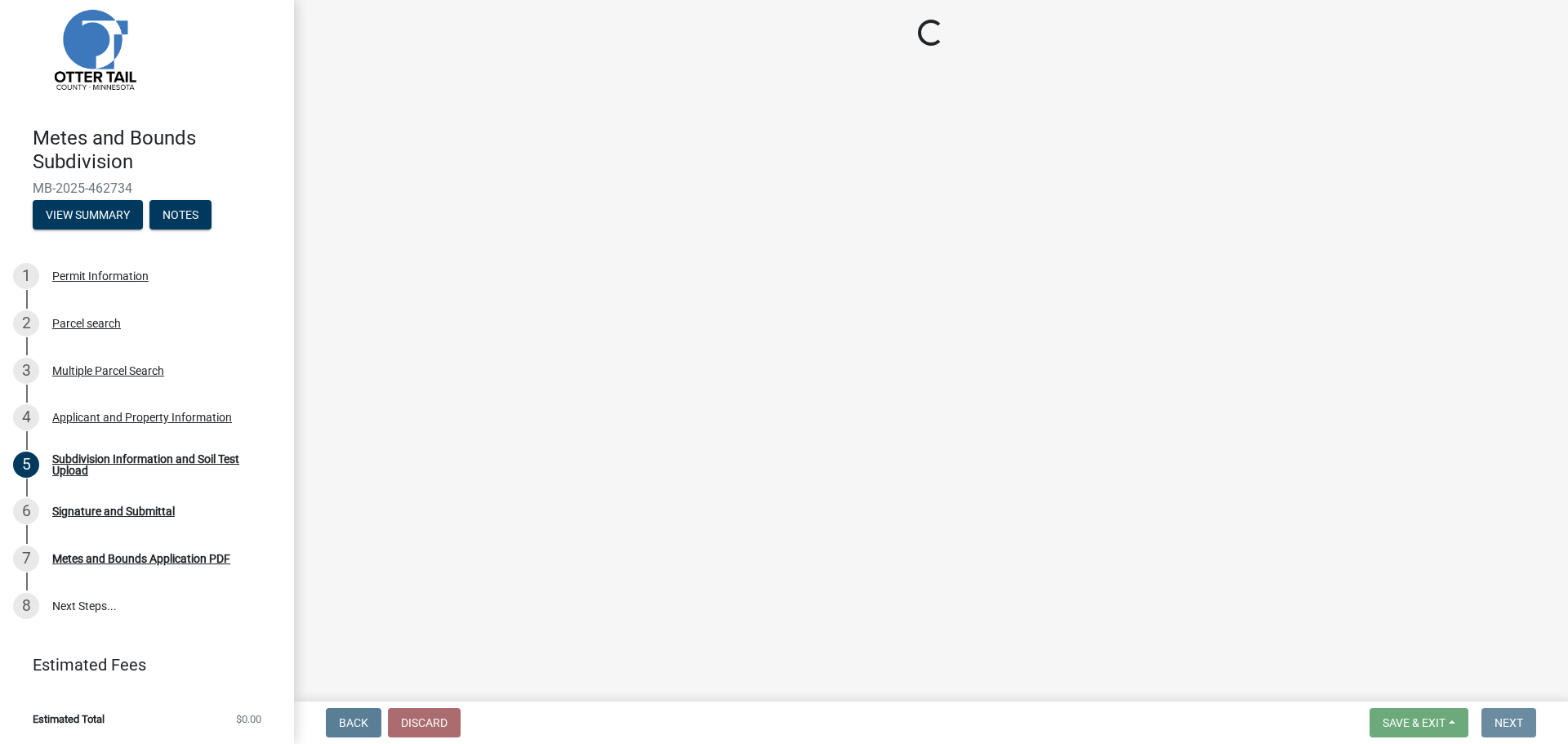
scroll to position [0, 0]
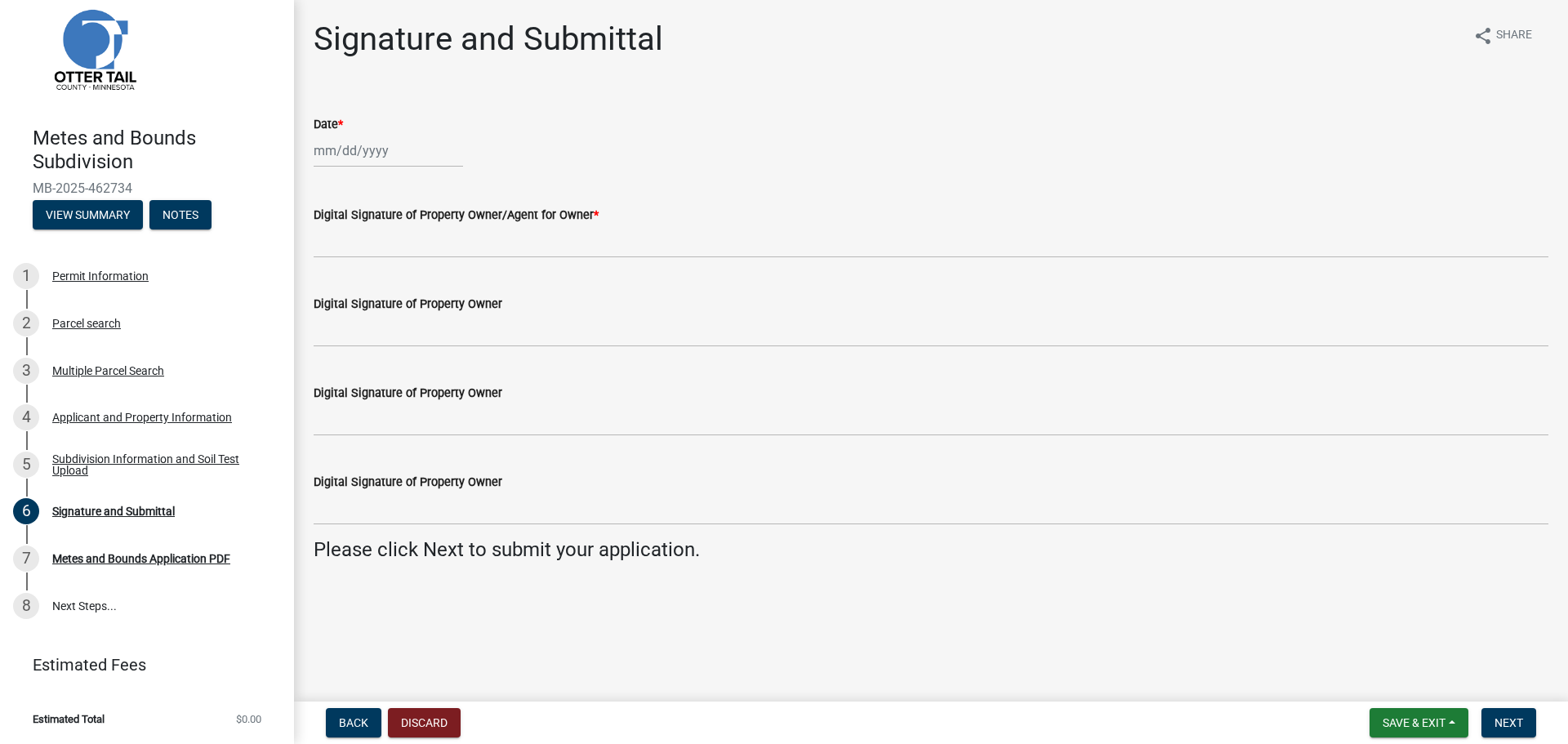
select select "8"
select select "2025"
click at [378, 147] on div "[PERSON_NAME] Feb Mar Apr [PERSON_NAME][DATE] Oct Nov [DATE] 1526 1527 1528 152…" at bounding box center [388, 150] width 150 height 33
click at [602, 99] on div "Date * [PERSON_NAME] Apr May Jun [DATE] Aug Sep Oct Nov [DATE] 1526 1527 1528 1…" at bounding box center [931, 130] width 1235 height 76
select select "8"
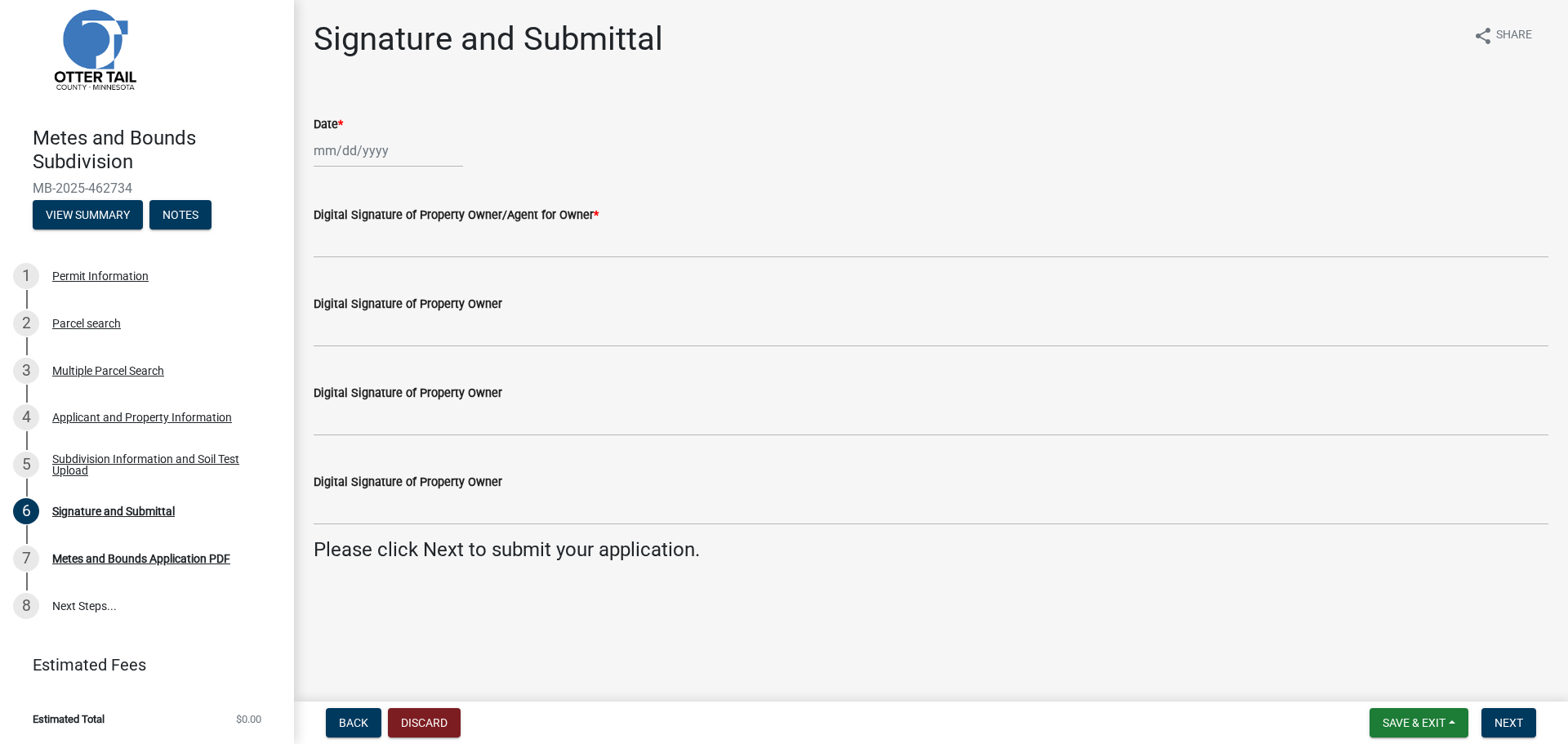
select select "2025"
click at [371, 159] on div "[PERSON_NAME] Feb Mar Apr [PERSON_NAME][DATE] Oct Nov [DATE] 1526 1527 1528 152…" at bounding box center [388, 150] width 150 height 33
click at [385, 291] on div "13" at bounding box center [382, 289] width 26 height 26
type input "[DATE]"
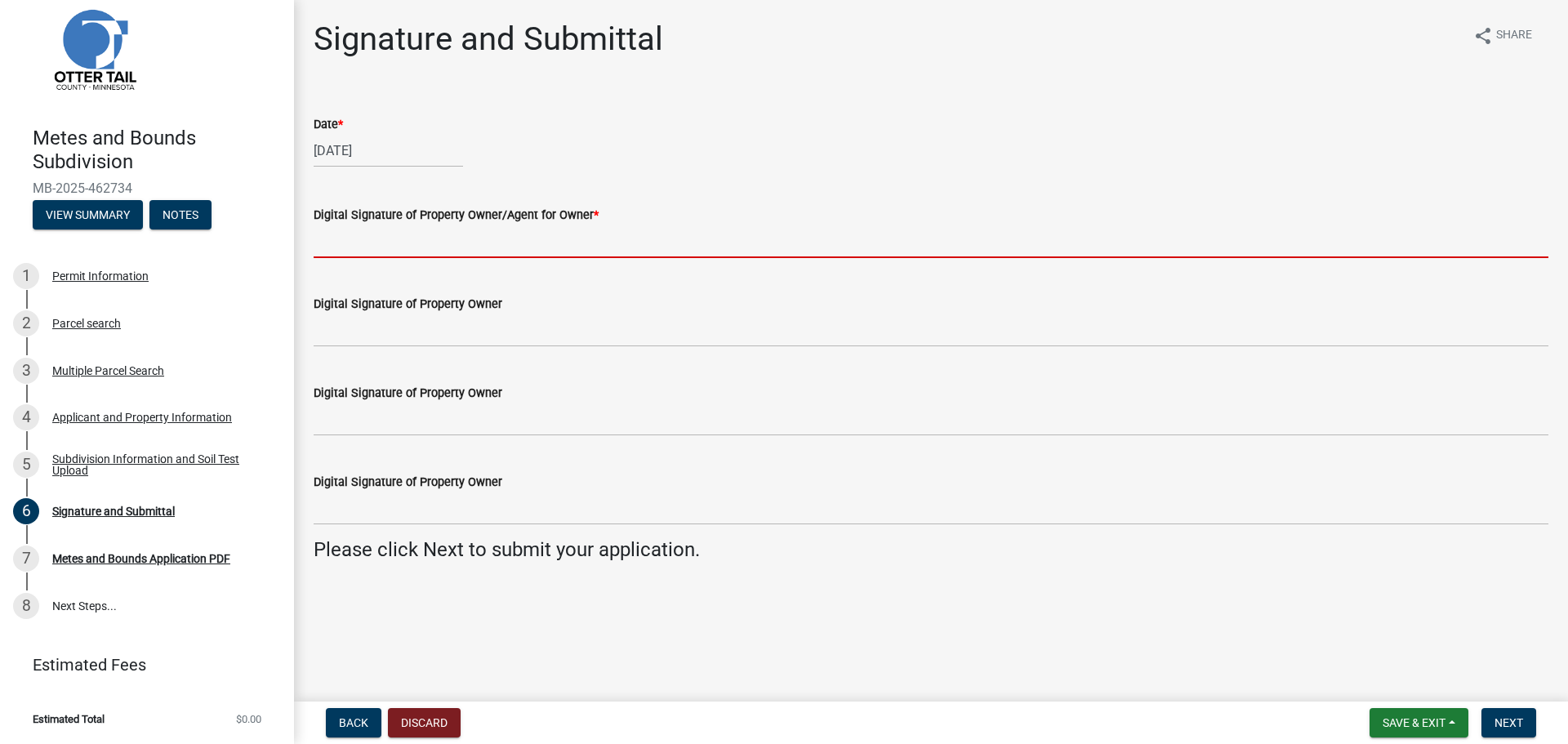
click at [376, 236] on input "Digital Signature of Property Owner/Agent for Owner *" at bounding box center [931, 240] width 1235 height 33
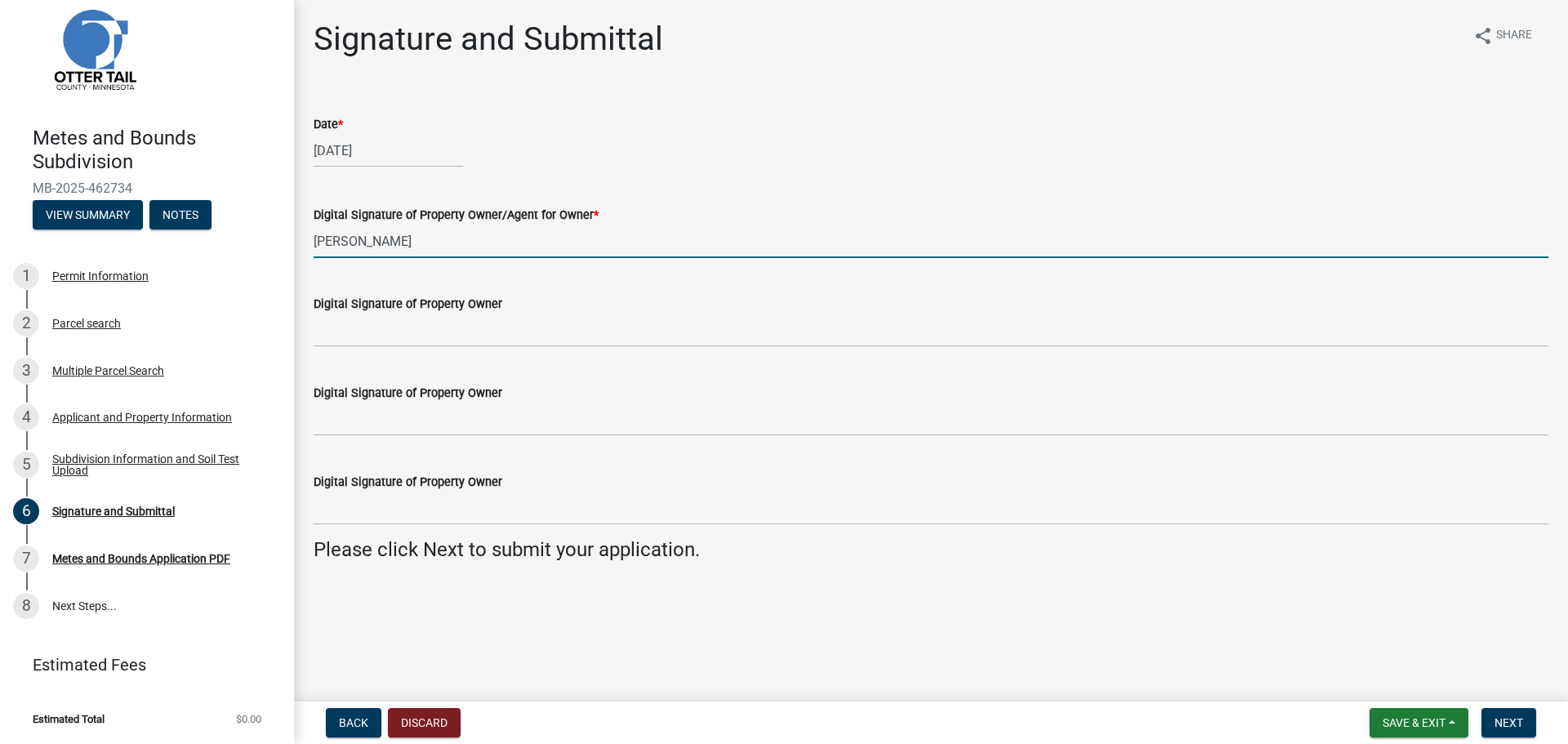
type input "[PERSON_NAME]"
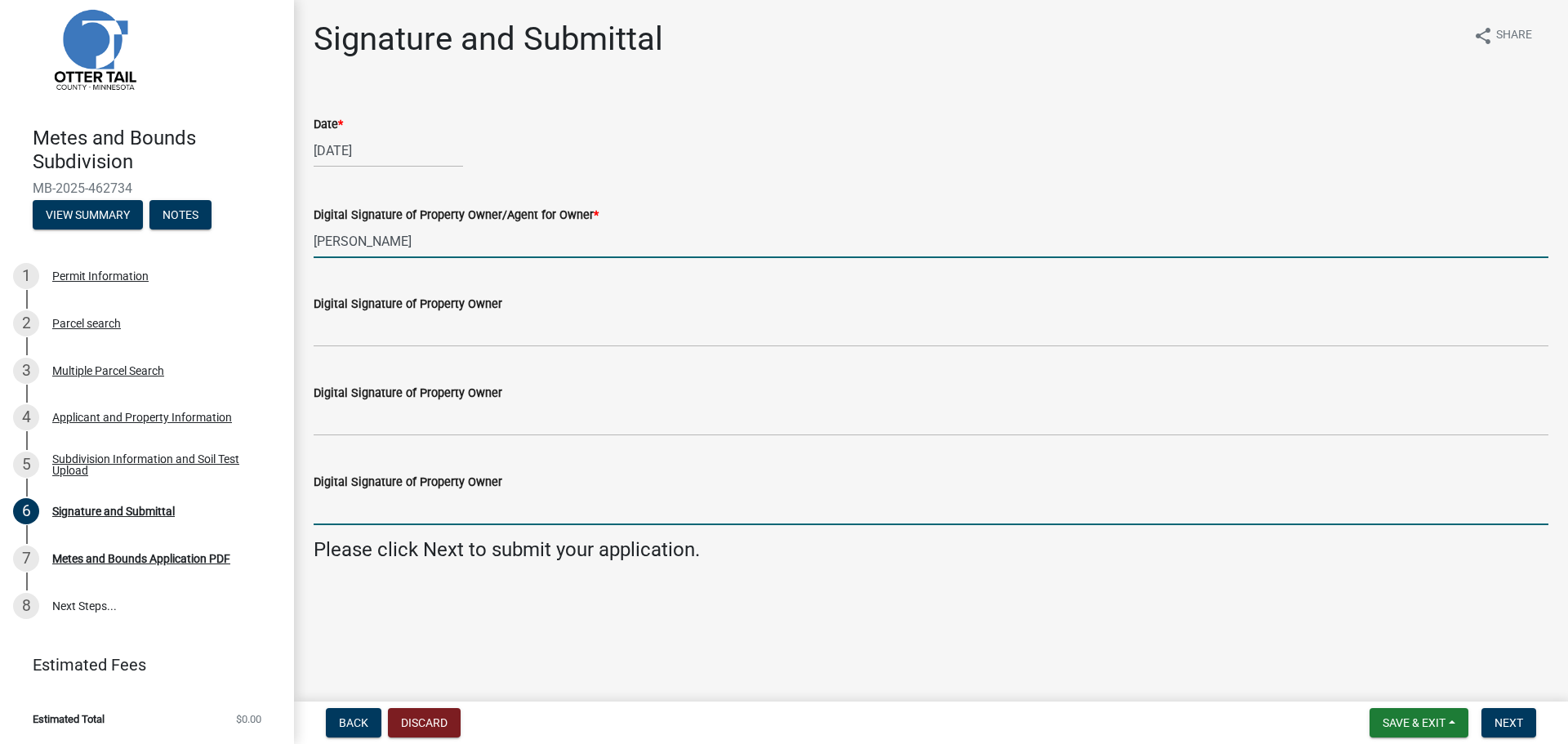
click at [441, 509] on input "Digital Signature of Property Owner" at bounding box center [931, 508] width 1235 height 33
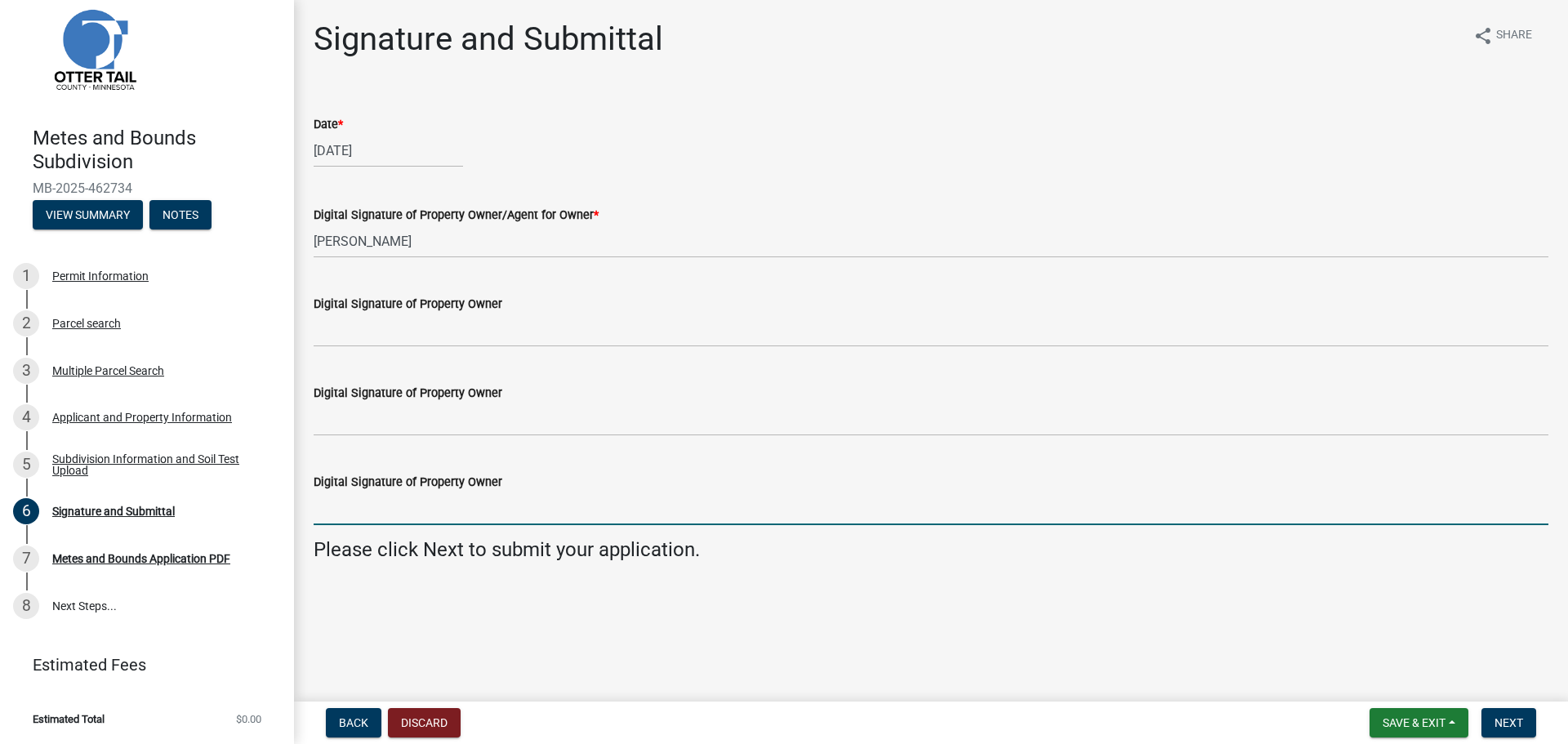
select select "8"
select select "2025"
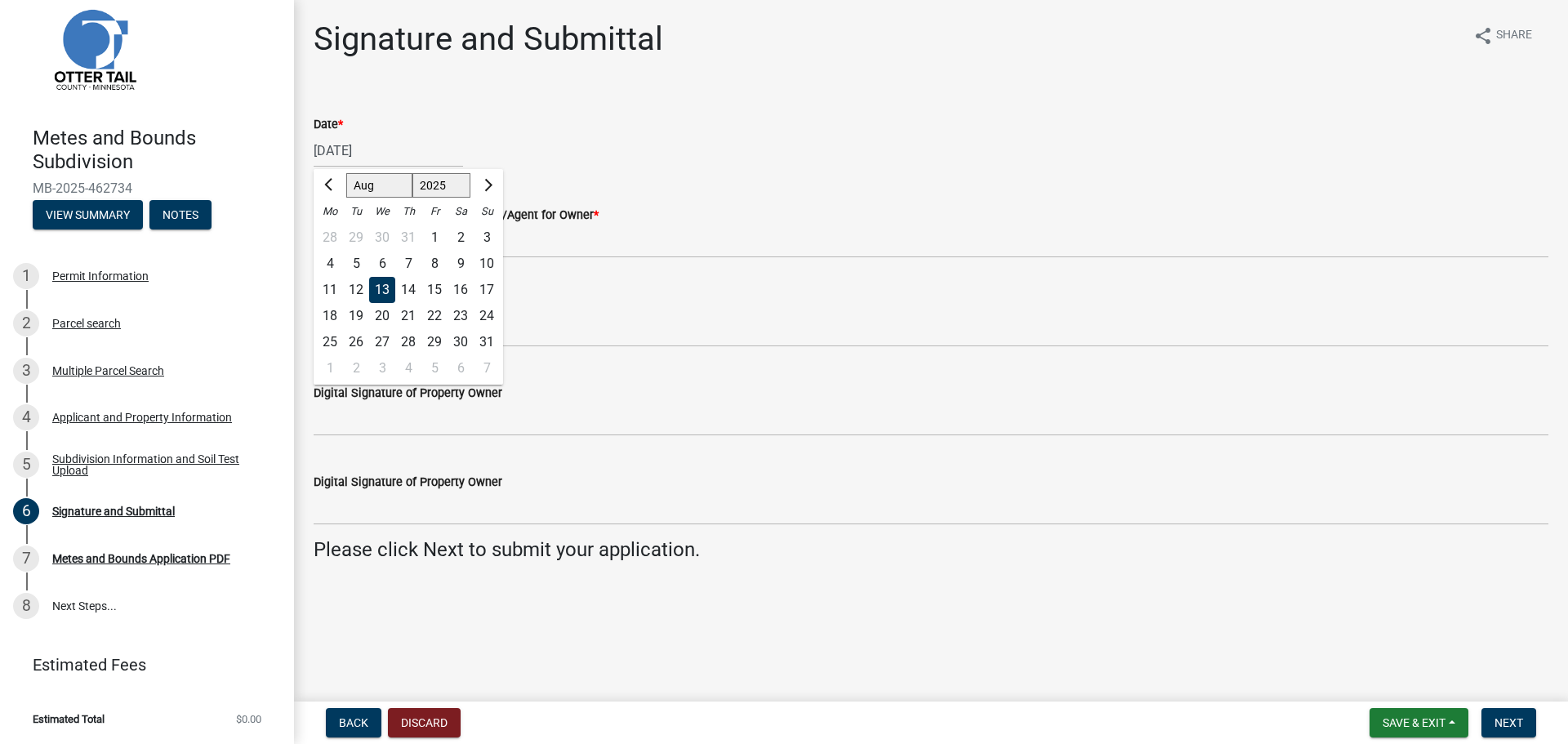
click at [354, 153] on div "[DATE] [PERSON_NAME] Apr May Jun [DATE] Aug Sep Oct Nov [DATE] 1526 1527 1528 1…" at bounding box center [388, 150] width 150 height 33
click at [382, 291] on div "13" at bounding box center [382, 289] width 26 height 26
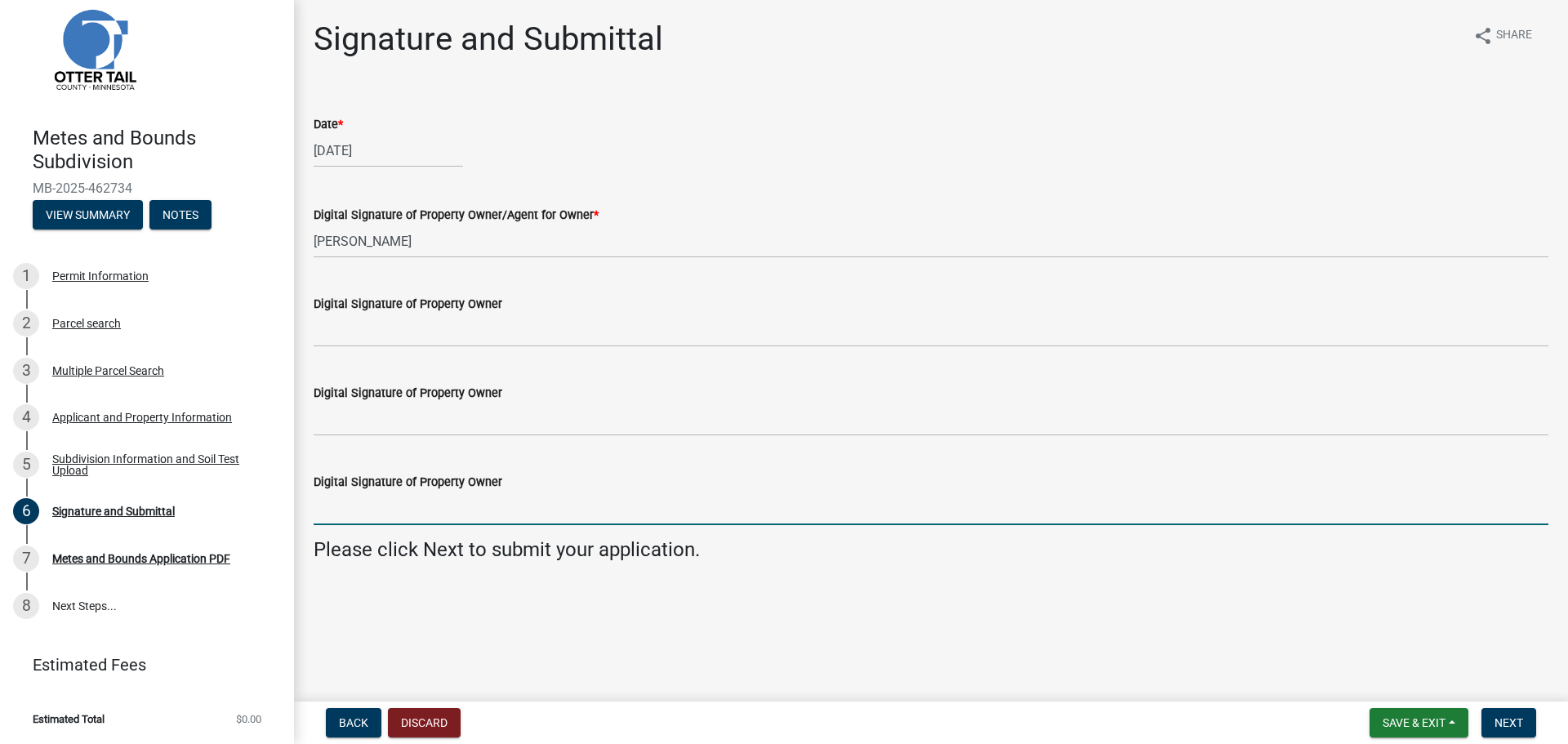
click at [440, 513] on input "Digital Signature of Property Owner" at bounding box center [931, 508] width 1235 height 33
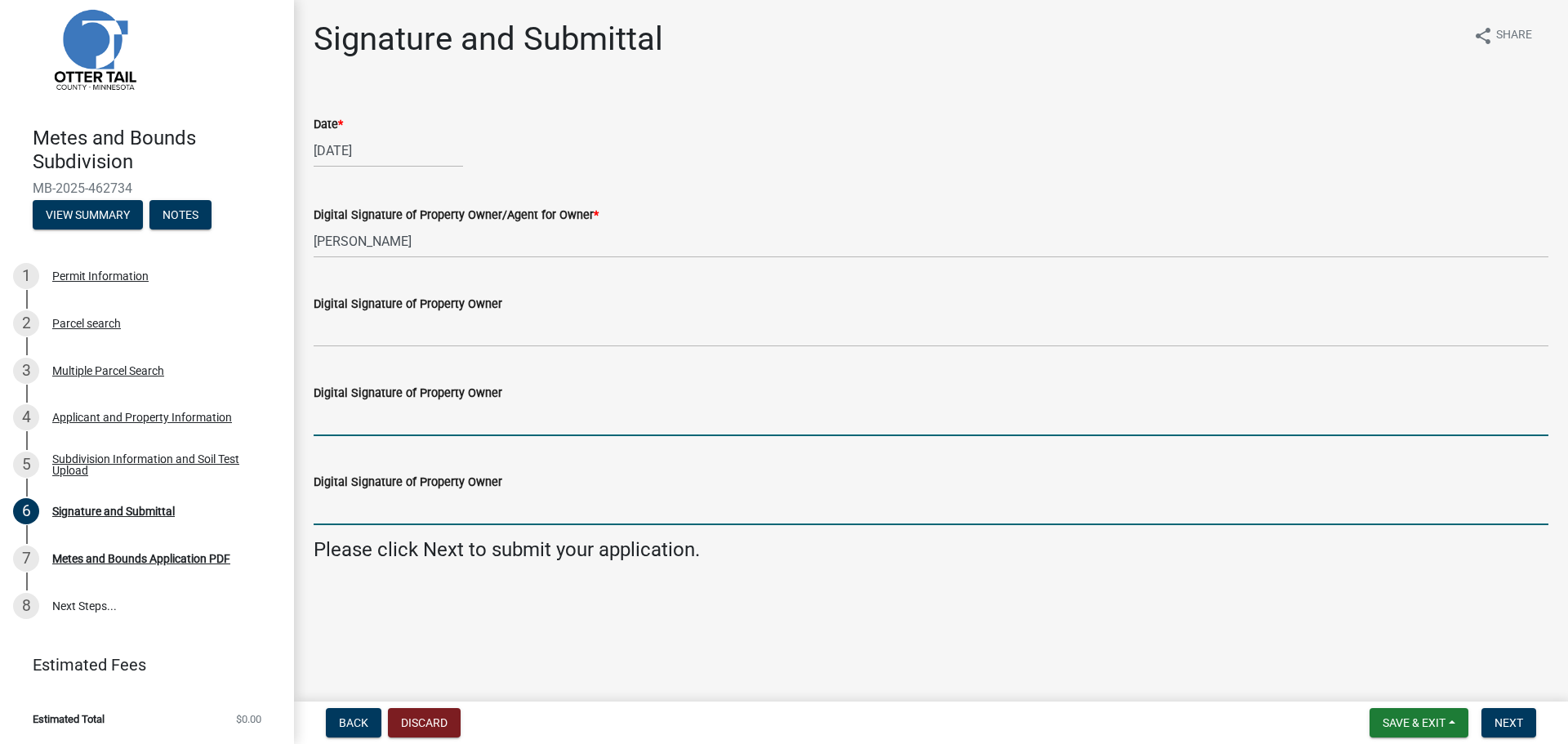
click at [437, 435] on input "Digital Signature of Property Owner" at bounding box center [931, 419] width 1235 height 33
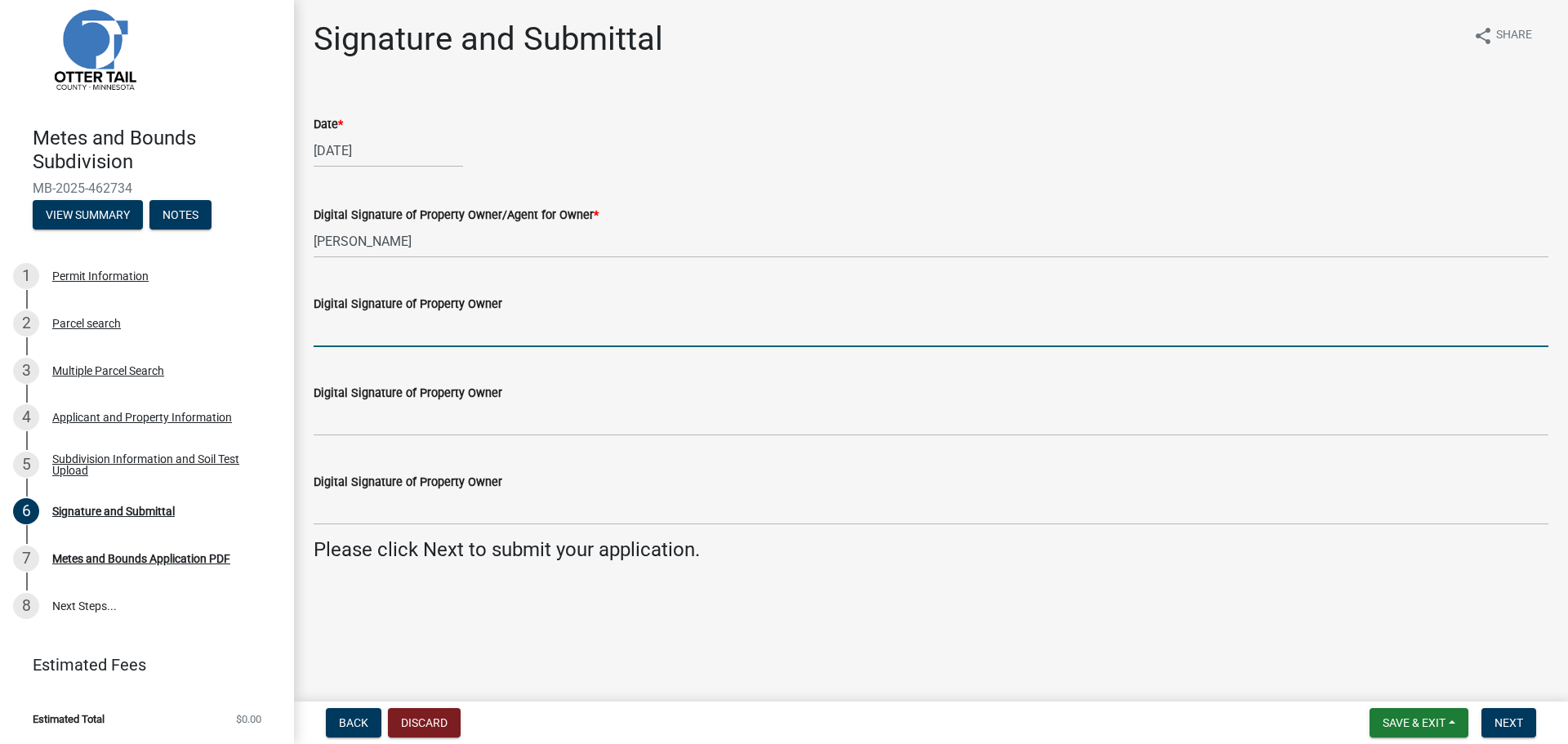
click at [403, 335] on input "Digital Signature of Property Owner" at bounding box center [931, 330] width 1235 height 33
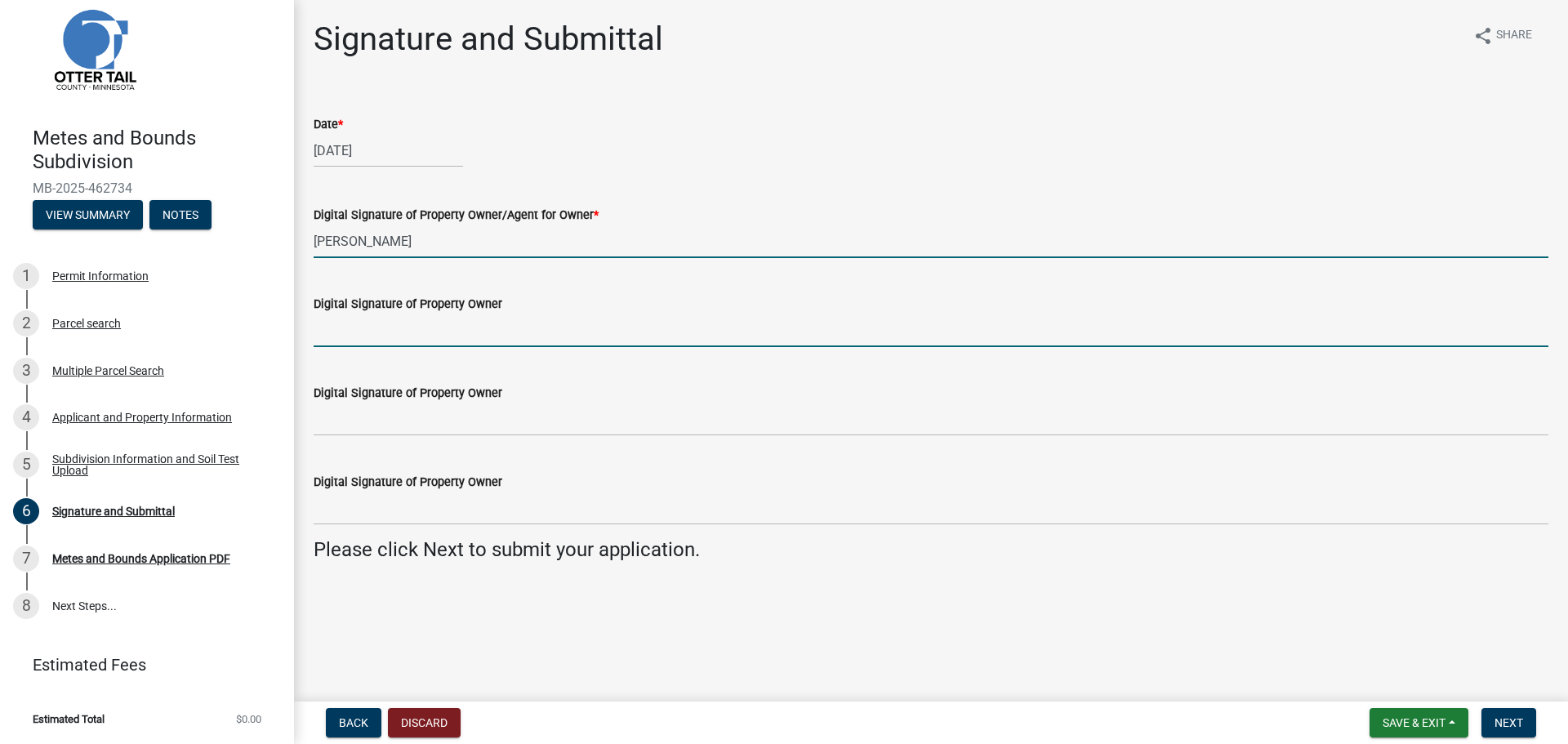
click at [433, 247] on input "[PERSON_NAME]" at bounding box center [931, 240] width 1235 height 33
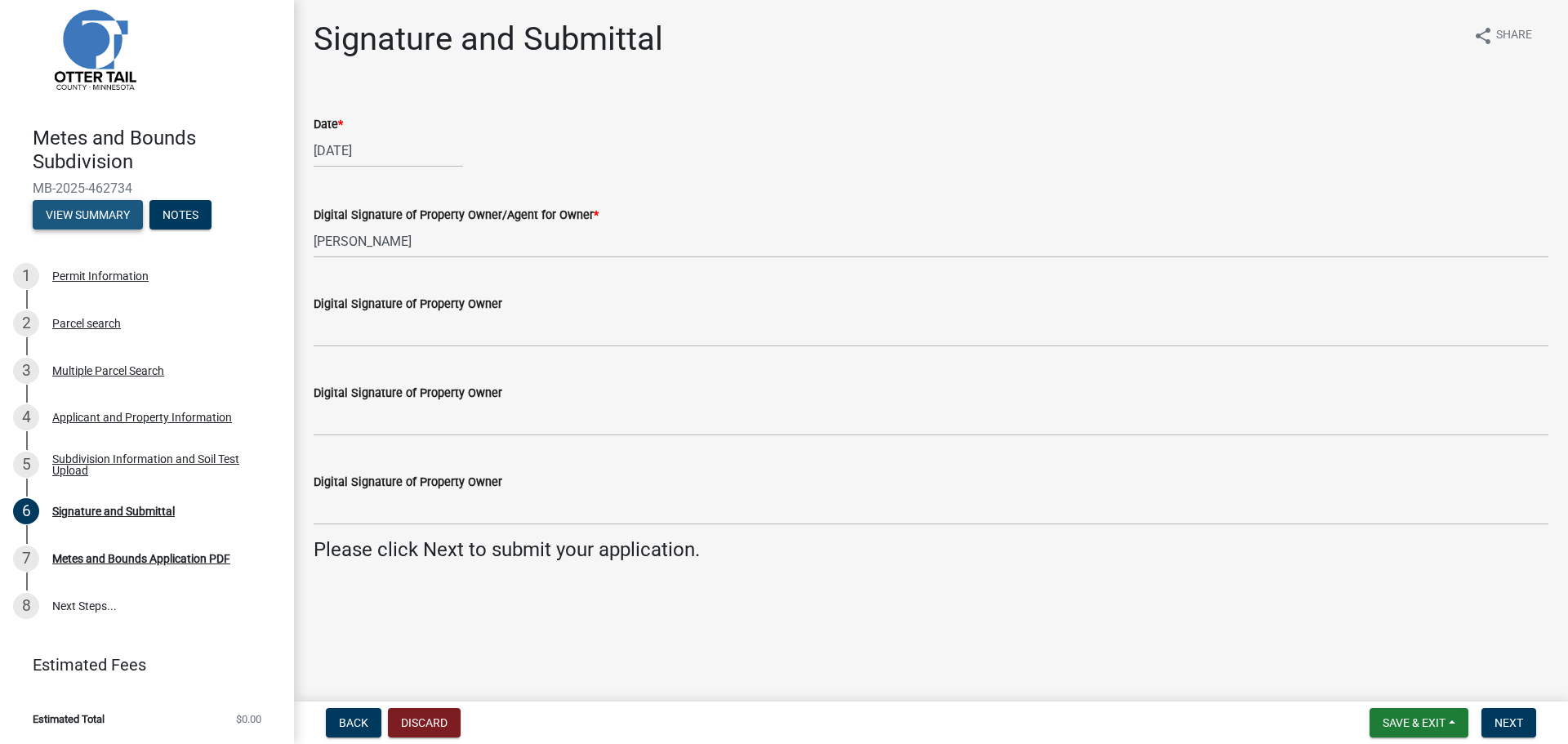
click at [75, 216] on button "View Summary" at bounding box center [87, 214] width 110 height 30
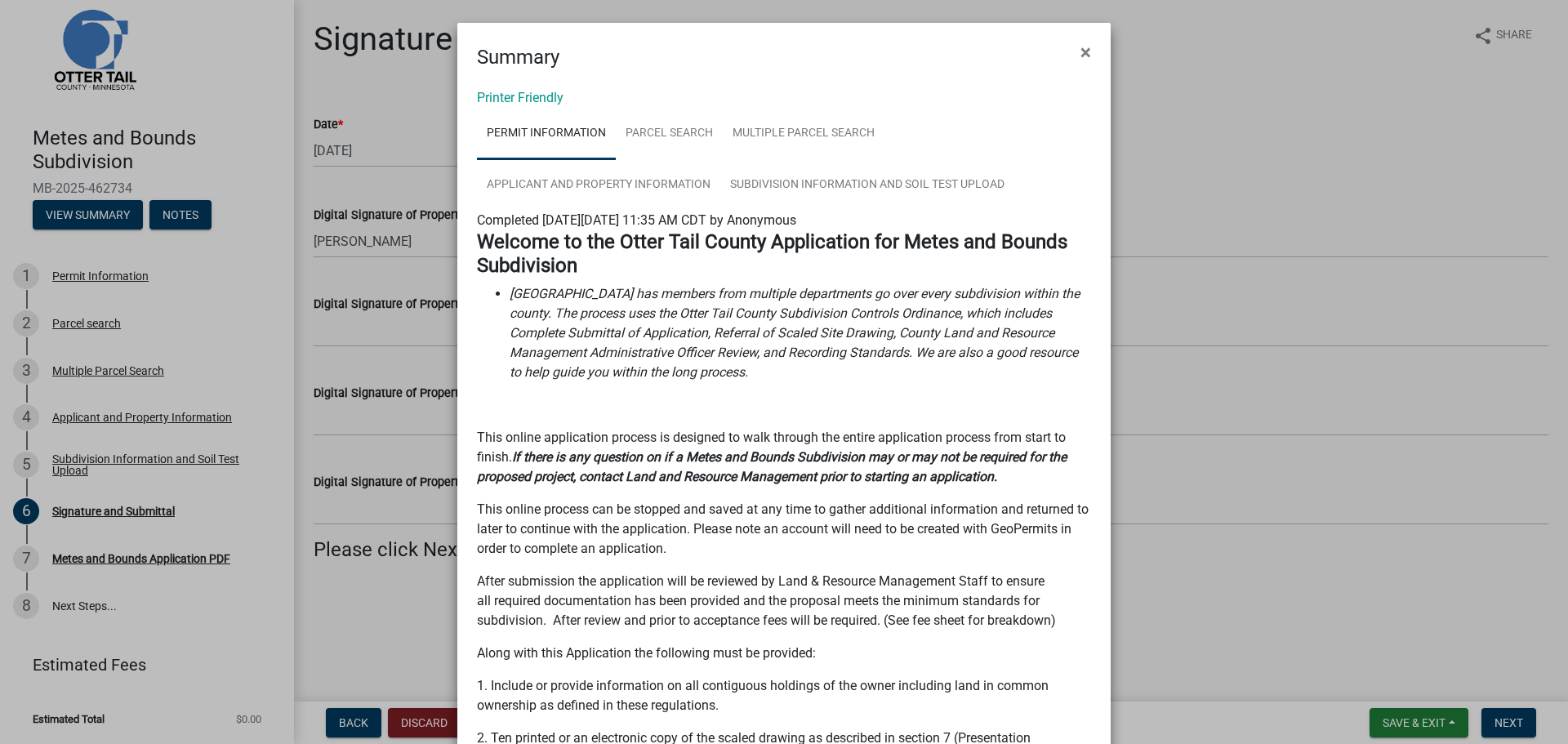
click at [416, 84] on ngb-modal-window "Summary × Printer Friendly Permit Information Parcel search Multiple Parcel Sea…" at bounding box center [784, 372] width 1568 height 744
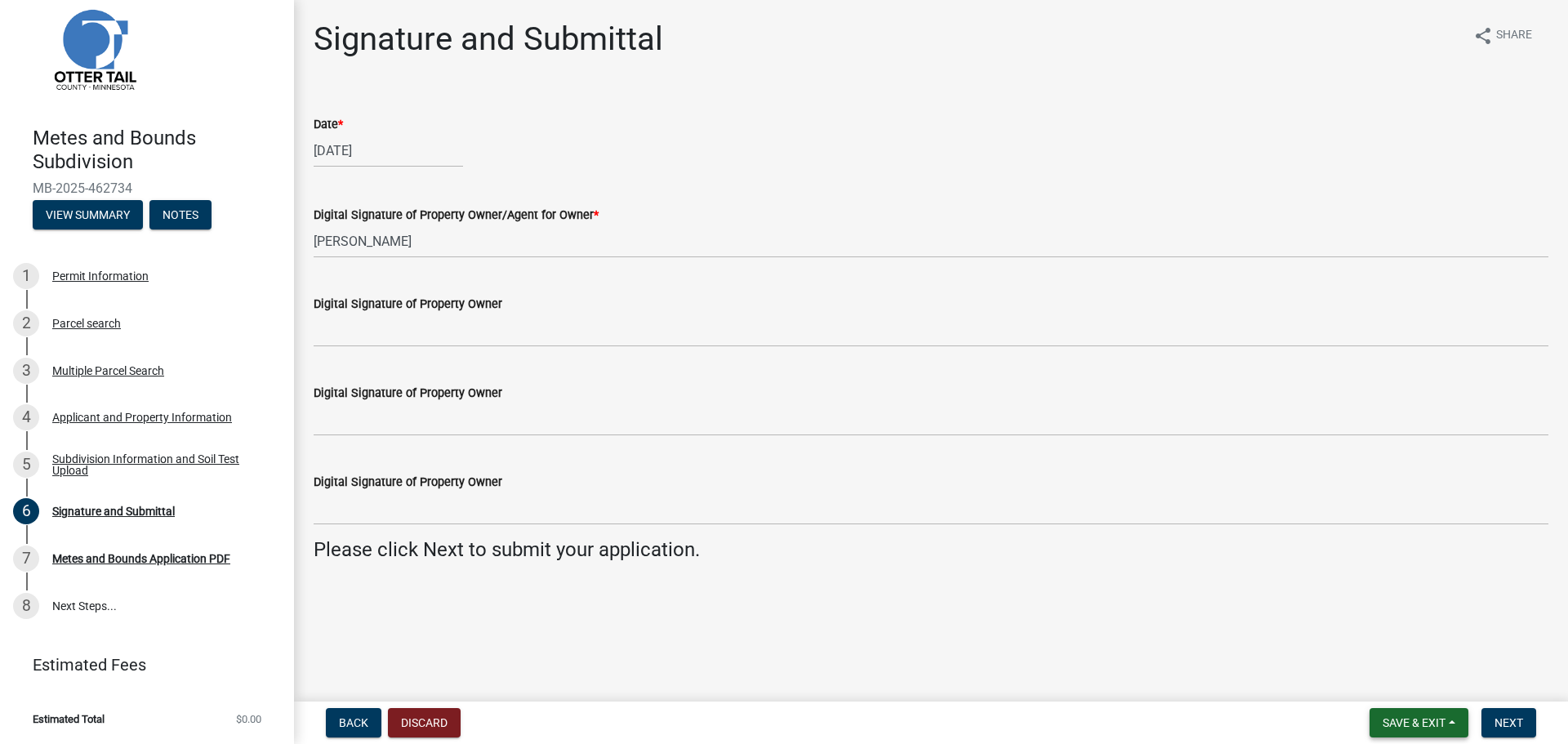
click at [1401, 716] on span "Save & Exit" at bounding box center [1415, 722] width 63 height 14
click at [1401, 680] on button "Save & Exit" at bounding box center [1403, 680] width 131 height 40
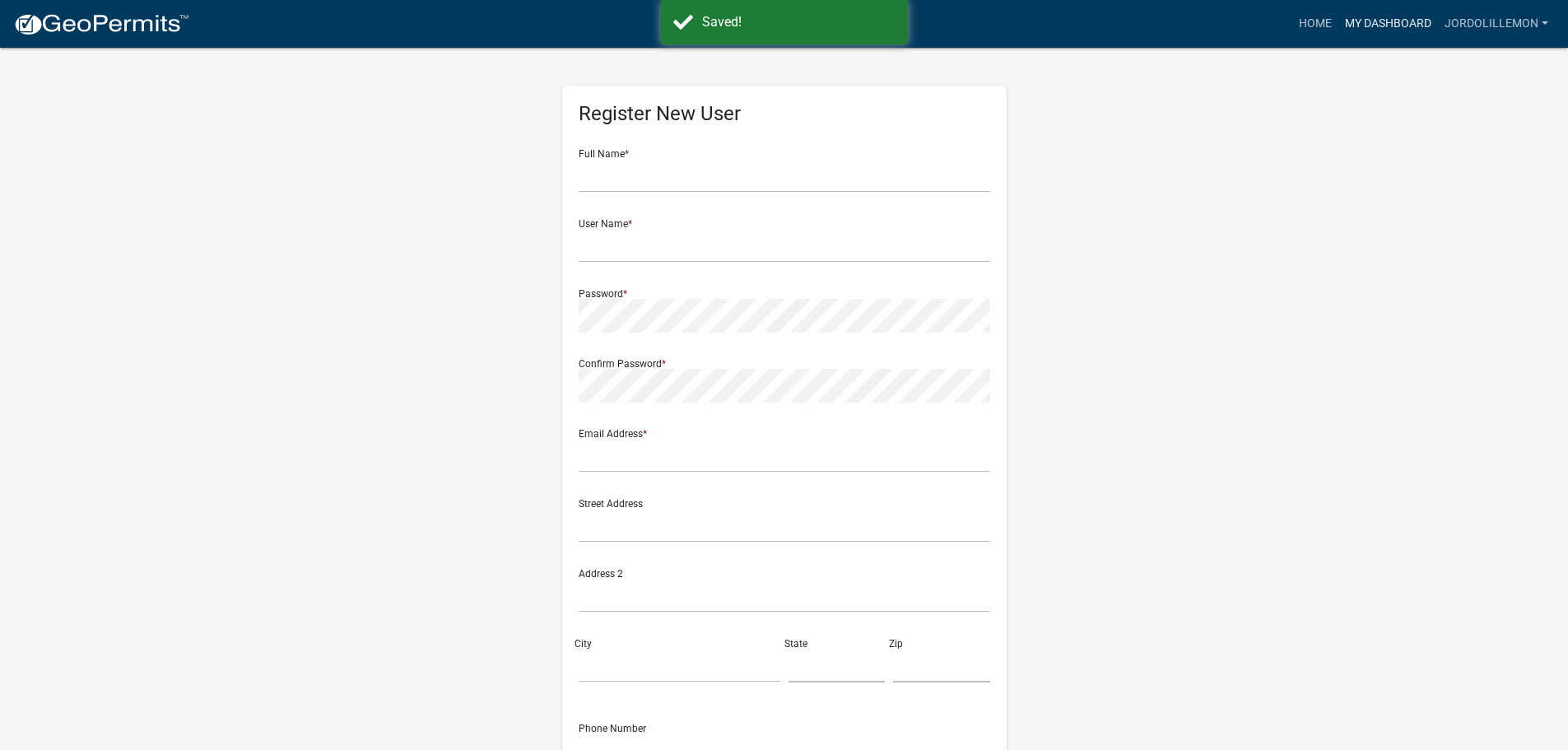
click at [1390, 18] on link "My Dashboard" at bounding box center [1388, 24] width 100 height 31
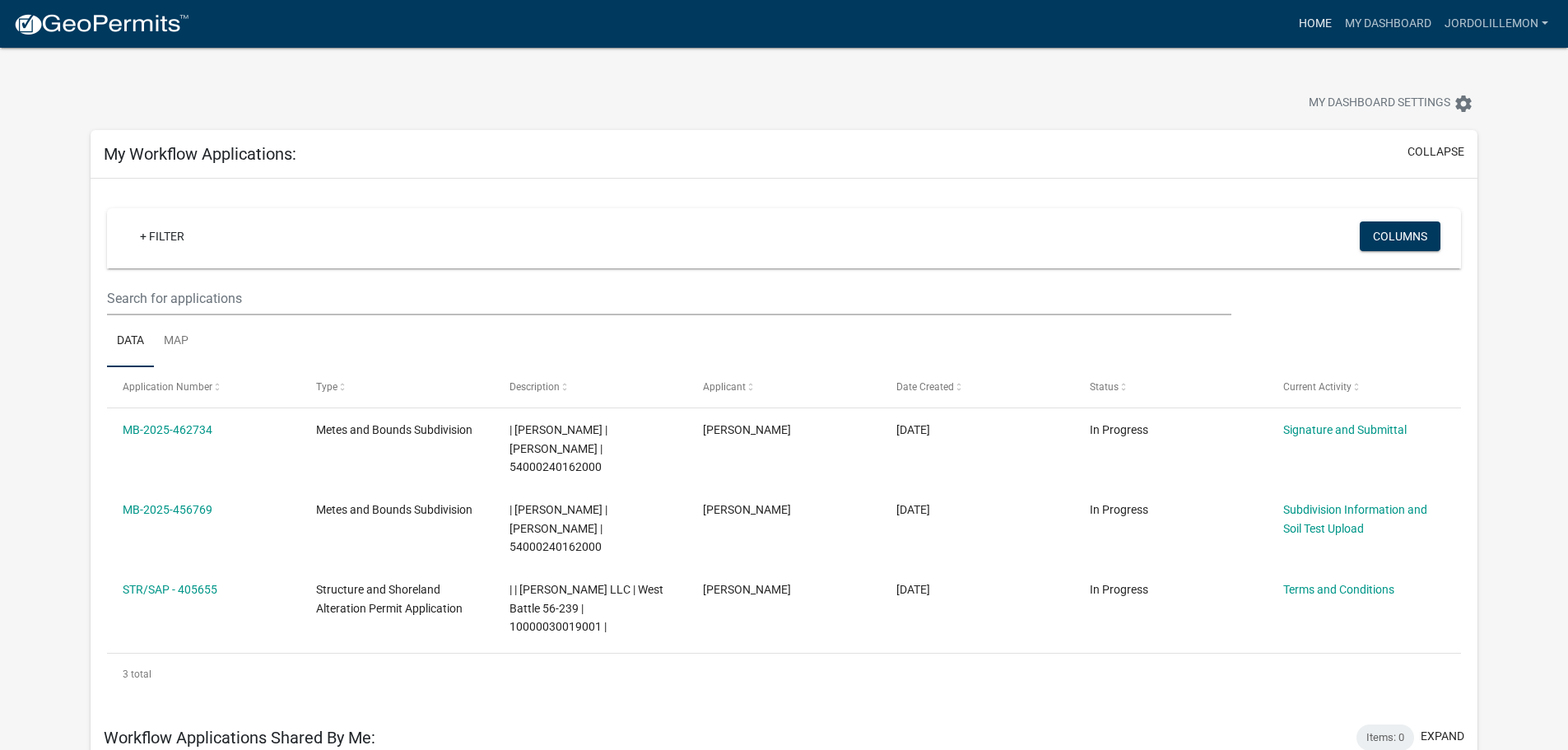
click at [1307, 29] on link "Home" at bounding box center [1315, 24] width 46 height 31
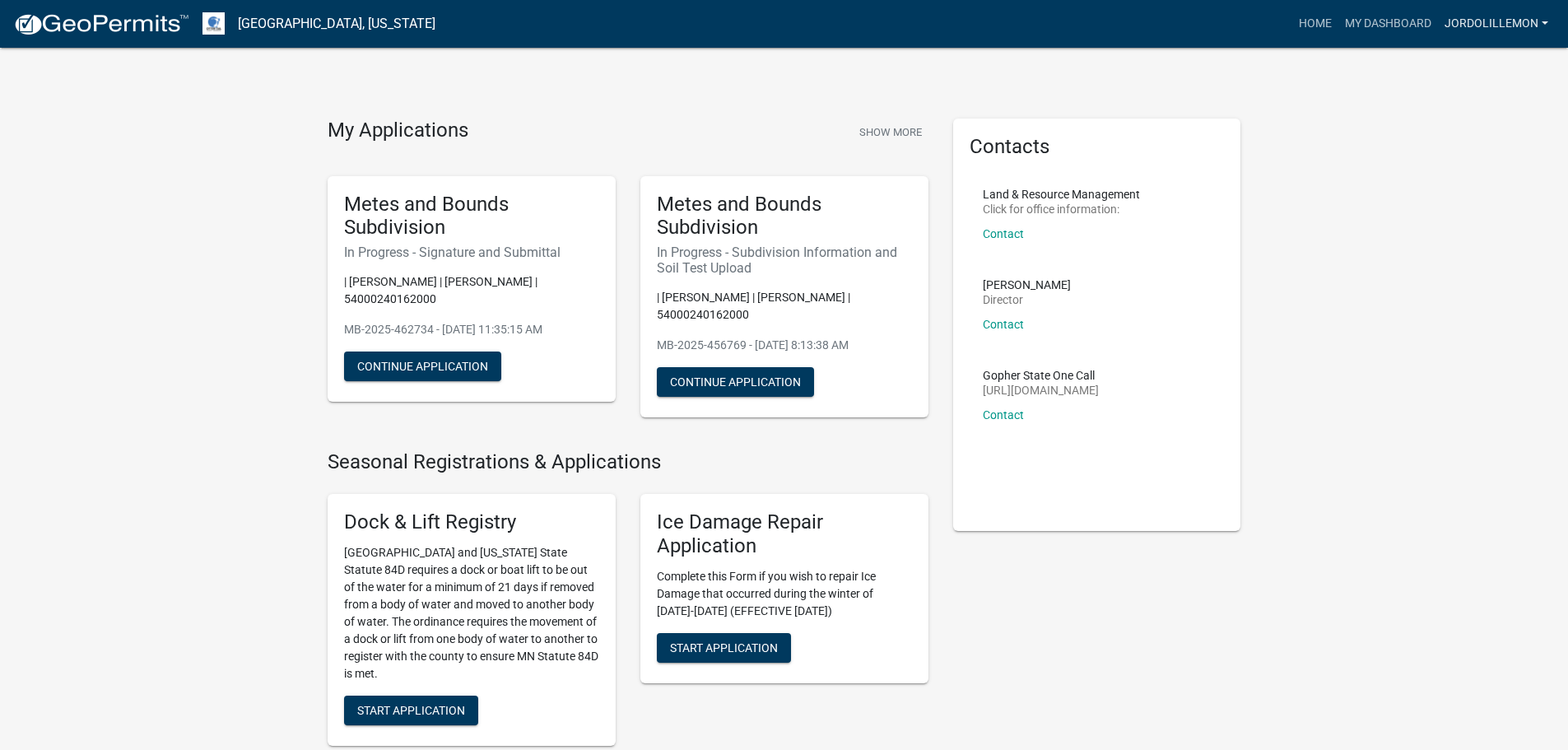
click at [1522, 28] on link "jordolillemon" at bounding box center [1496, 24] width 117 height 31
drag, startPoint x: 1228, startPoint y: 1, endPoint x: 953, endPoint y: 63, distance: 281.9
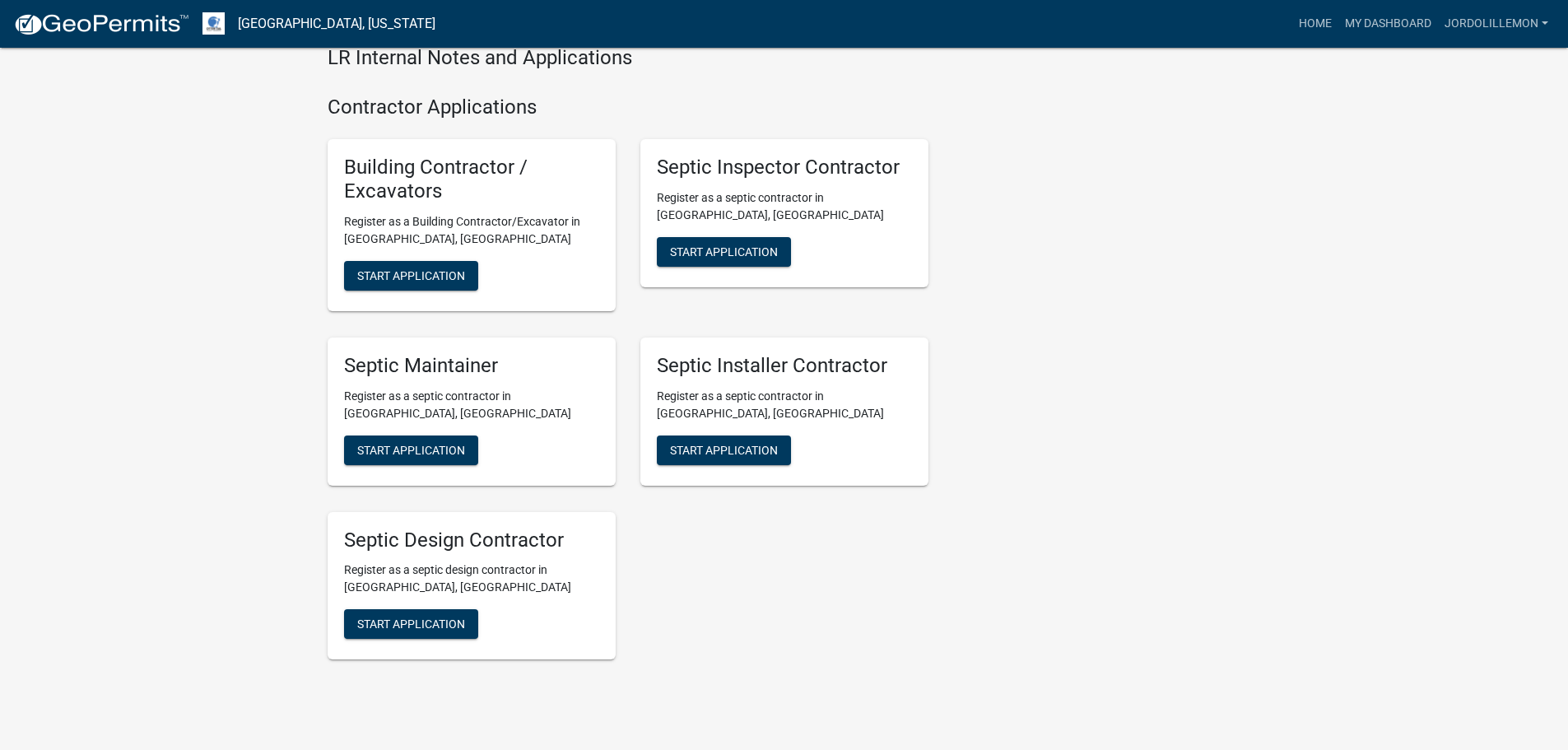
scroll to position [2438, 0]
